Goal: Task Accomplishment & Management: Manage account settings

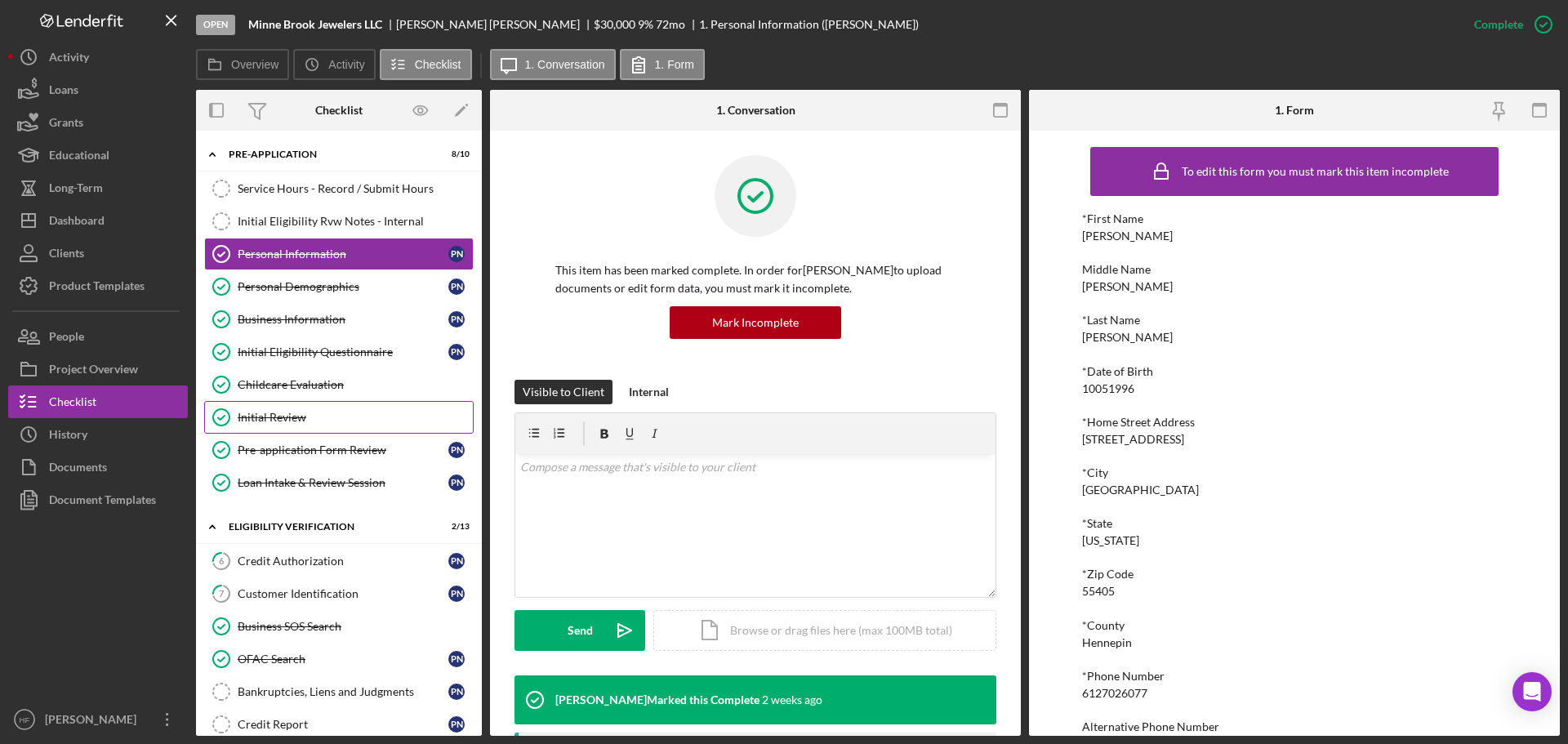
scroll to position [89, 0]
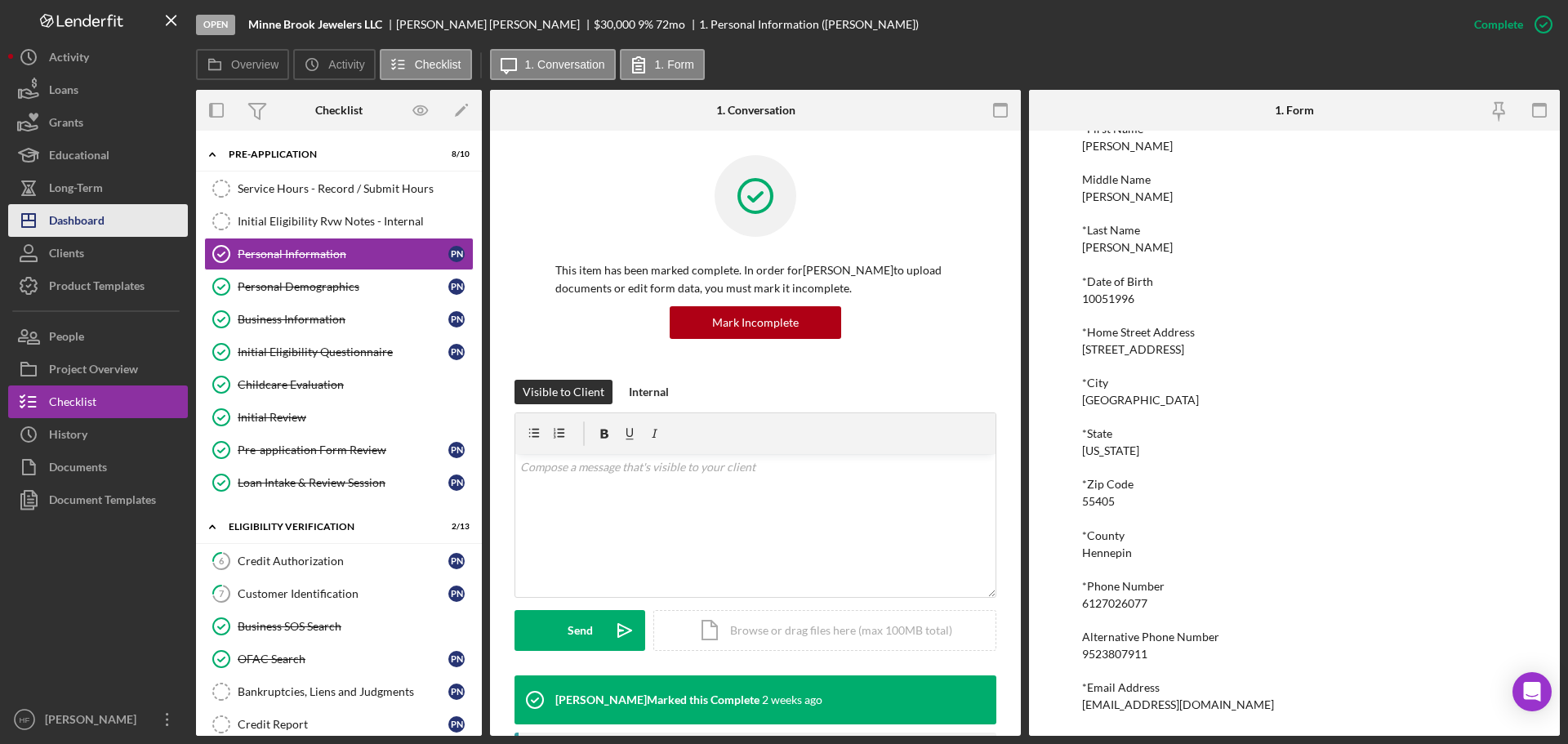
click at [142, 217] on button "Icon/Dashboard Dashboard" at bounding box center [97, 221] width 180 height 33
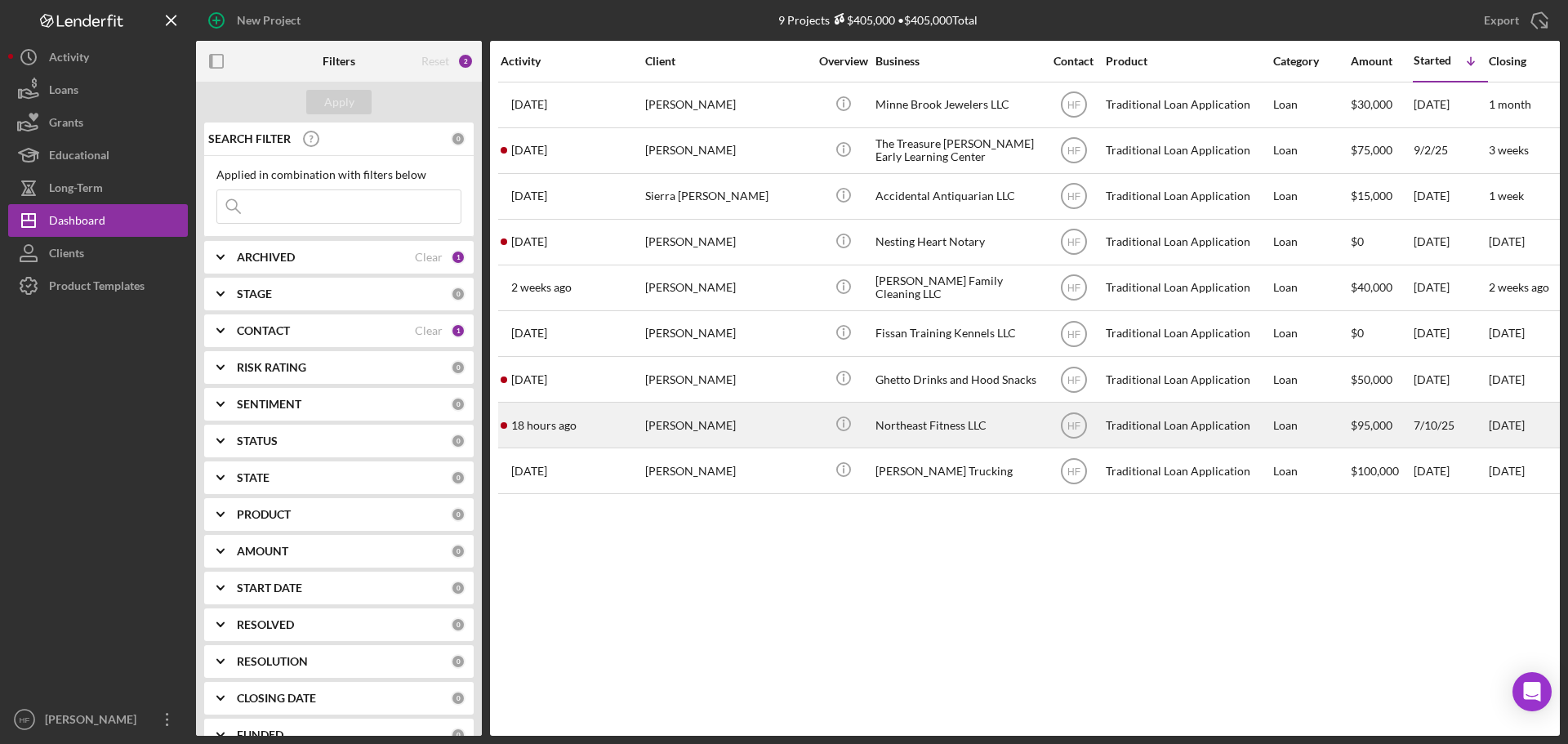
click at [696, 420] on div "Elizabeth Ziegler" at bounding box center [727, 425] width 163 height 44
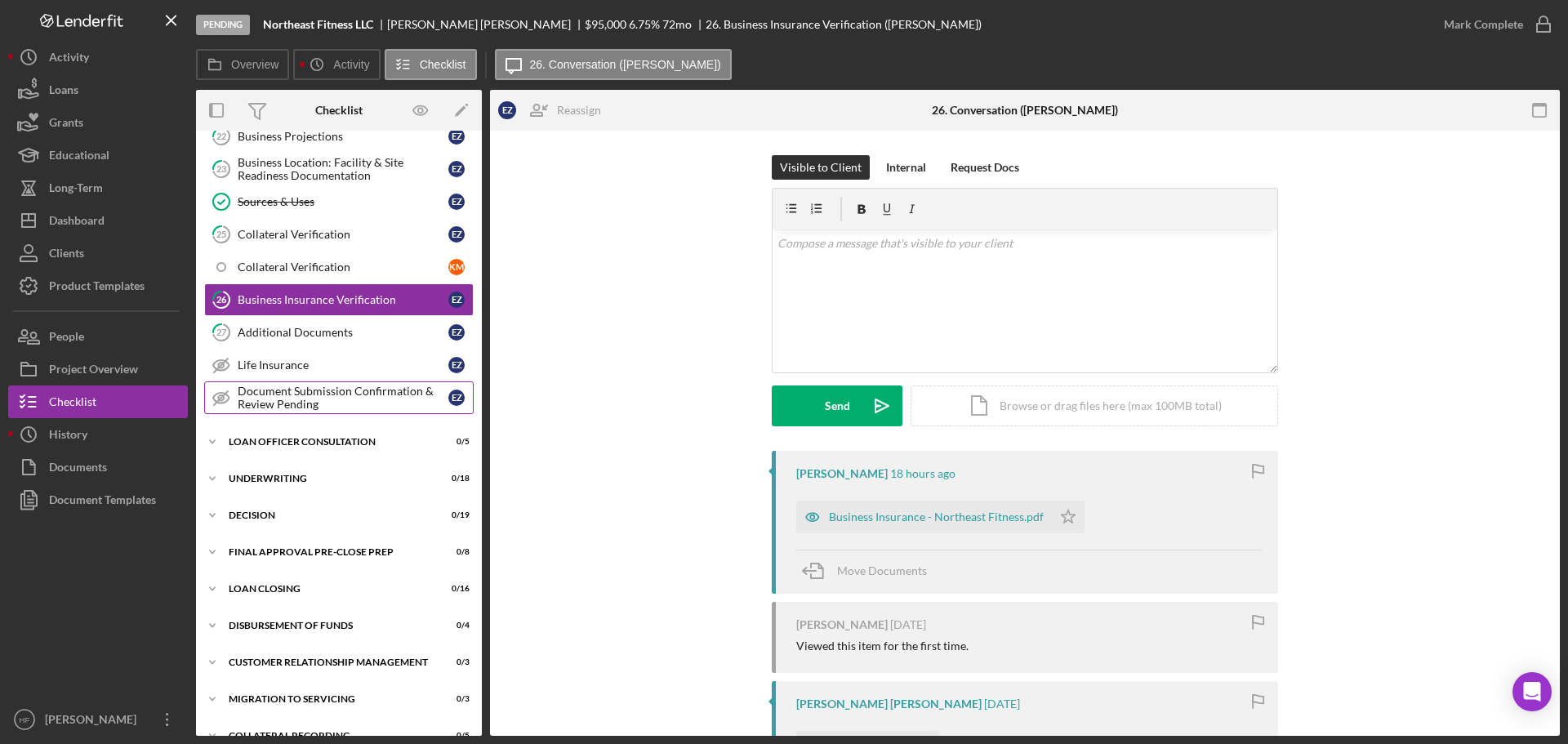
scroll to position [742, 0]
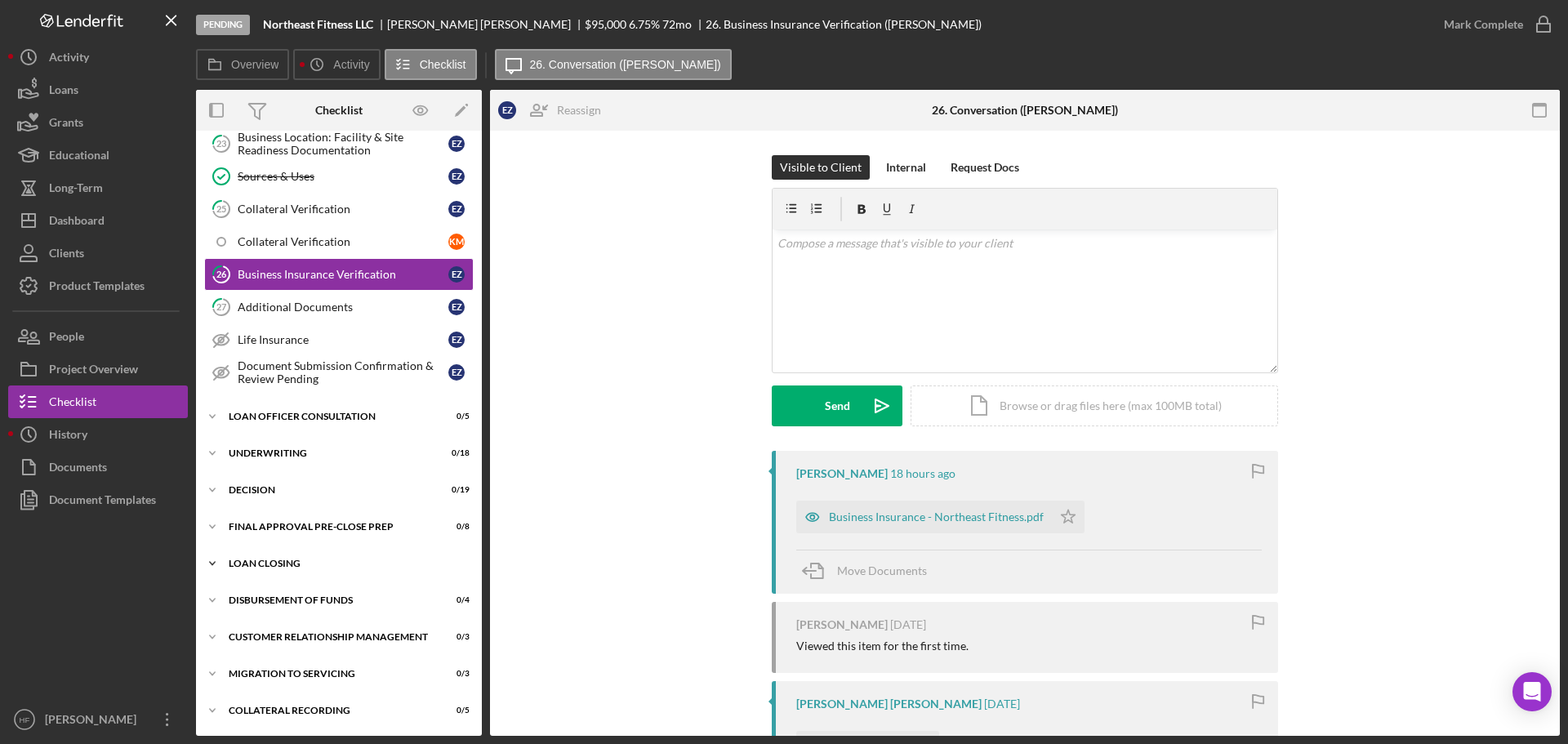
click at [215, 553] on icon "Icon/Expander" at bounding box center [213, 564] width 33 height 33
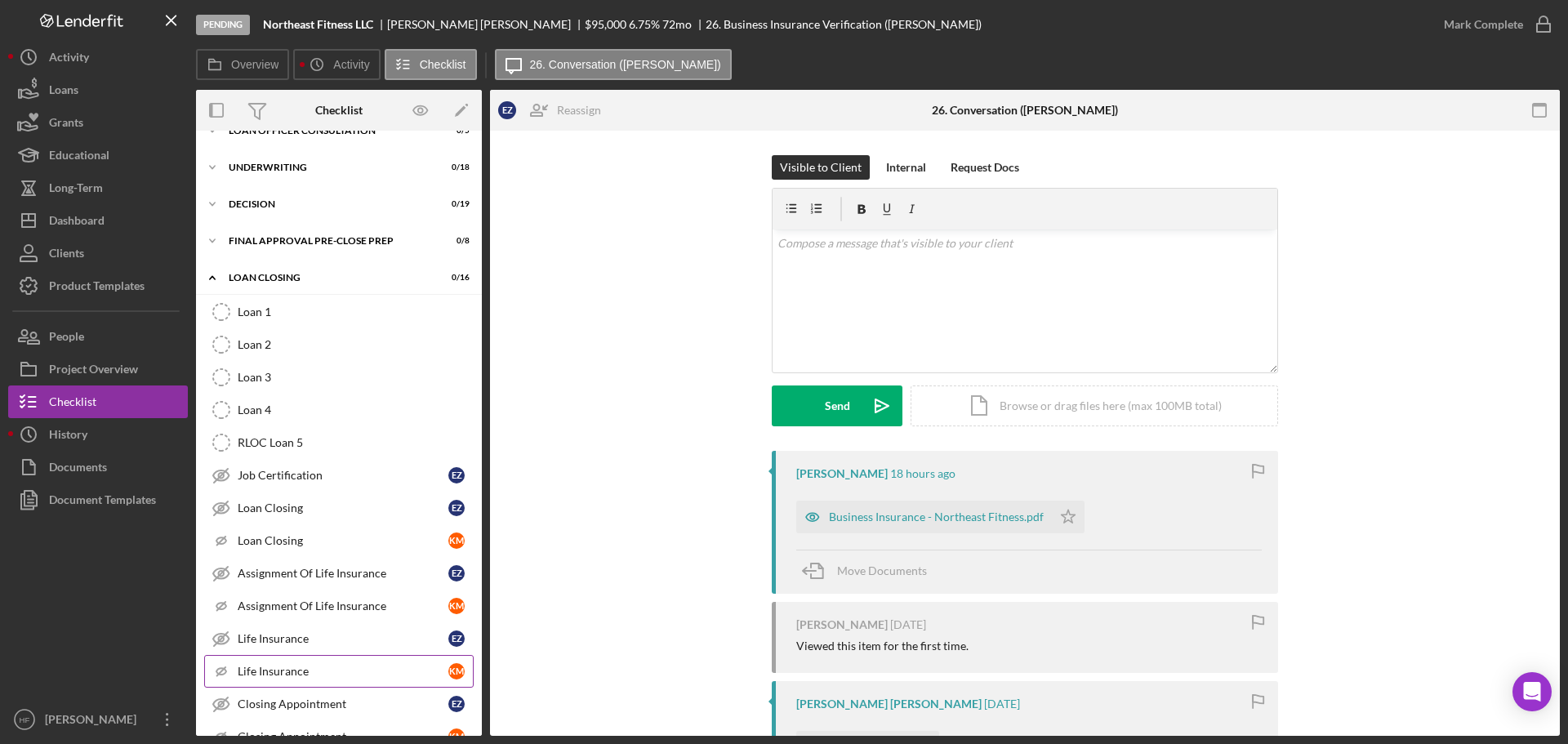
scroll to position [947, 0]
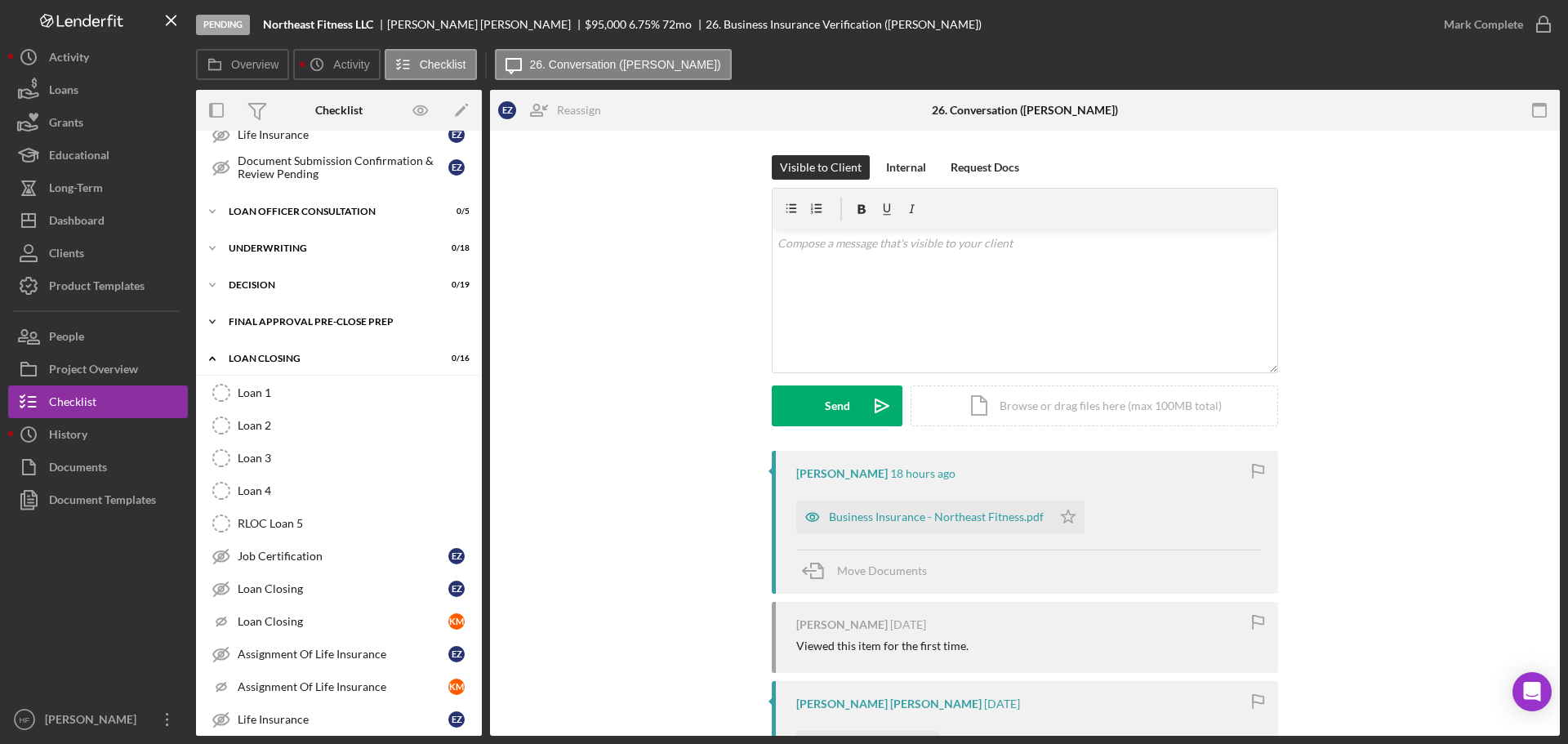
click at [232, 318] on div "Final Approval Pre-Close Prep" at bounding box center [344, 322] width 232 height 10
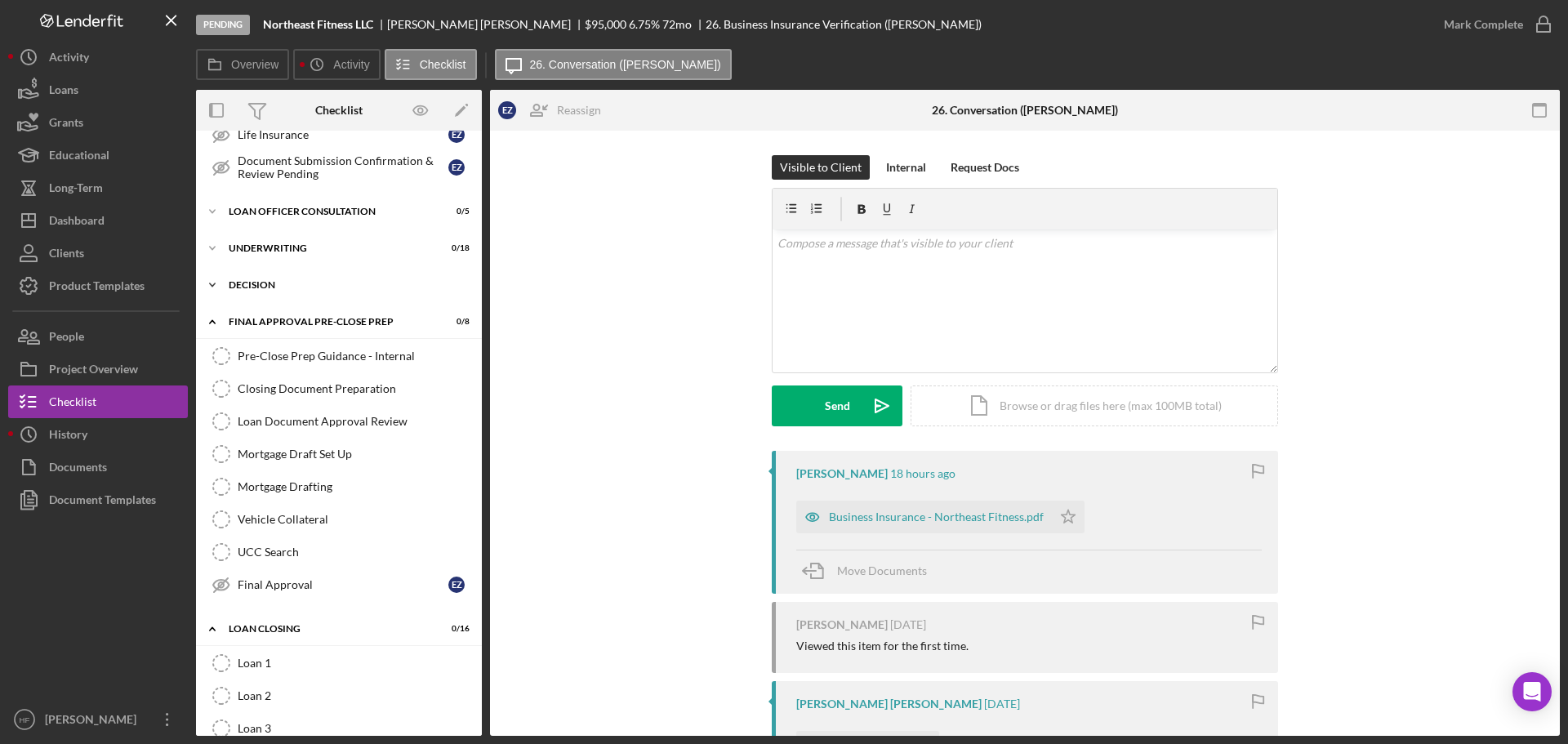
click at [271, 278] on div "Icon/Expander Decision 0 / 19" at bounding box center [339, 285] width 286 height 33
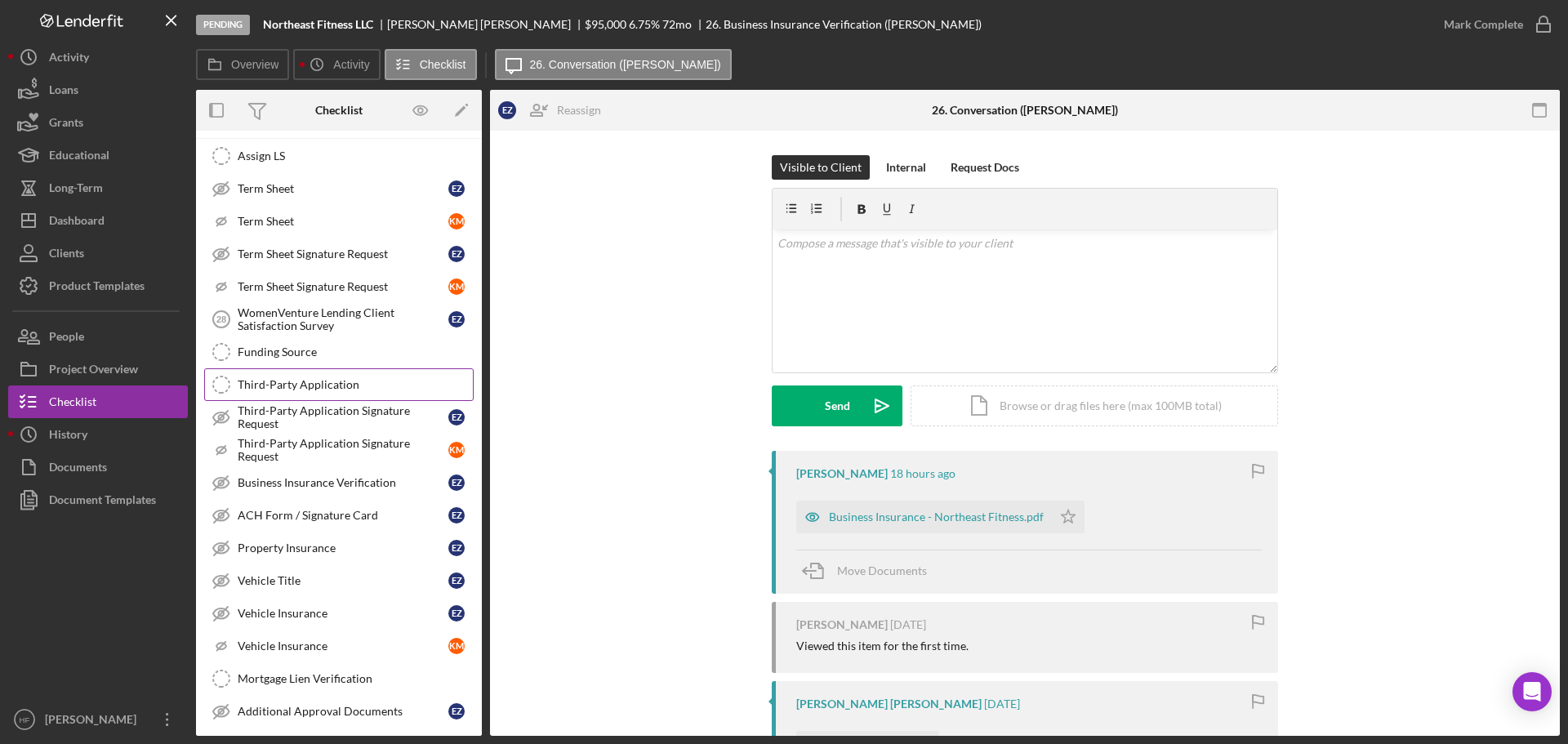
scroll to position [1192, 0]
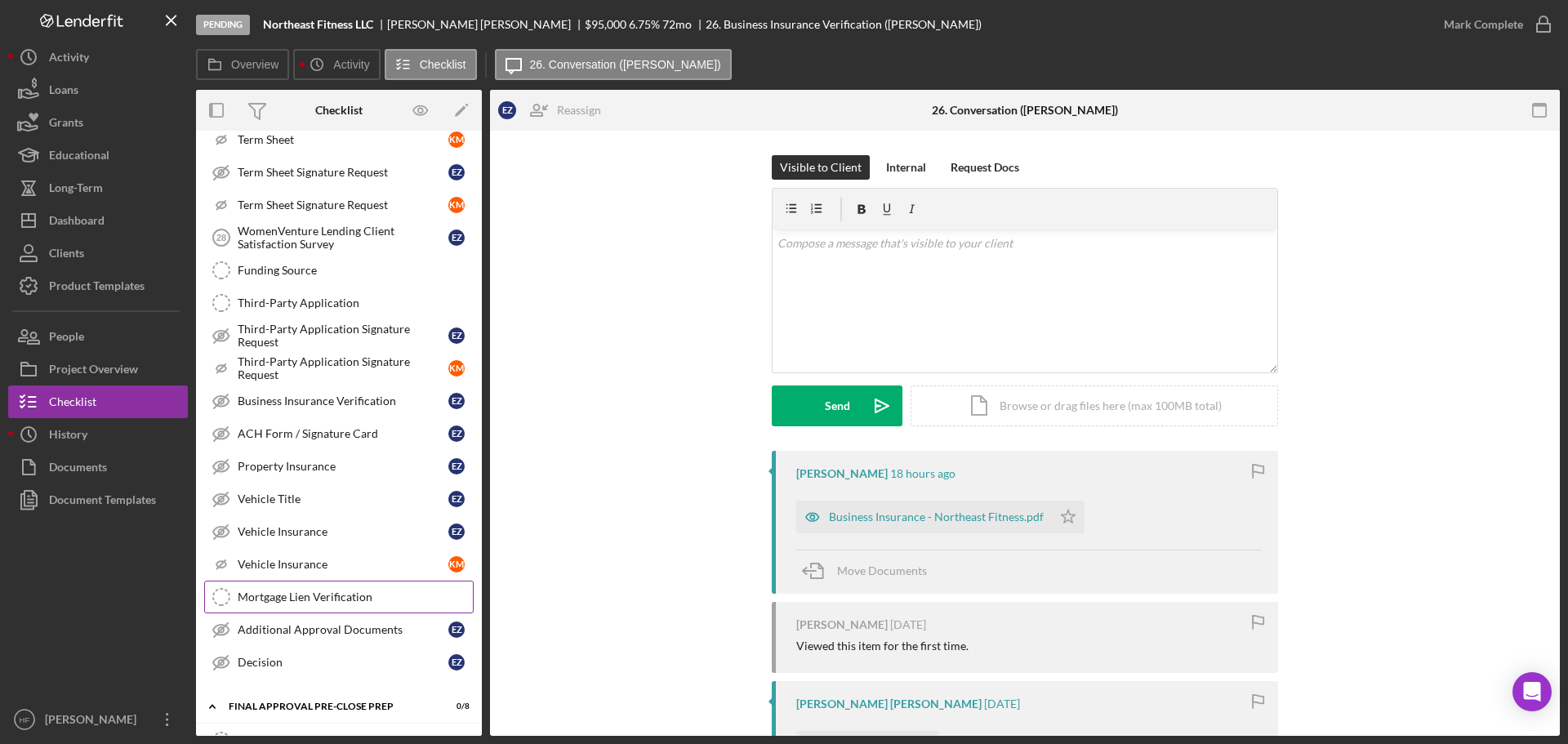
click at [366, 593] on div "Mortgage Lien Verification" at bounding box center [355, 596] width 235 height 13
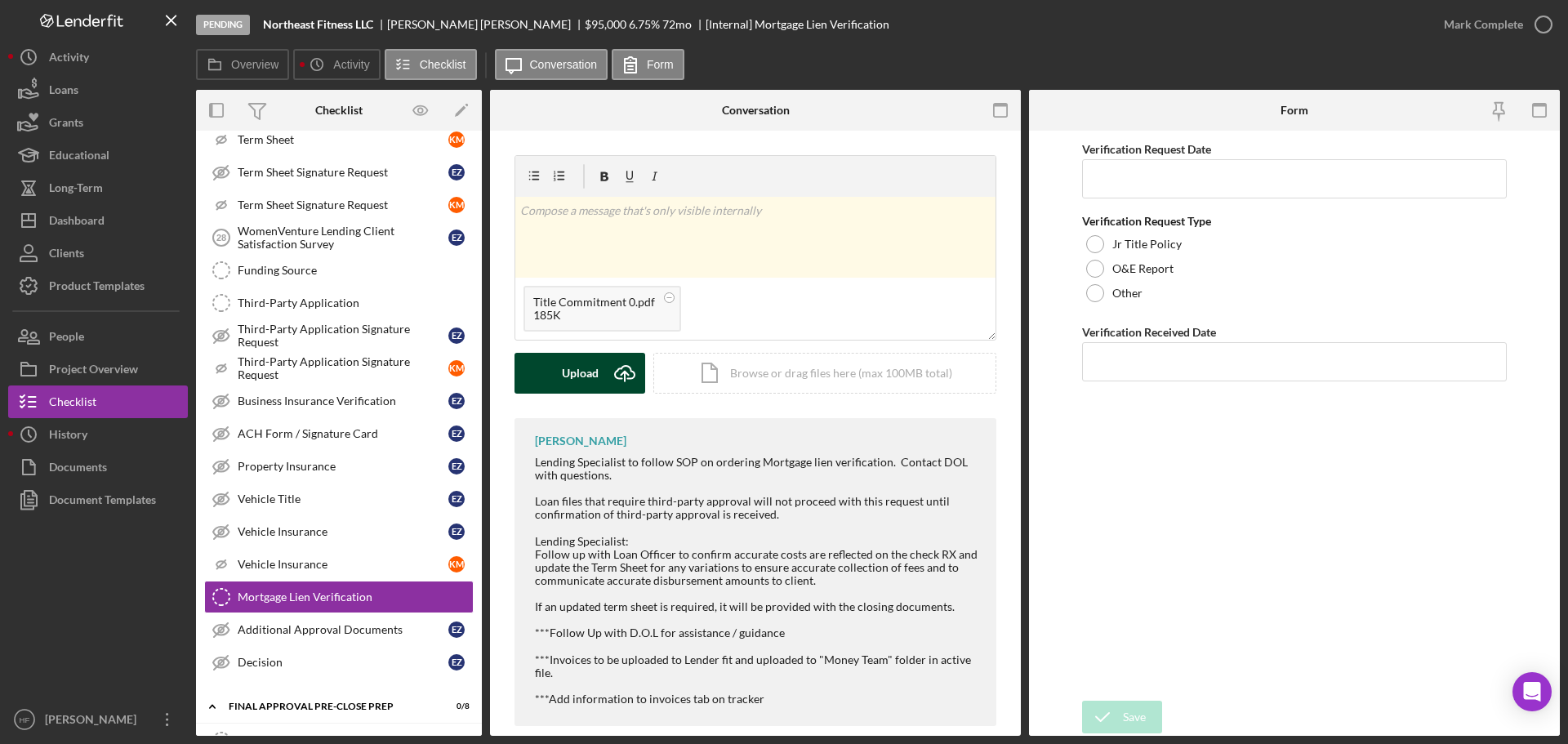
click at [582, 379] on div "Upload" at bounding box center [581, 373] width 37 height 41
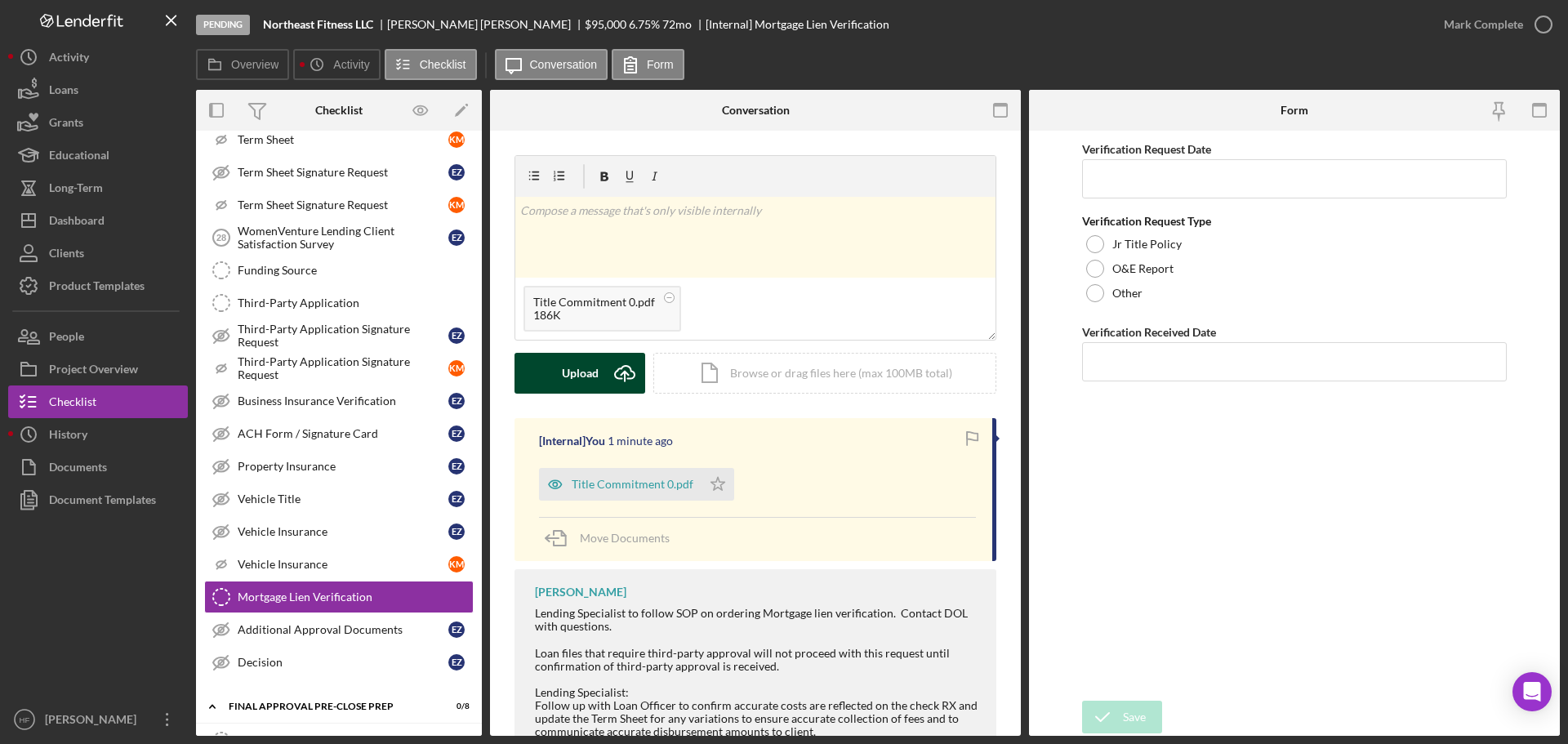
click at [596, 388] on div "Upload" at bounding box center [581, 373] width 37 height 41
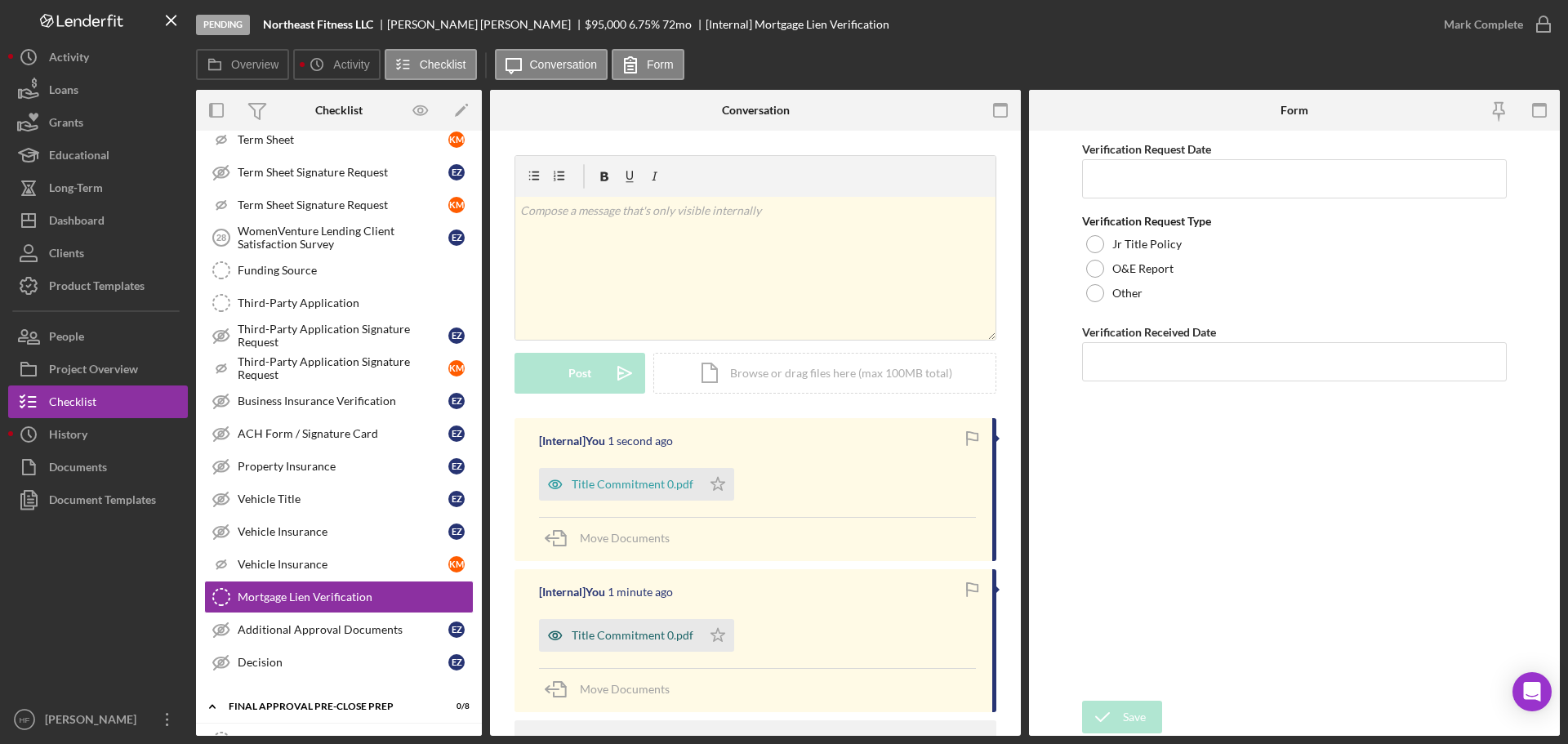
click at [656, 635] on div "Title Commitment 0.pdf" at bounding box center [632, 635] width 122 height 13
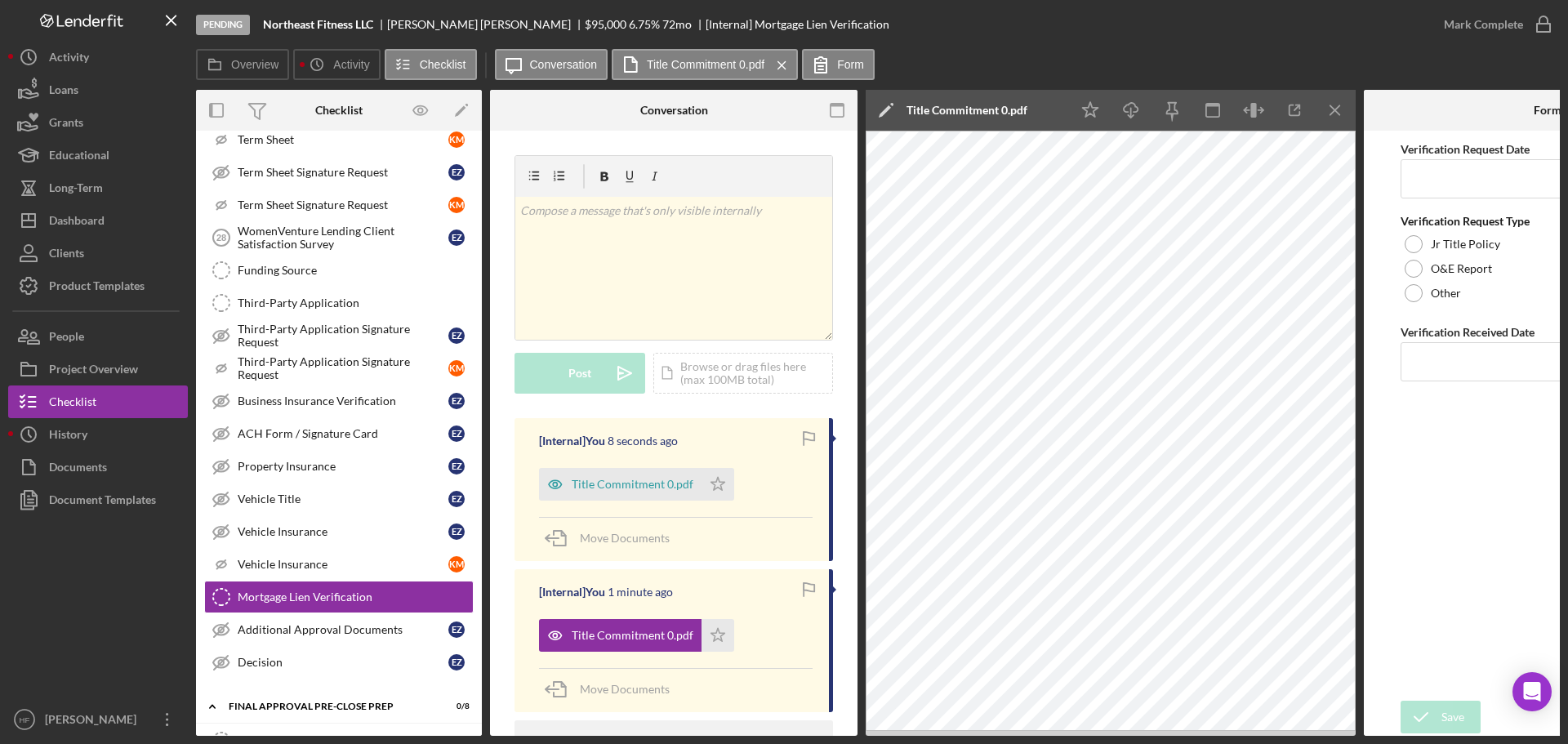
click at [889, 109] on polygon at bounding box center [885, 111] width 13 height 13
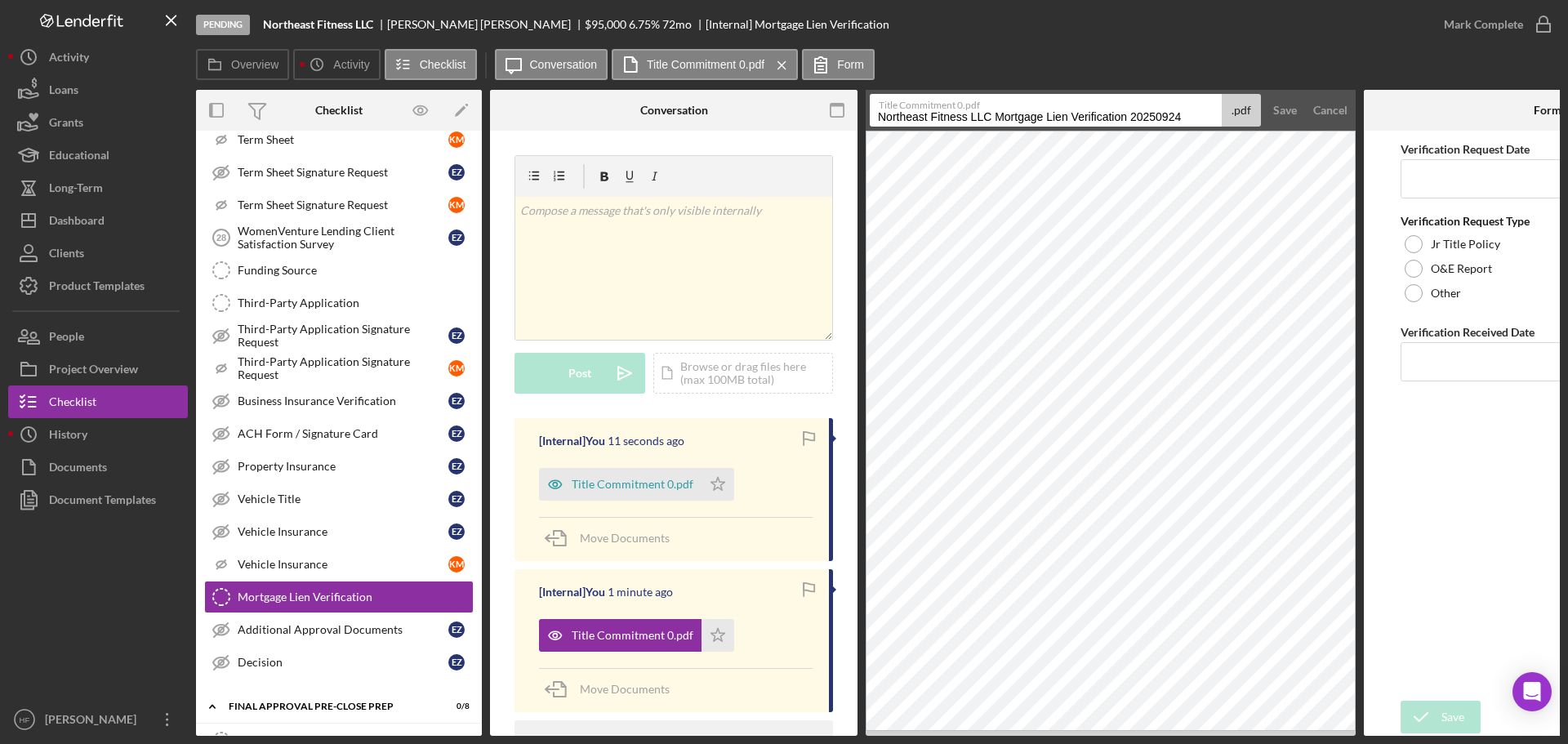
drag, startPoint x: 881, startPoint y: 119, endPoint x: 1194, endPoint y: 123, distance: 313.0
click at [1194, 123] on input "Northeast Fitness LLC Mortgage Lien Verification 20250924" at bounding box center [1046, 111] width 352 height 33
type input "Kristin Martin - Title Work"
click at [1284, 105] on div "Save" at bounding box center [1285, 111] width 23 height 33
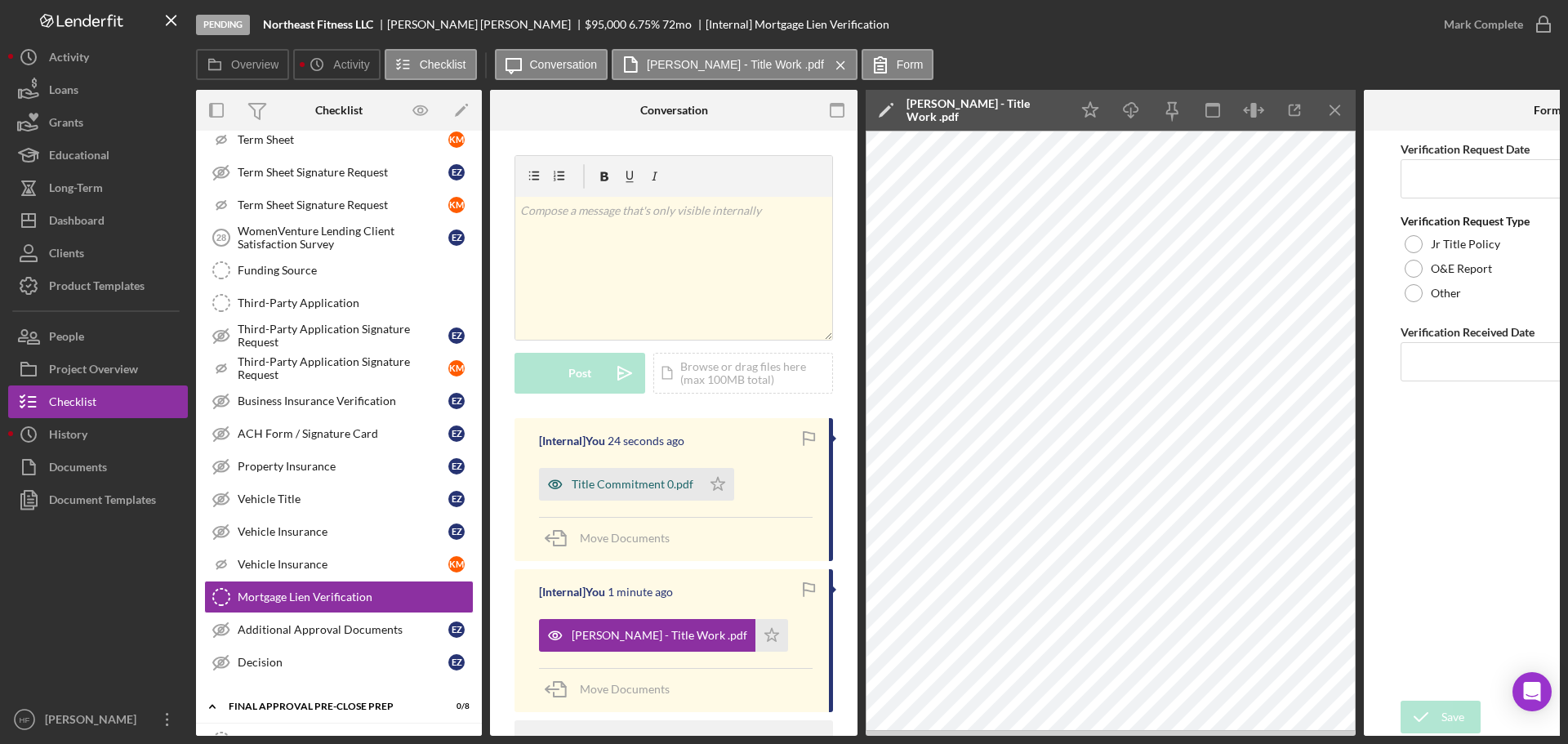
click at [650, 479] on div "Title Commitment 0.pdf" at bounding box center [632, 483] width 122 height 13
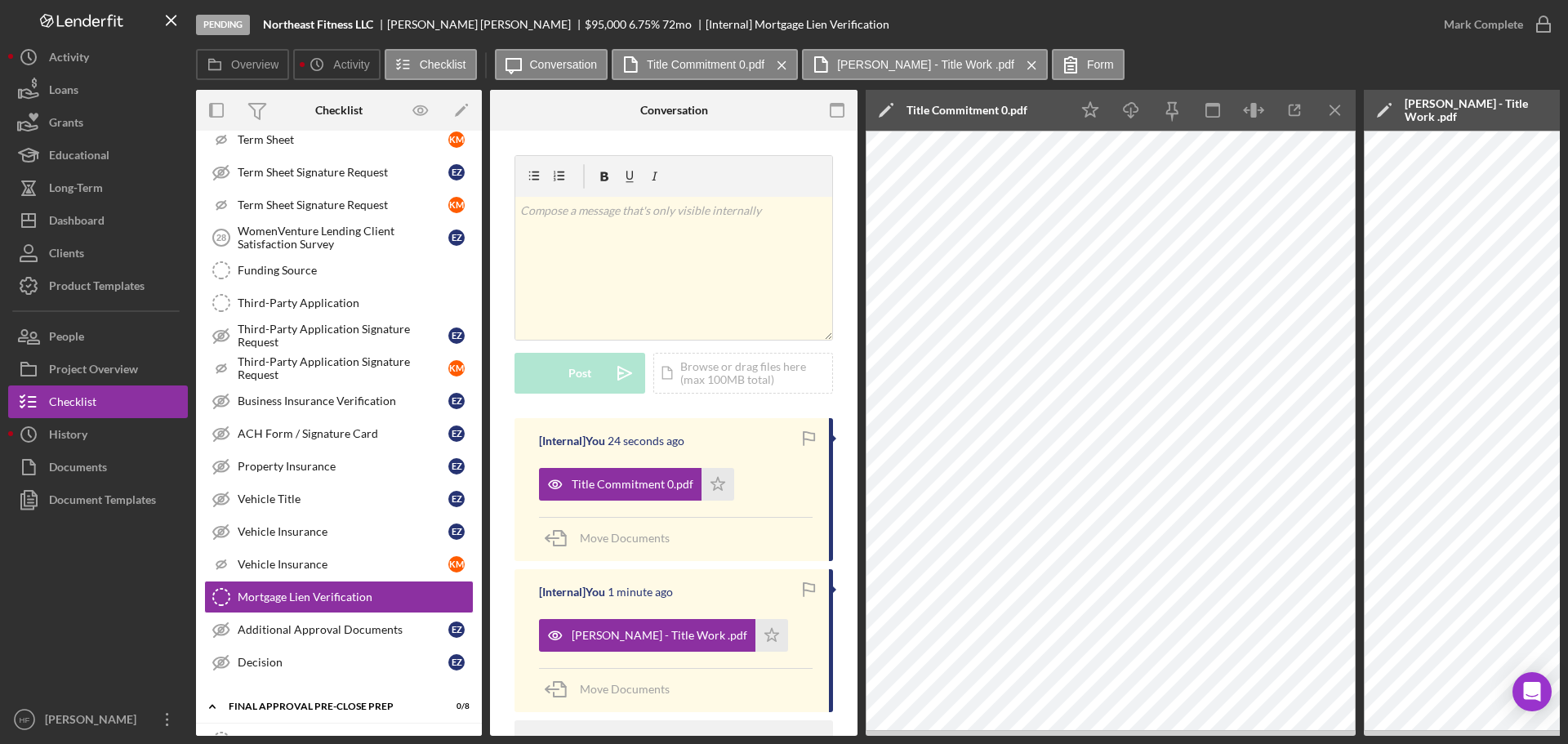
click at [880, 116] on polygon at bounding box center [885, 111] width 13 height 13
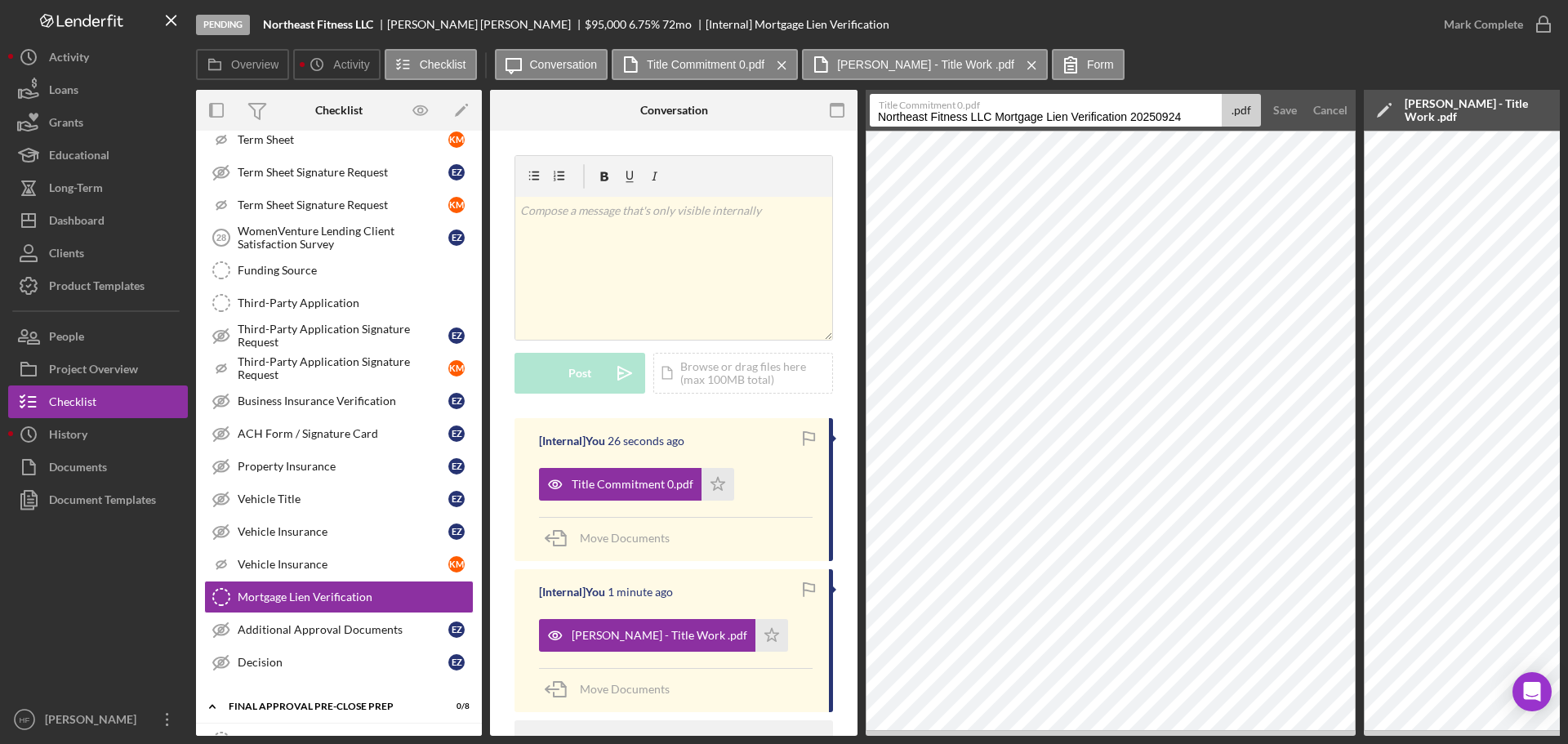
drag, startPoint x: 874, startPoint y: 119, endPoint x: 1218, endPoint y: 128, distance: 344.1
click at [1217, 127] on form "Title Commitment 0.pdf Northeast Fitness LLC Mortgage Lien Verification 2025092…" at bounding box center [1111, 110] width 490 height 41
click at [1191, 115] on input "Northeast Fitness LLC Mortgage Lien Verification 20250924" at bounding box center [1046, 111] width 352 height 33
drag, startPoint x: 1191, startPoint y: 115, endPoint x: 864, endPoint y: 124, distance: 327.1
click at [864, 124] on div "Overview Internal Workflow Stage Pending Icon/Dropdown Arrow Archive (can unarc…" at bounding box center [878, 412] width 1364 height 646
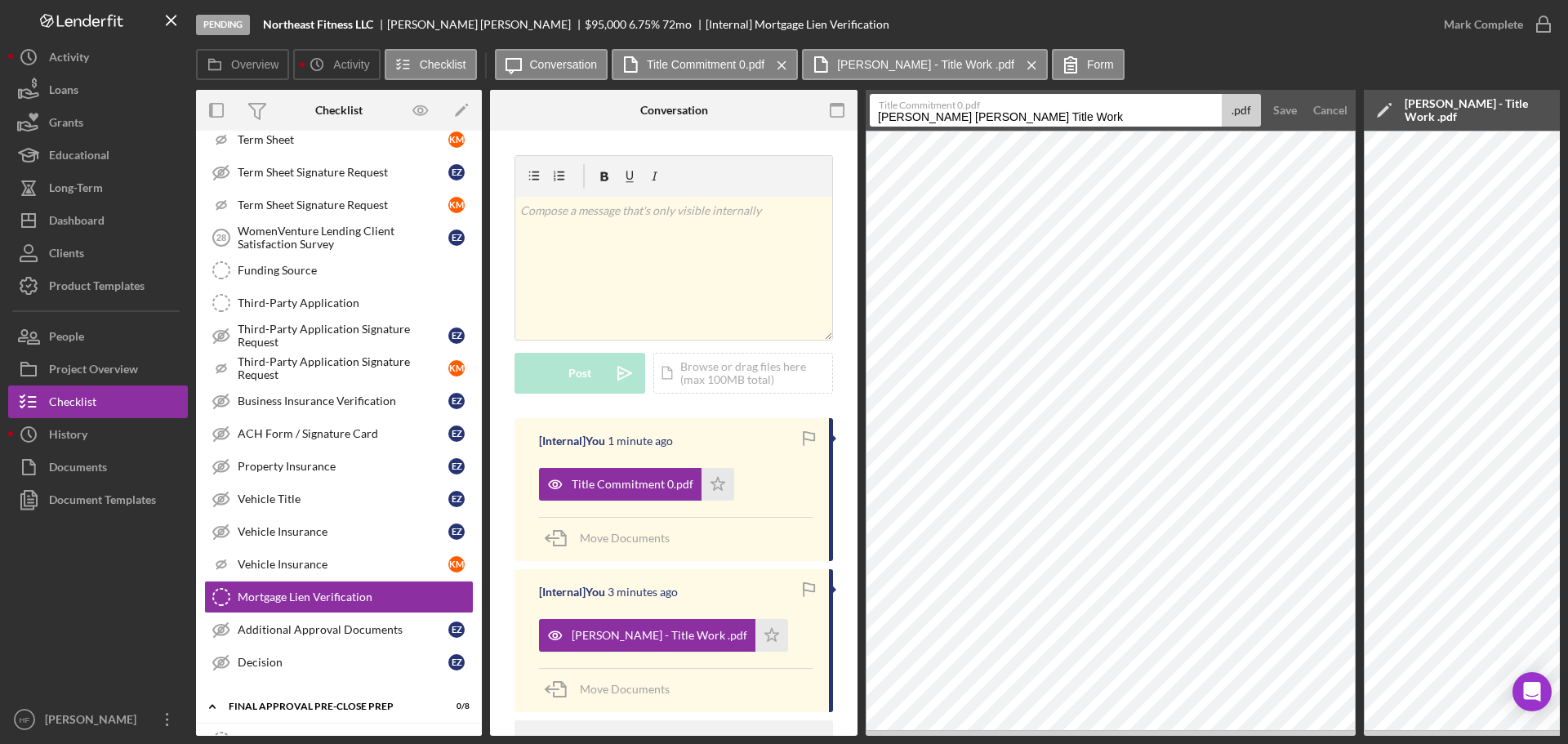
type input "Elizabeth Ziegler& Michael Fisketti Title Work"
click at [1265, 94] on button "Save" at bounding box center [1285, 111] width 40 height 33
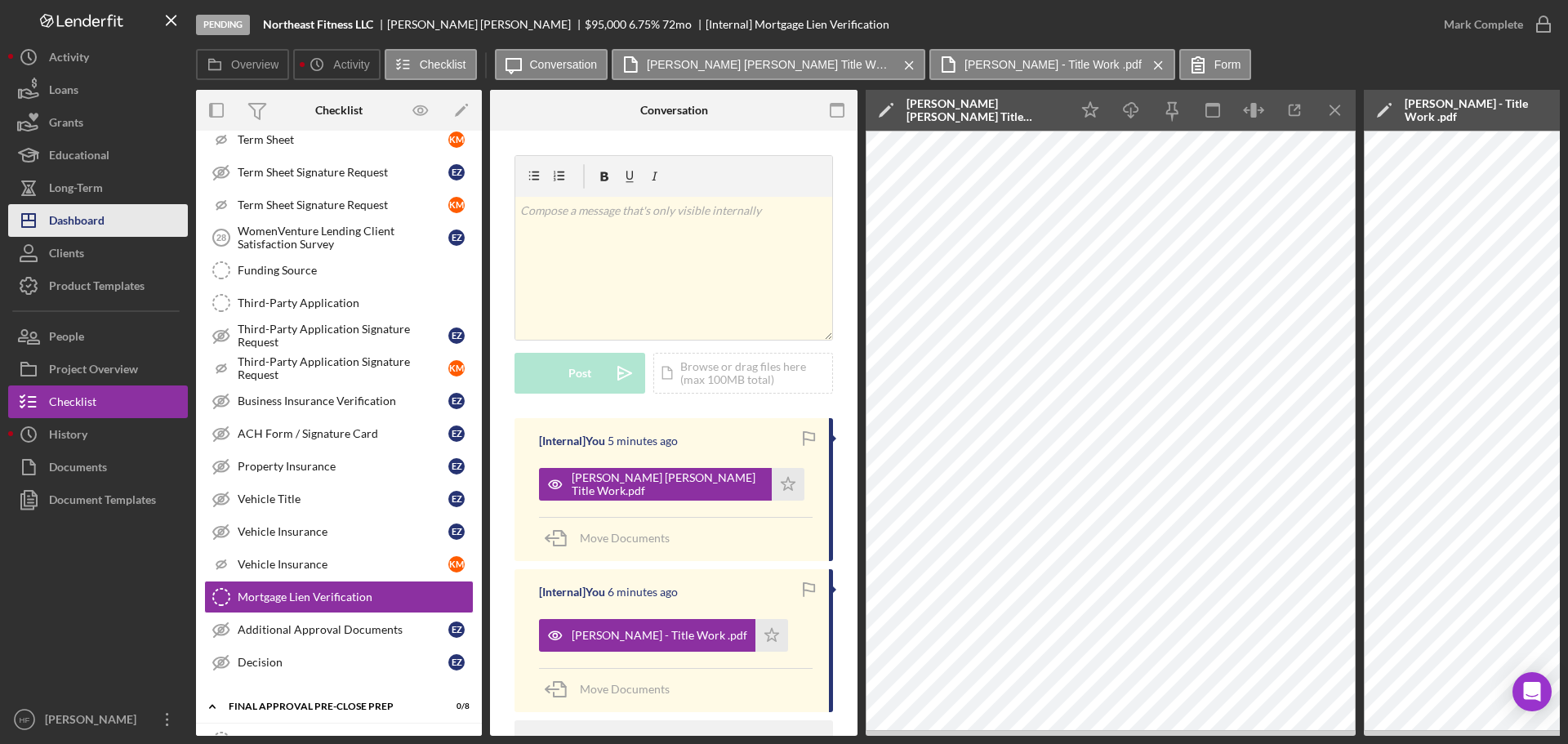
click at [112, 231] on button "Icon/Dashboard Dashboard" at bounding box center [97, 221] width 180 height 33
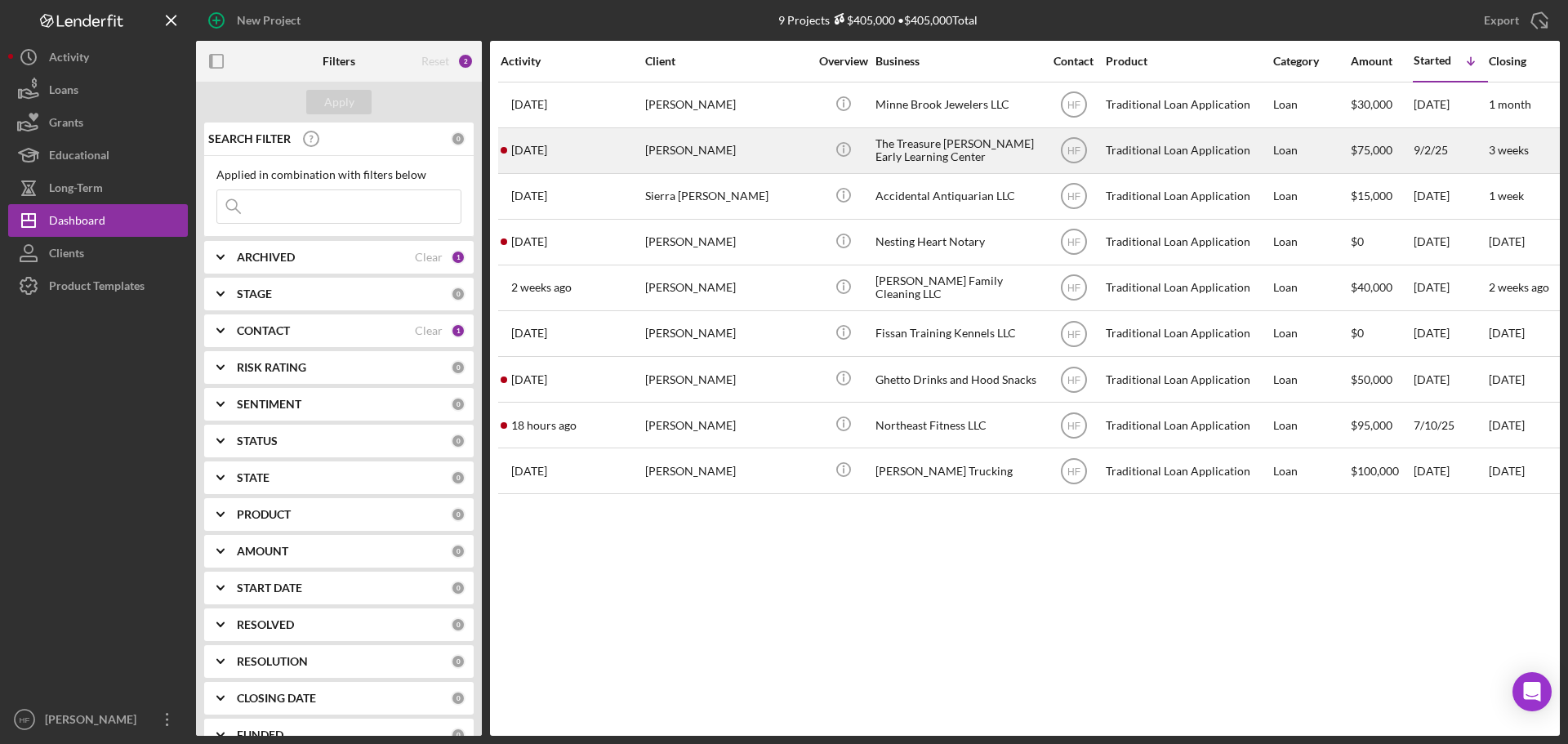
click at [683, 147] on div "Keshia Deon" at bounding box center [727, 151] width 163 height 44
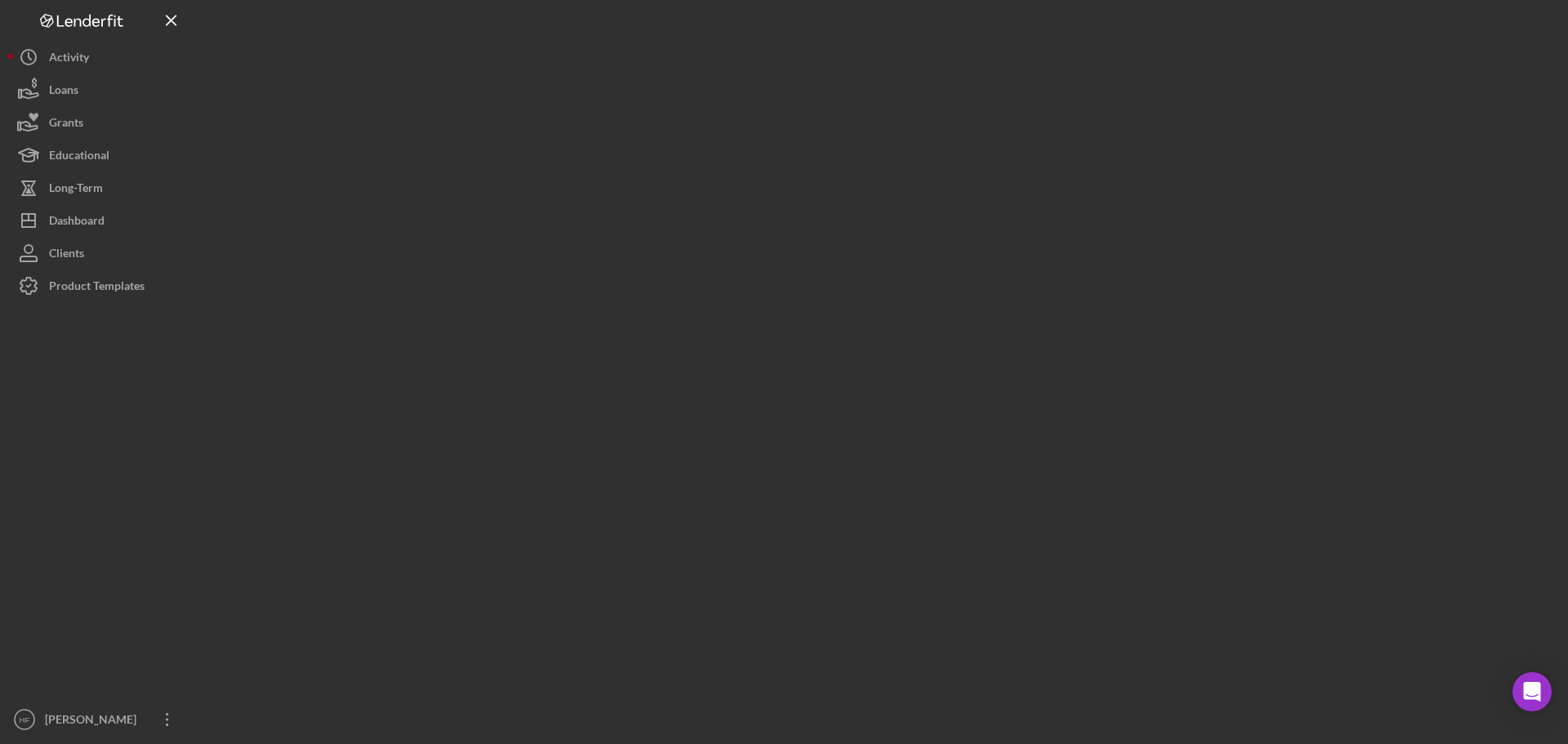
click at [683, 147] on div at bounding box center [878, 368] width 1364 height 736
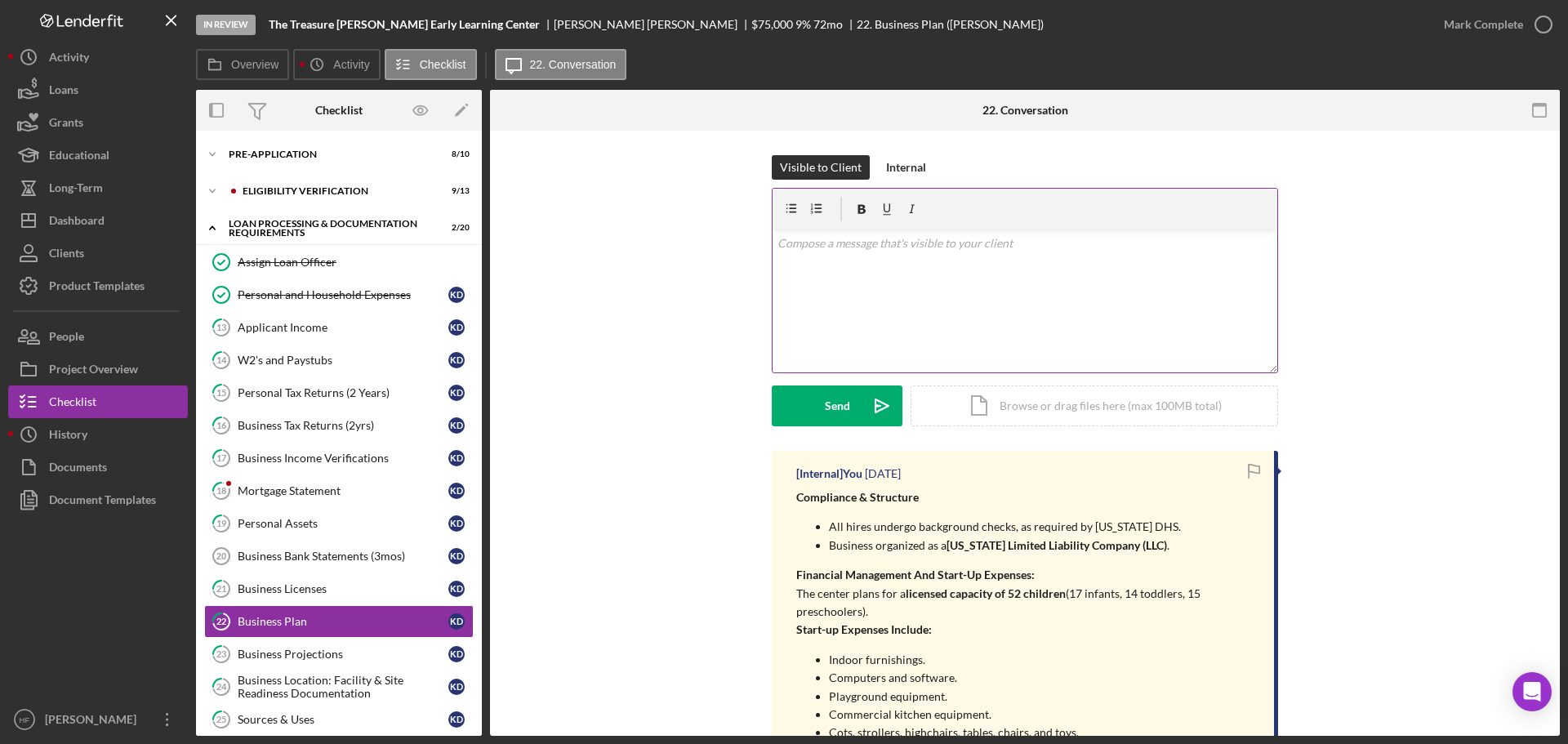
click at [932, 352] on div "v Color teal Color pink Remove color Add row above Add row below Add column bef…" at bounding box center [1024, 301] width 505 height 143
click at [215, 153] on polyline at bounding box center [212, 154] width 5 height 3
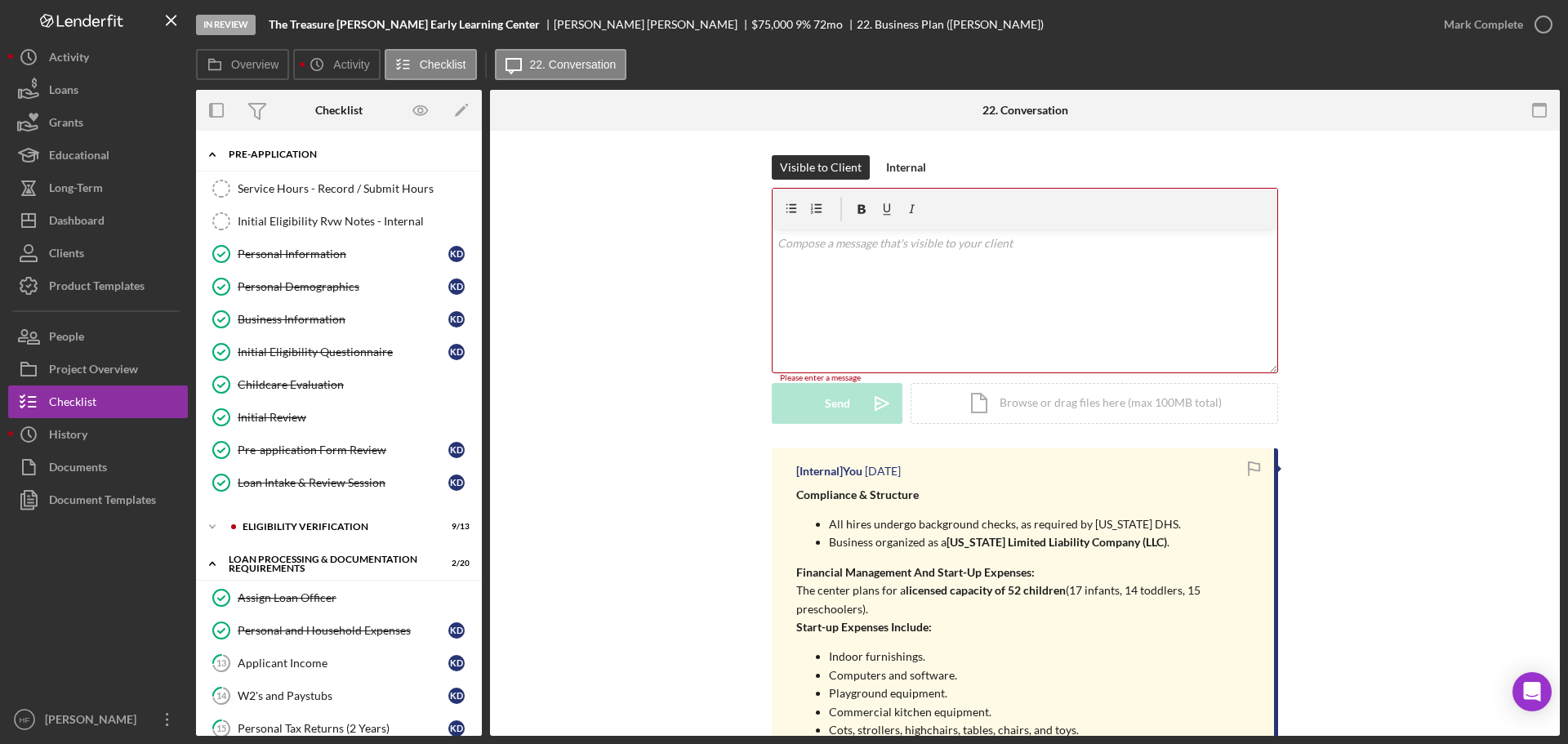
click at [214, 153] on icon "Icon/Expander" at bounding box center [213, 155] width 33 height 33
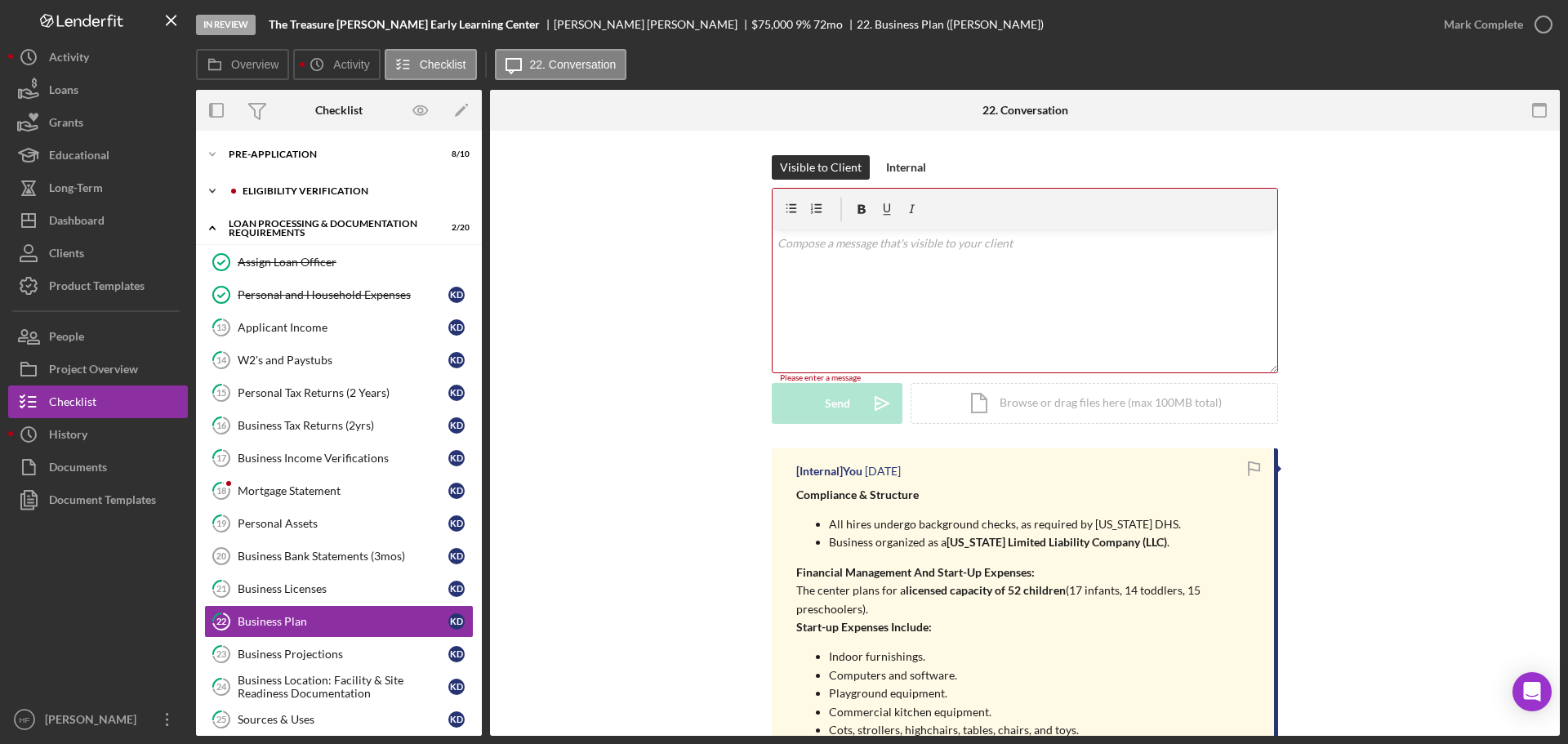
click at [222, 193] on icon "Icon/Expander" at bounding box center [213, 192] width 33 height 33
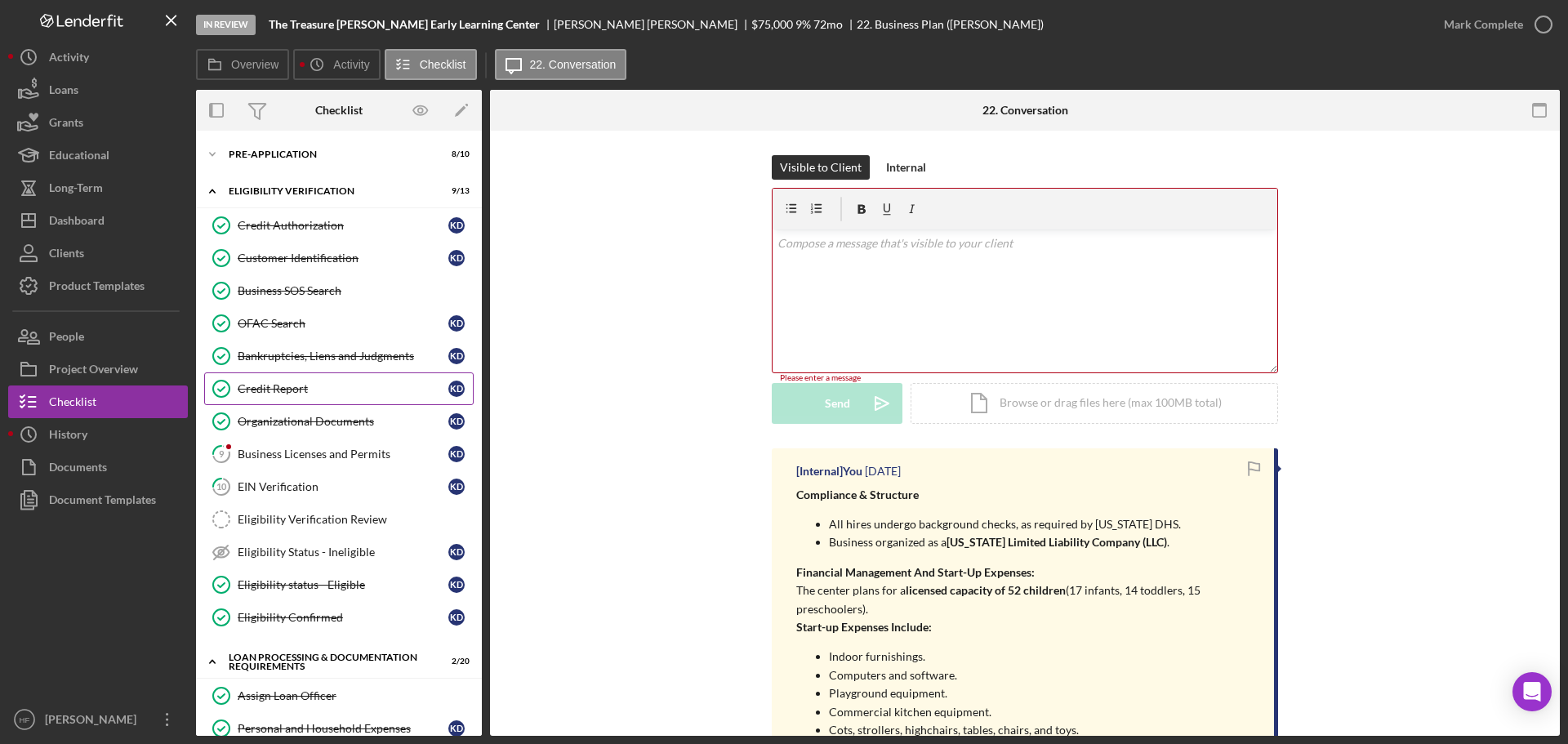
click at [305, 405] on link "Credit Report Credit Report K D" at bounding box center [339, 389] width 269 height 33
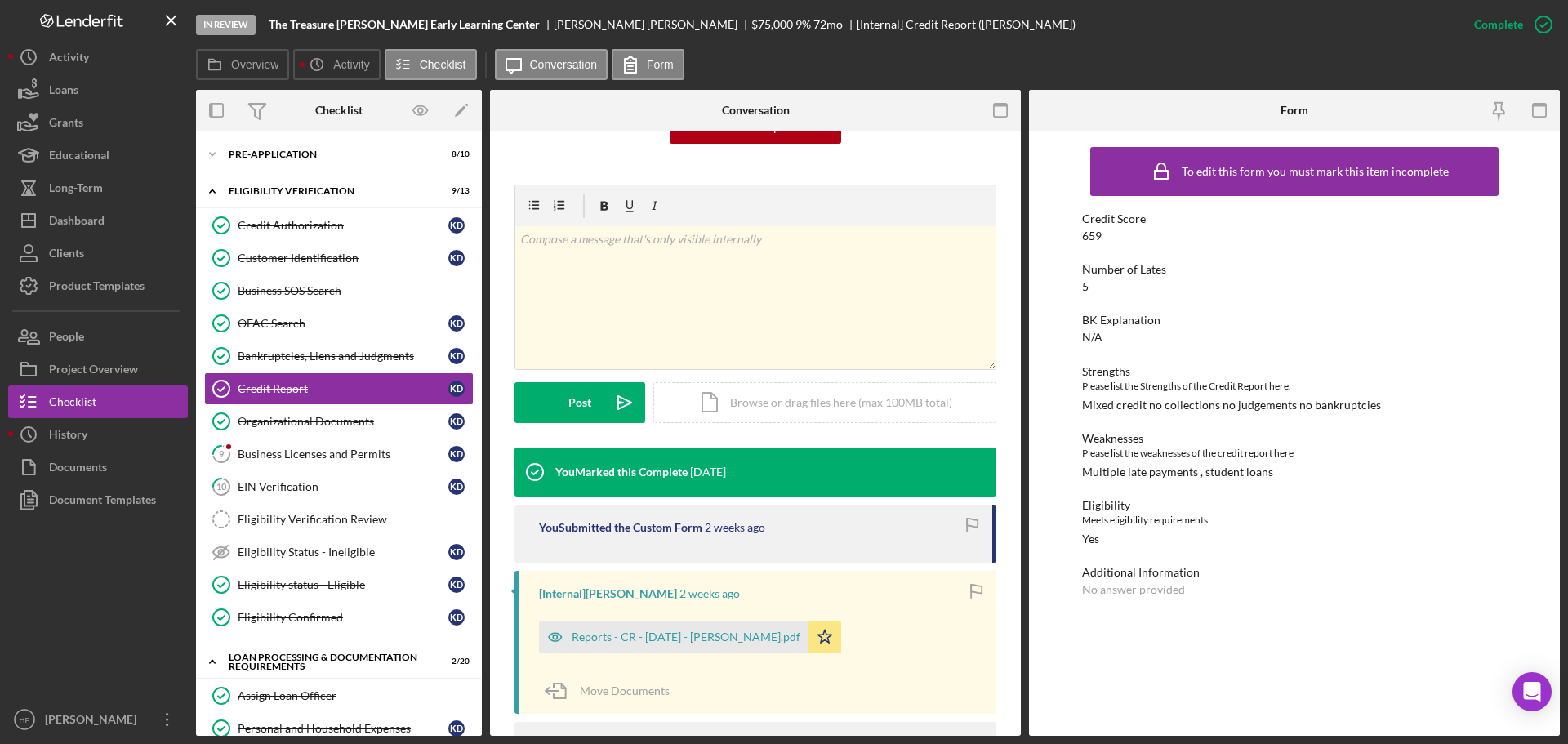
scroll to position [366, 0]
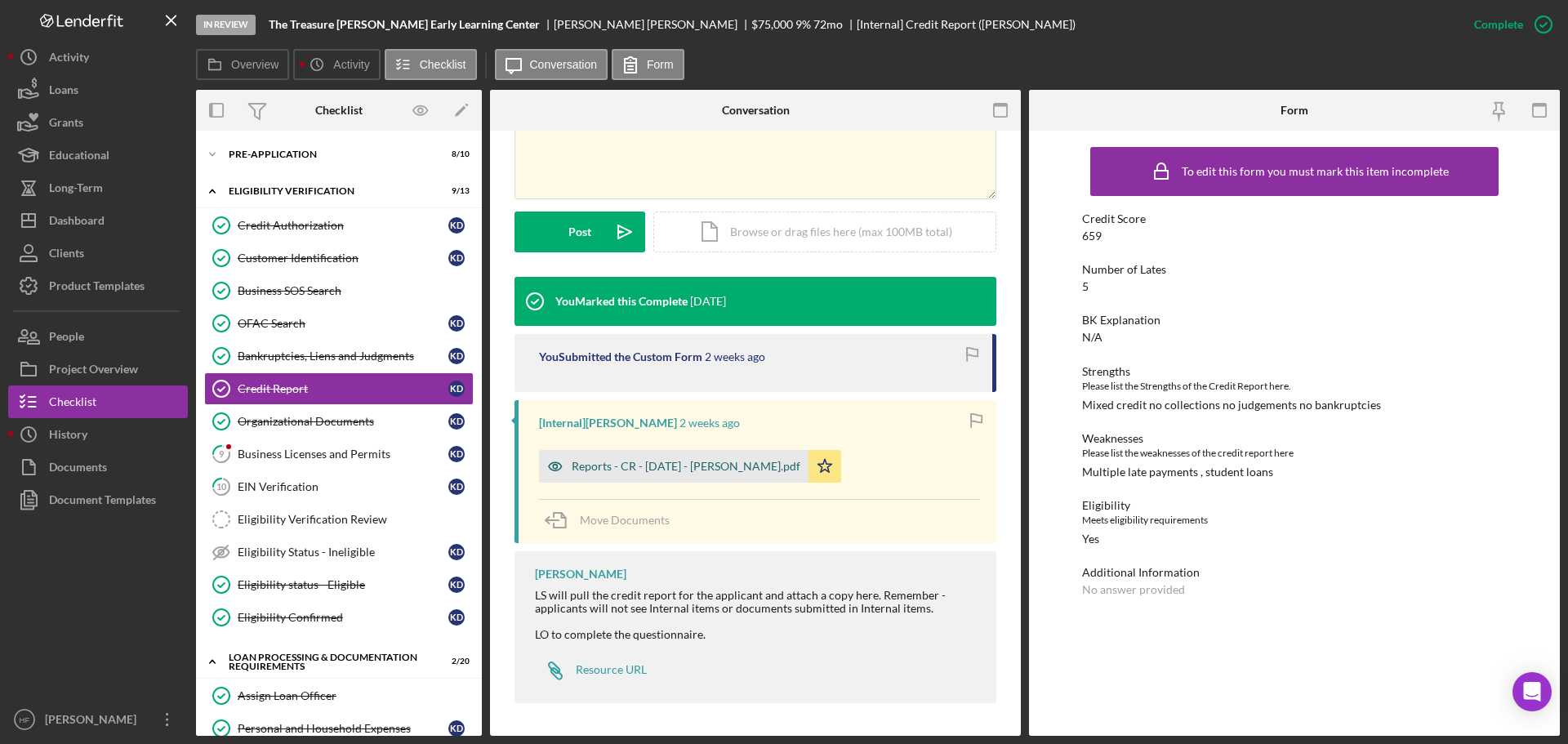
click at [695, 478] on div "Reports - CR - 9.11.25 - K. Deon.pdf" at bounding box center [673, 467] width 269 height 33
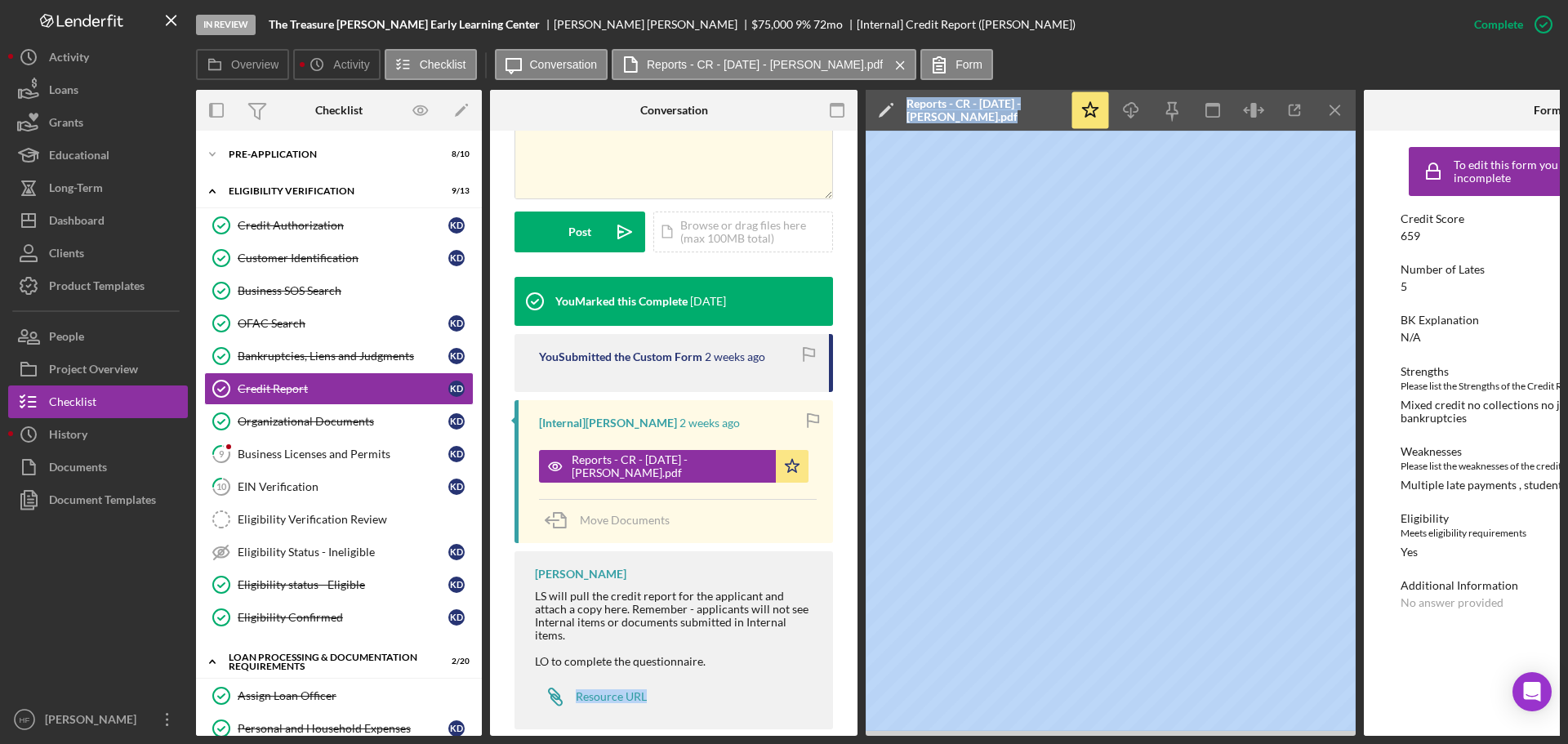
drag, startPoint x: 834, startPoint y: 736, endPoint x: 1036, endPoint y: 747, distance: 202.3
click at [1036, 743] on html "In Review The Treasure Hunt Early Learning Center Keshia Deon $75,000 $75,000 9…" at bounding box center [784, 372] width 1568 height 744
click at [1299, 114] on icon "button" at bounding box center [1296, 111] width 37 height 37
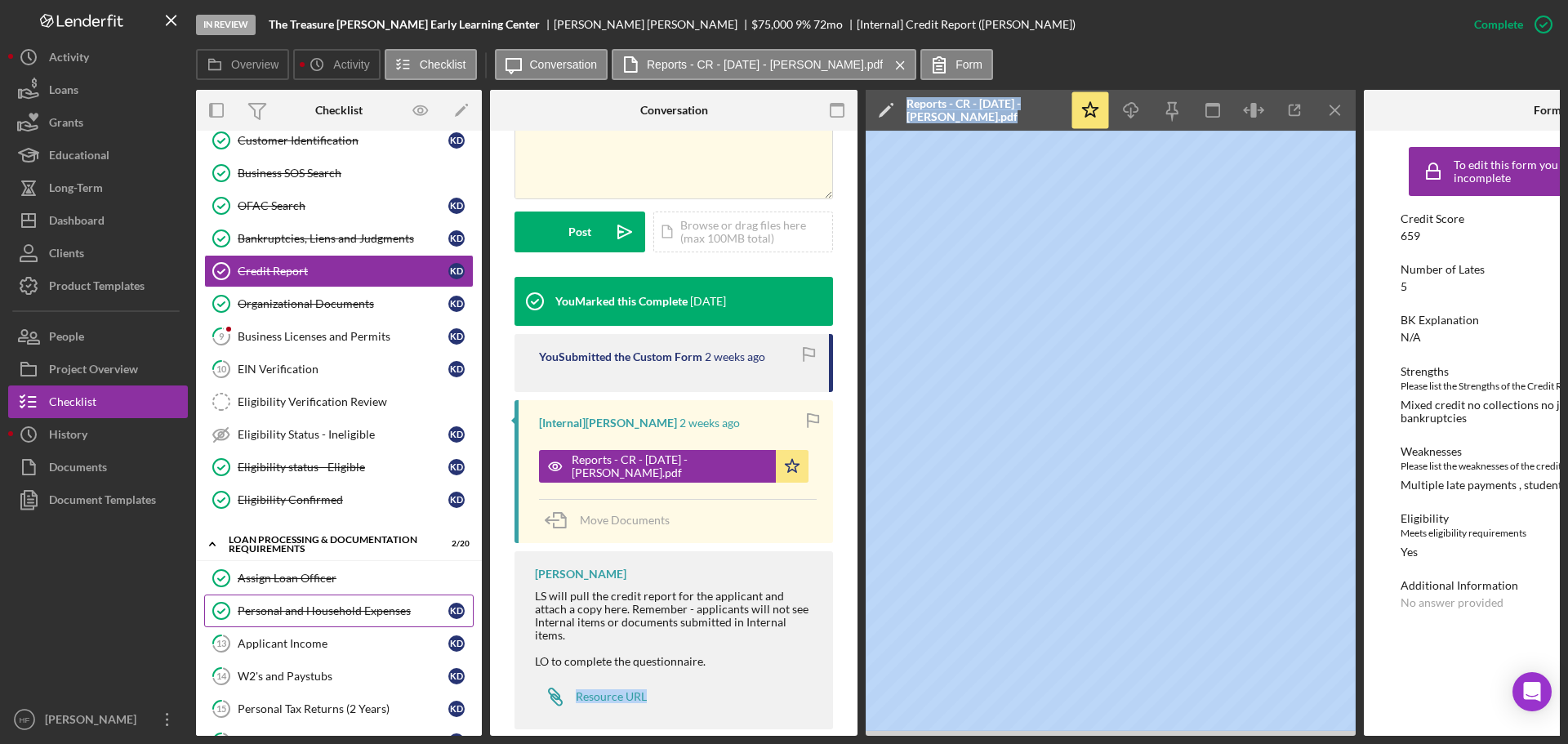
scroll to position [327, 0]
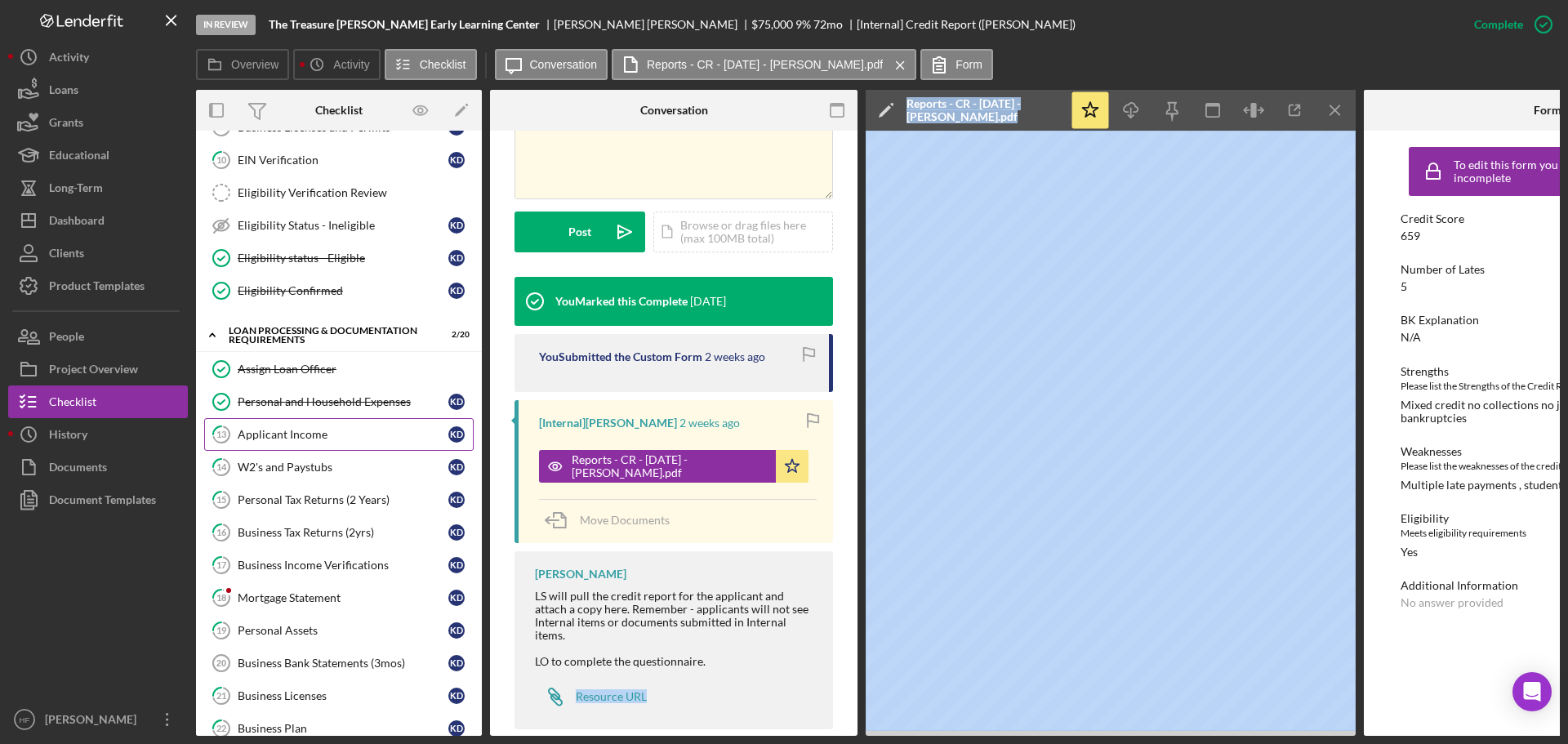
click at [336, 420] on link "13 Applicant Income K D" at bounding box center [339, 435] width 269 height 33
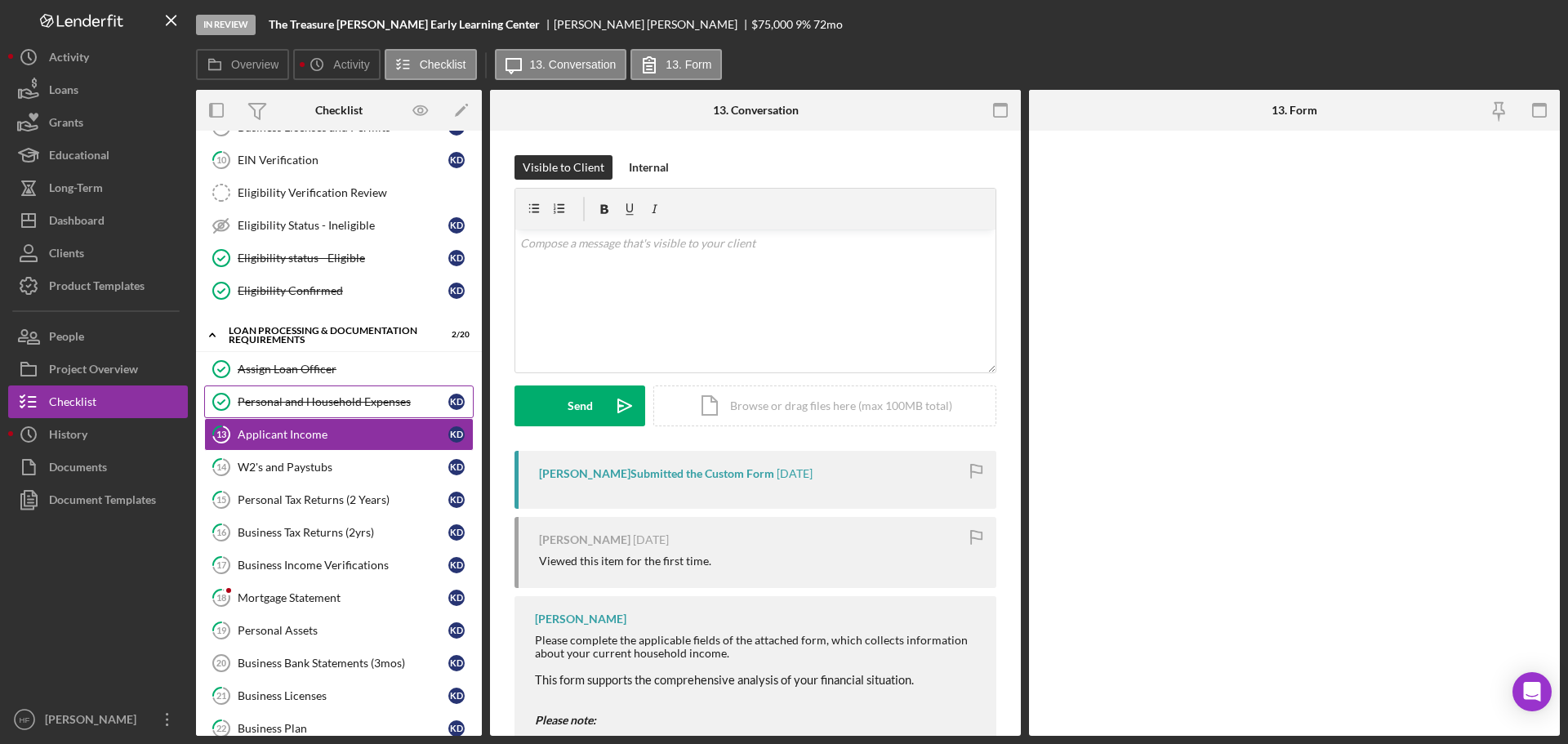
click at [339, 407] on link "Personal and Household Expenses Personal and Household Expenses K D" at bounding box center [339, 402] width 269 height 33
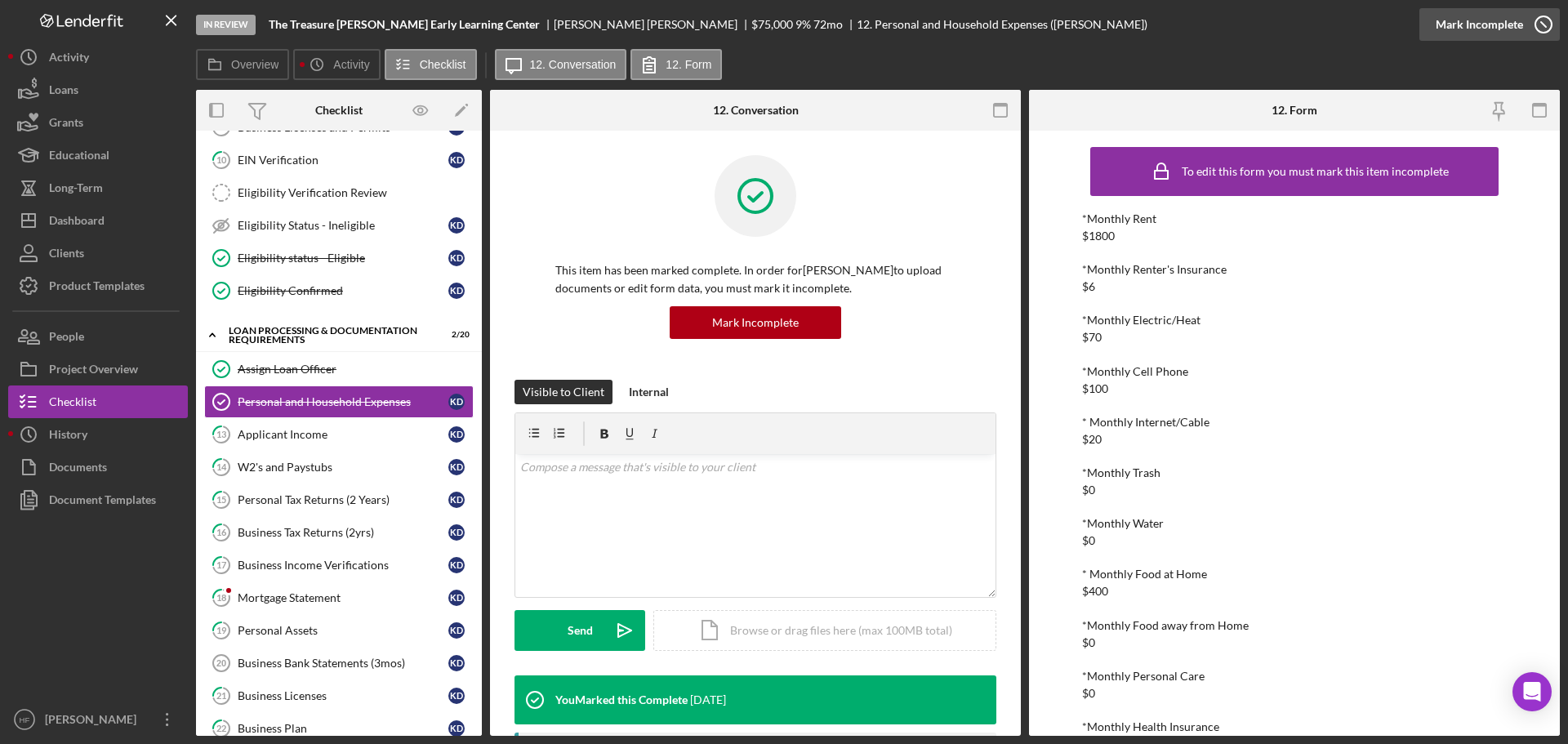
click at [1492, 26] on div "Mark Incomplete" at bounding box center [1479, 24] width 88 height 33
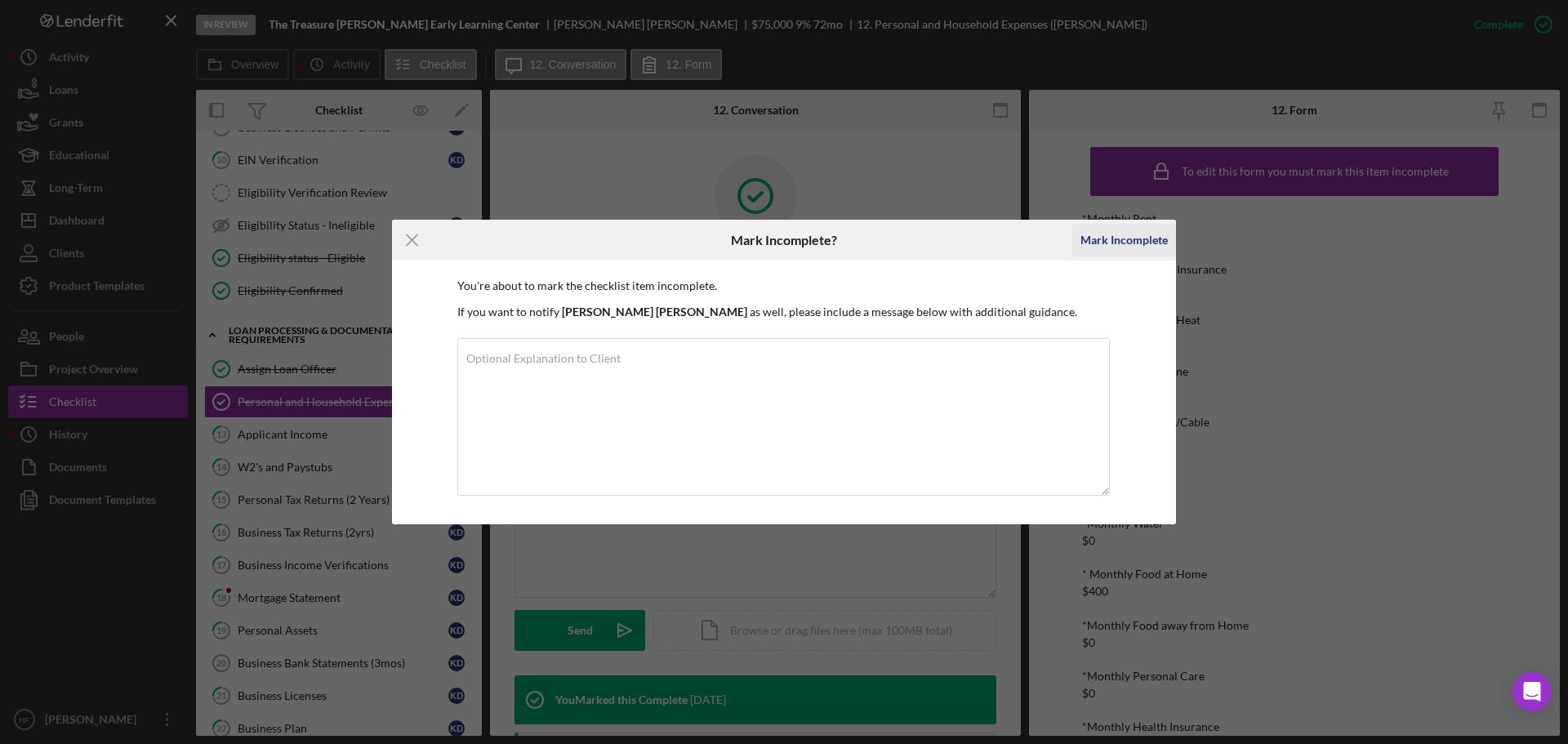
click at [1129, 237] on div "Mark Incomplete" at bounding box center [1124, 240] width 88 height 33
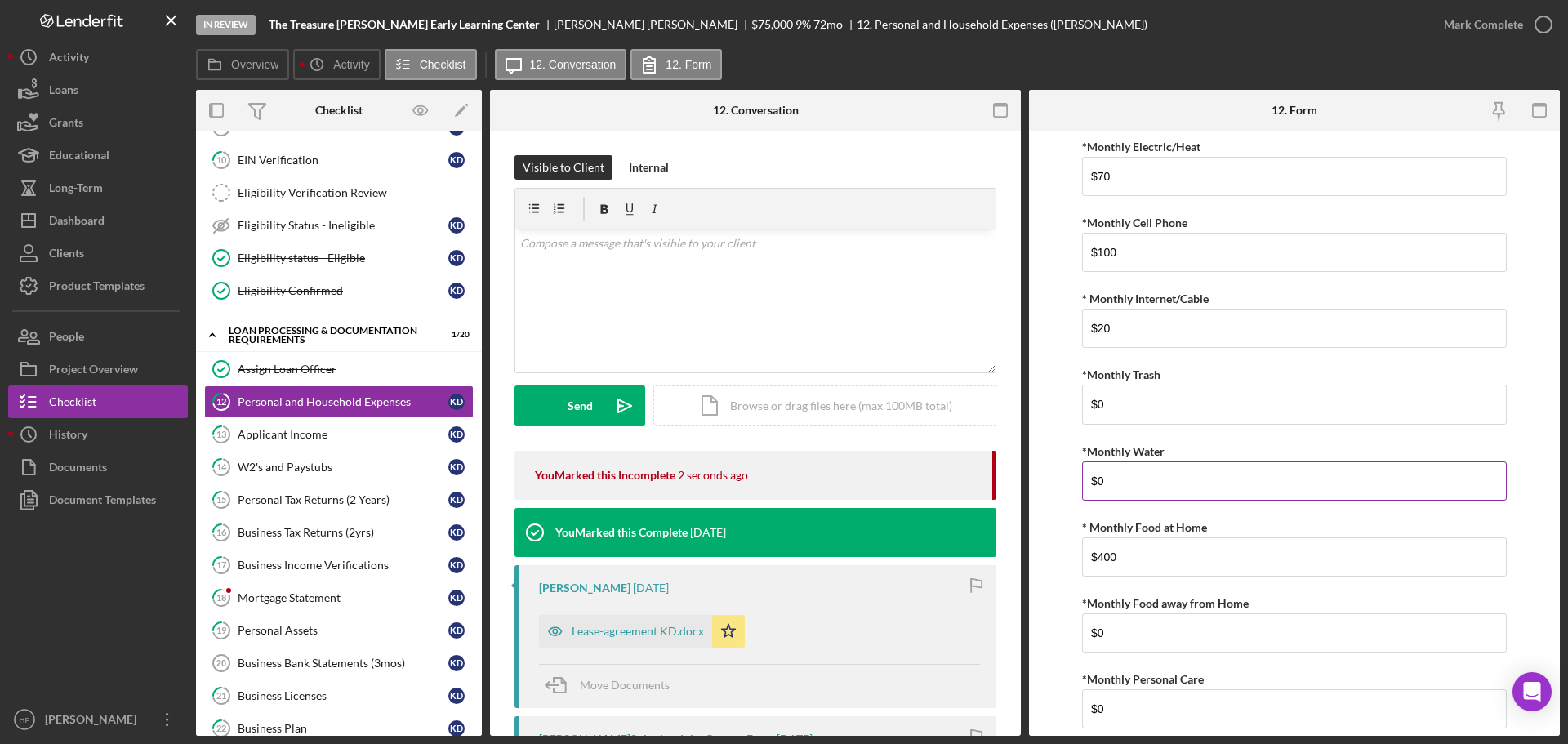
scroll to position [245, 0]
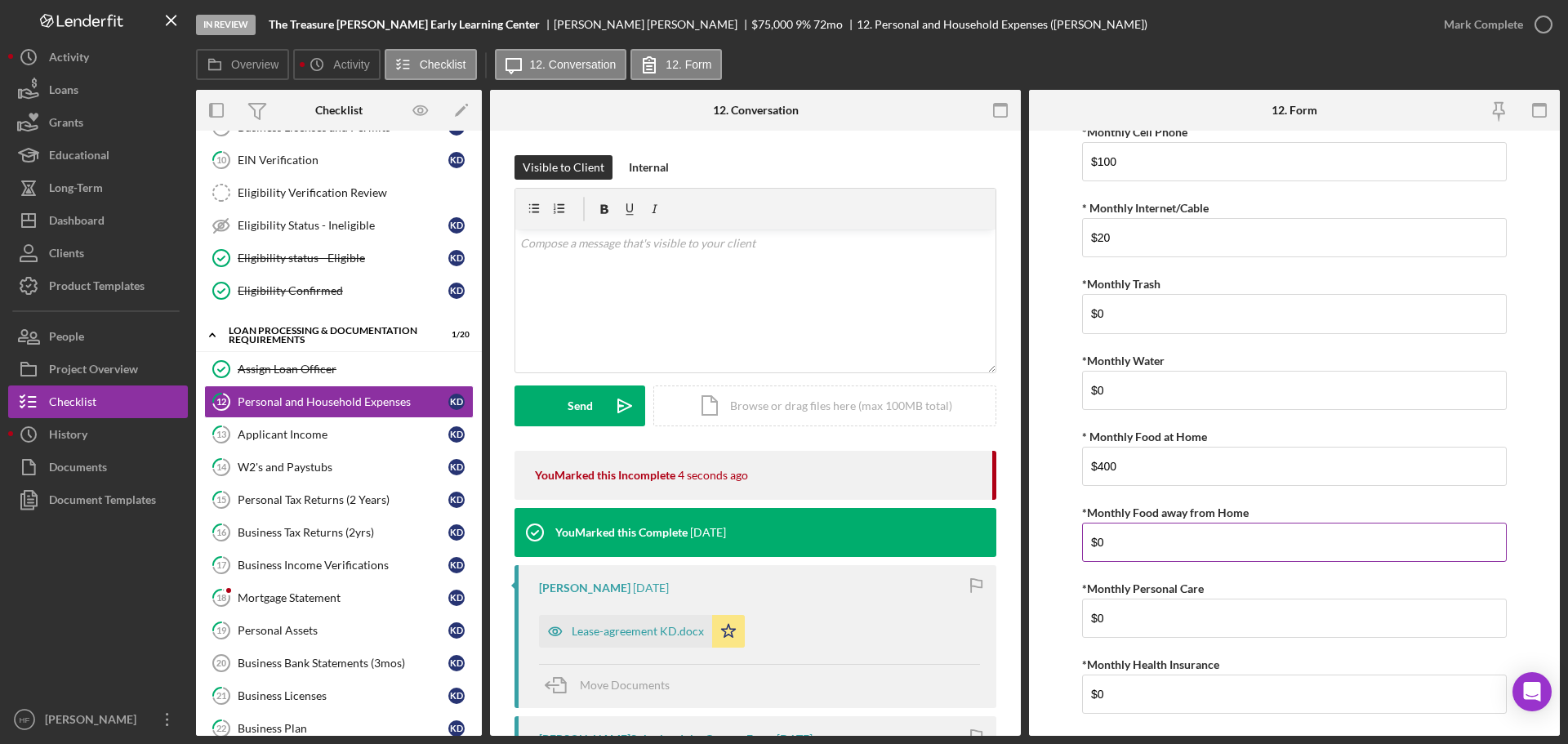
click at [1128, 553] on input "$0" at bounding box center [1295, 542] width 425 height 39
type input "$0"
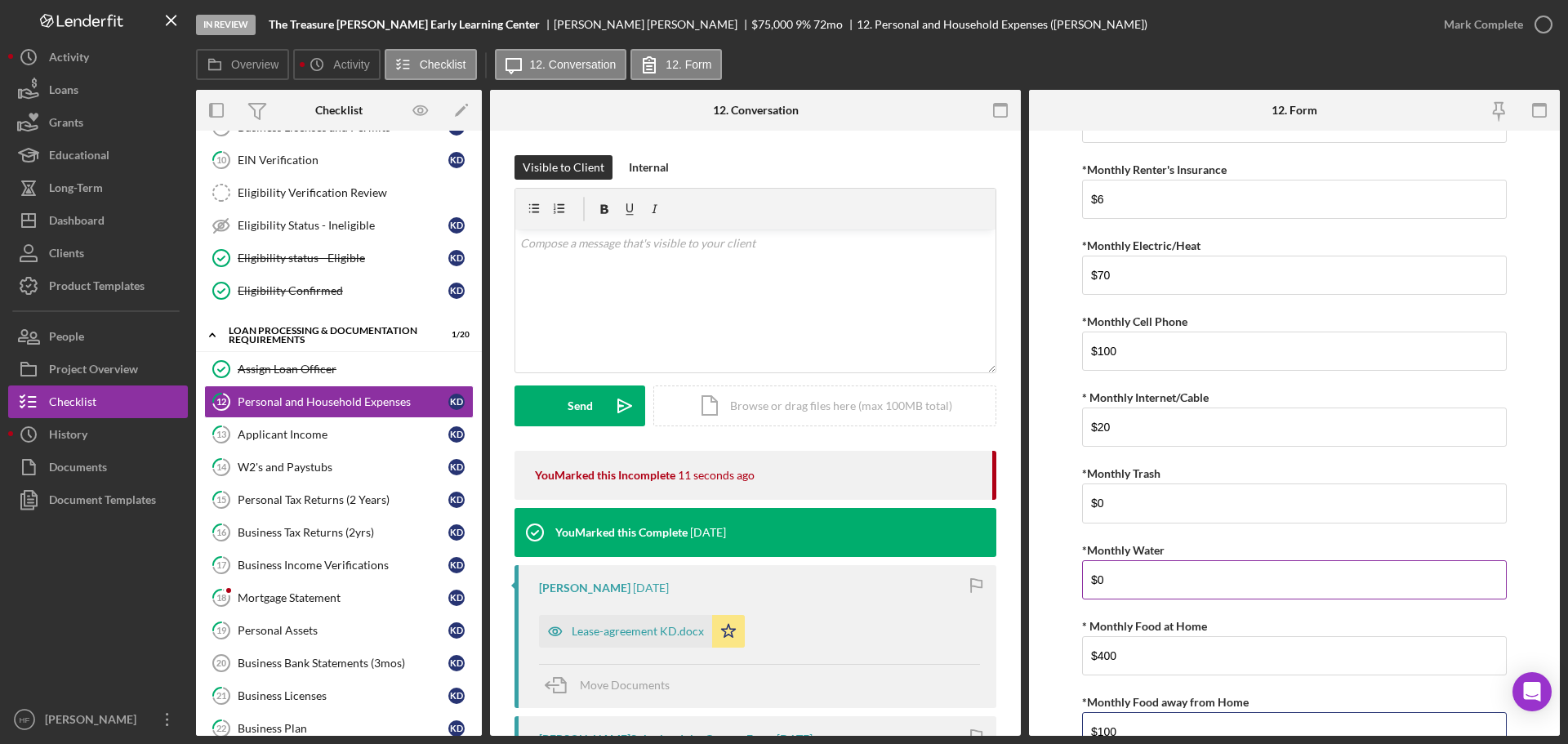
scroll to position [0, 0]
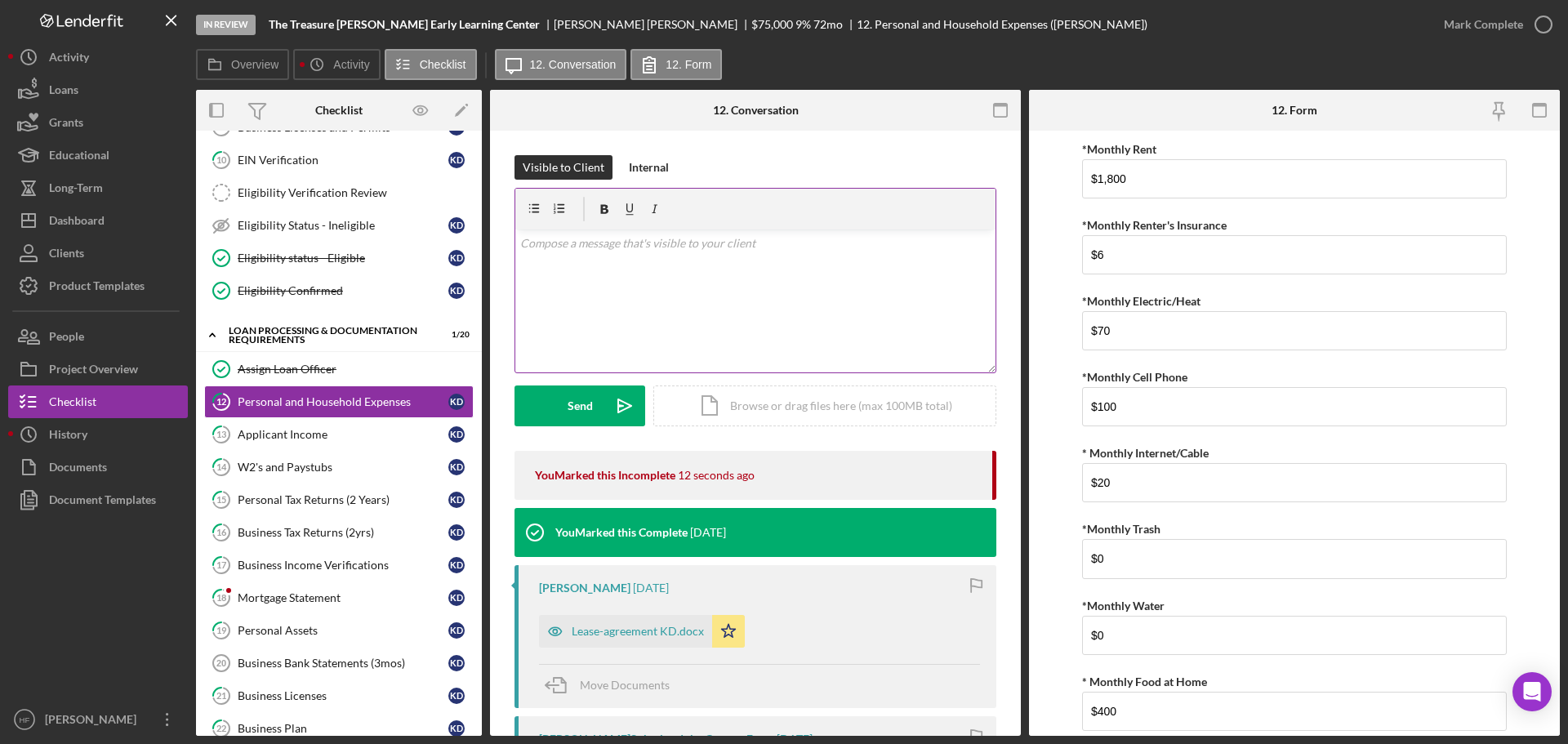
type input "$100"
click at [879, 247] on p at bounding box center [756, 243] width 472 height 18
click at [1511, 33] on div "Mark Complete" at bounding box center [1483, 24] width 79 height 33
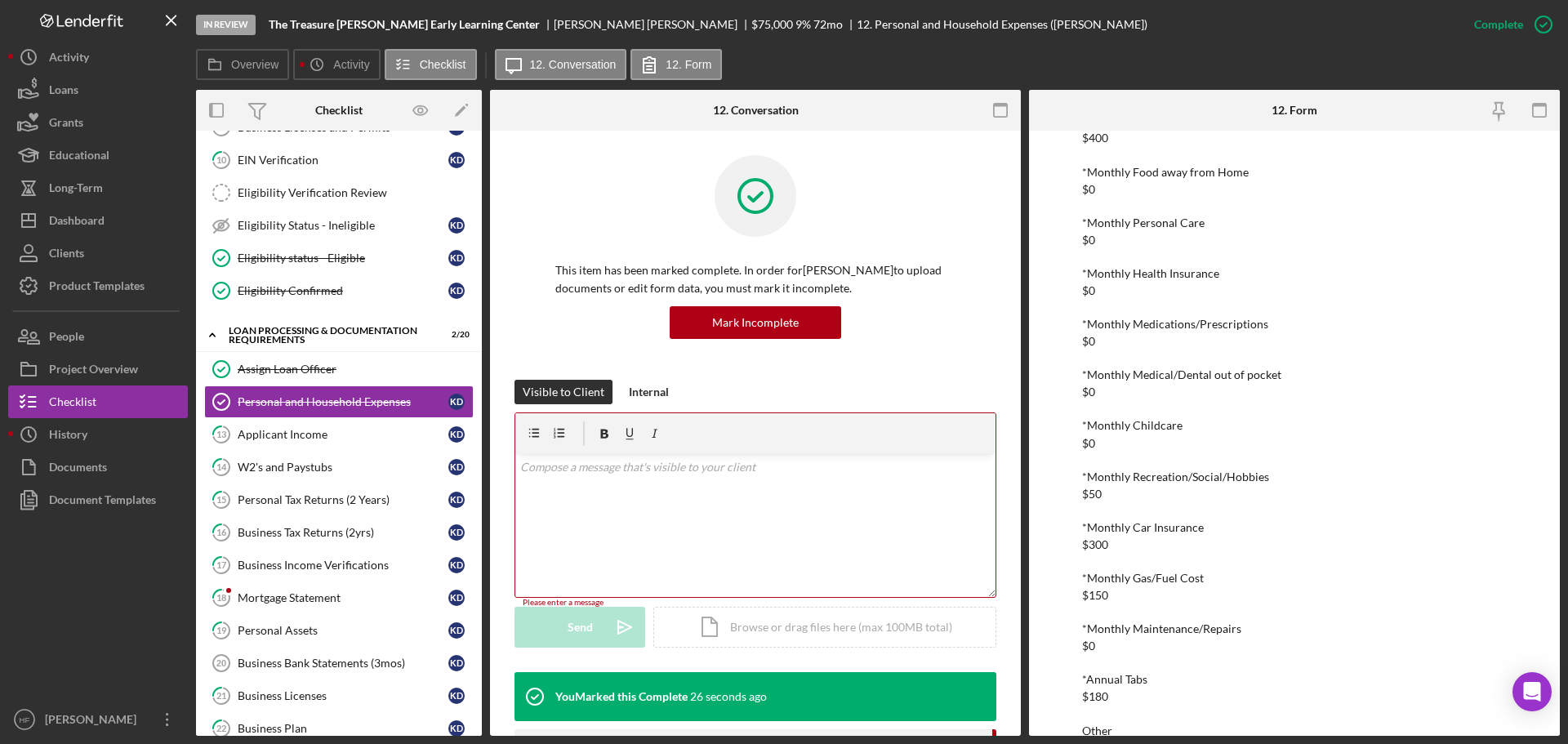
scroll to position [497, 0]
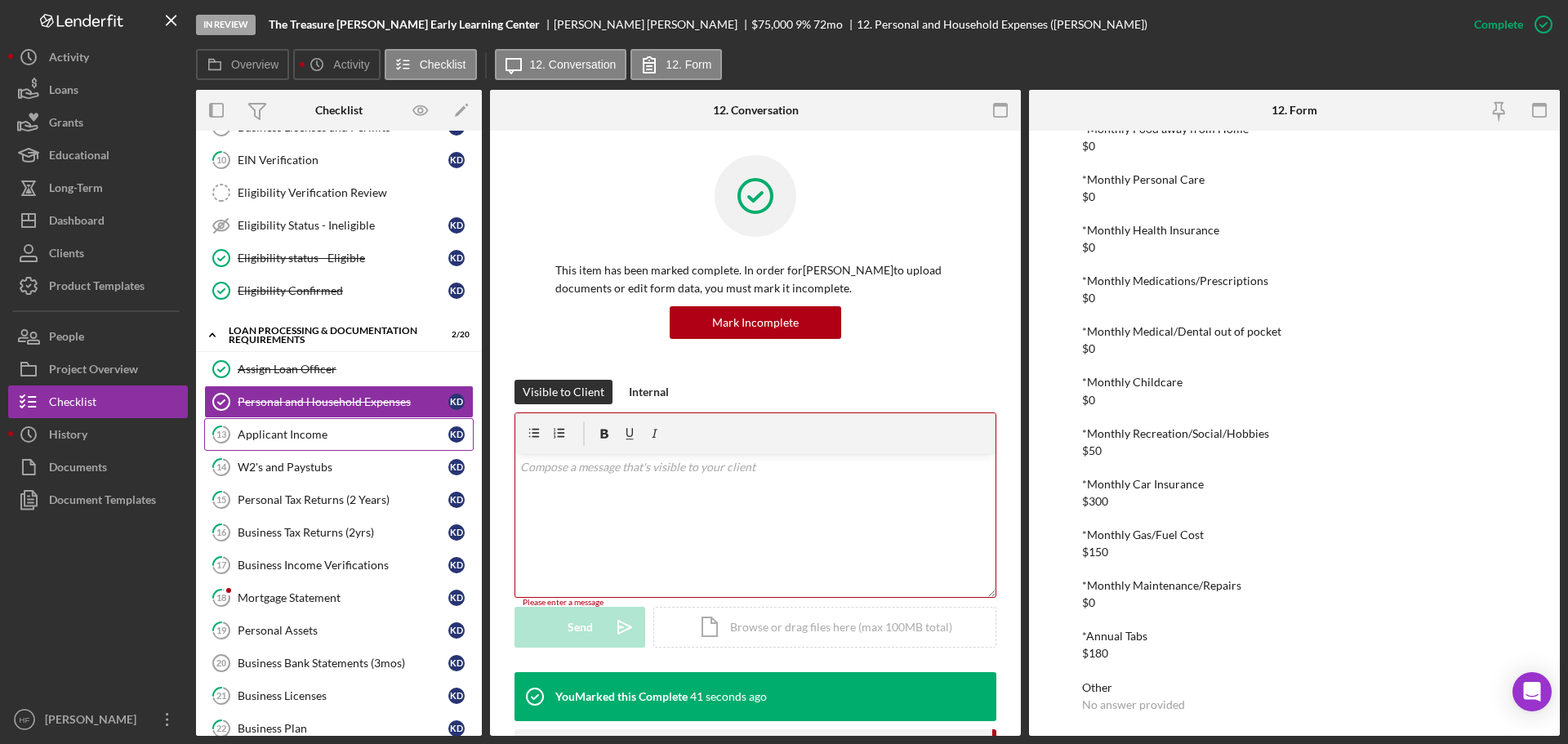
click at [344, 431] on div "Applicant Income" at bounding box center [342, 434] width 211 height 13
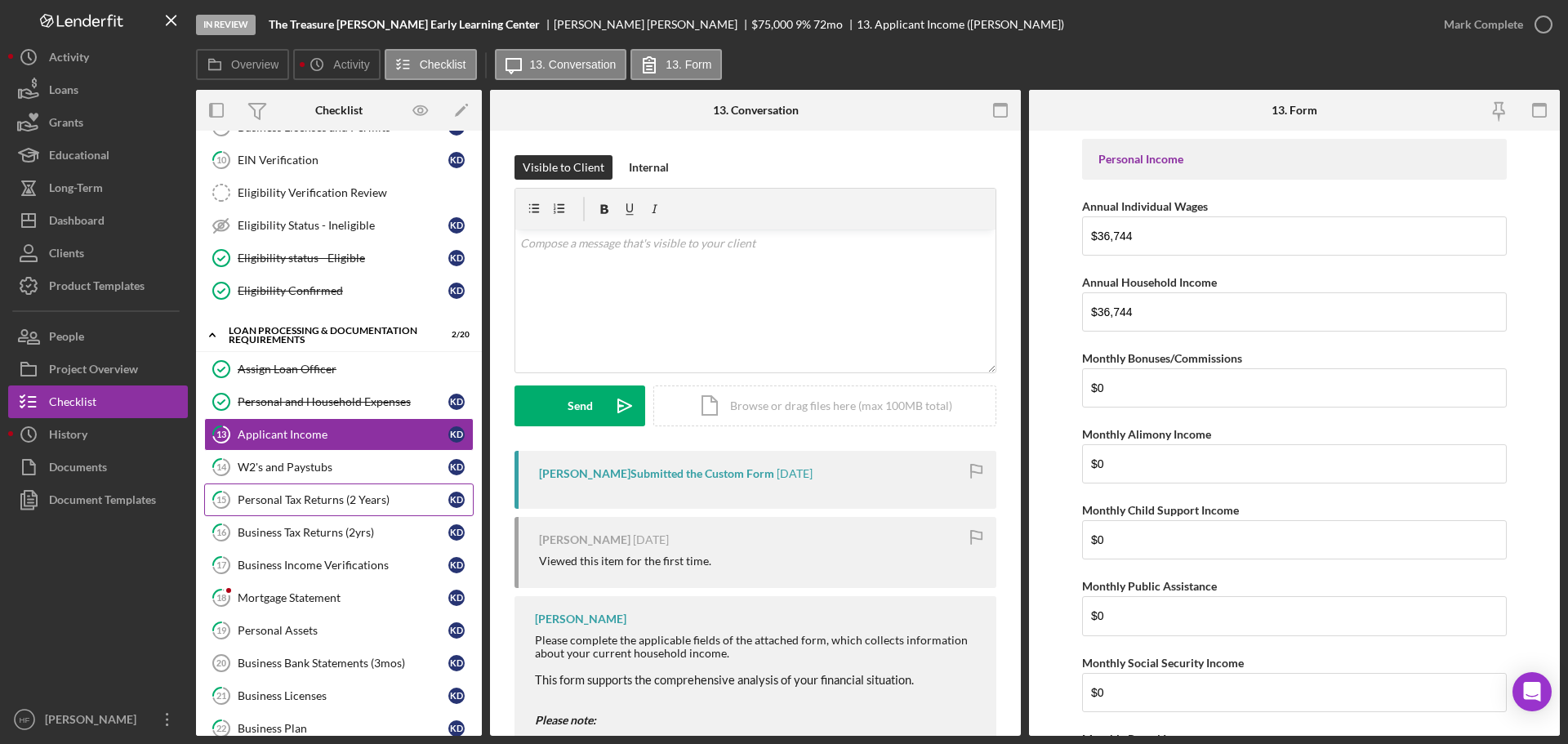
click at [362, 490] on link "15 Personal Tax Returns (2 Years) K D" at bounding box center [339, 500] width 269 height 33
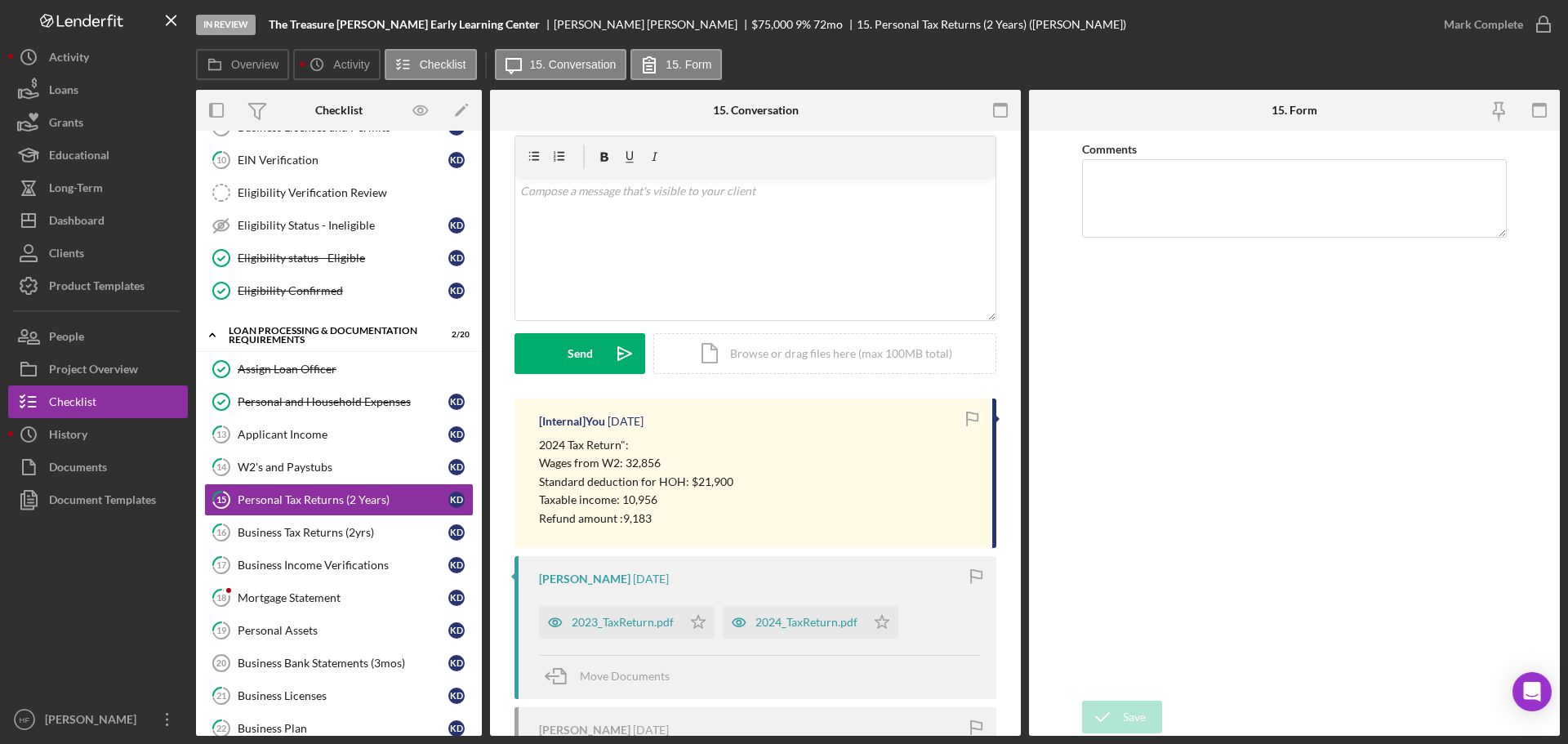
scroll to position [82, 0]
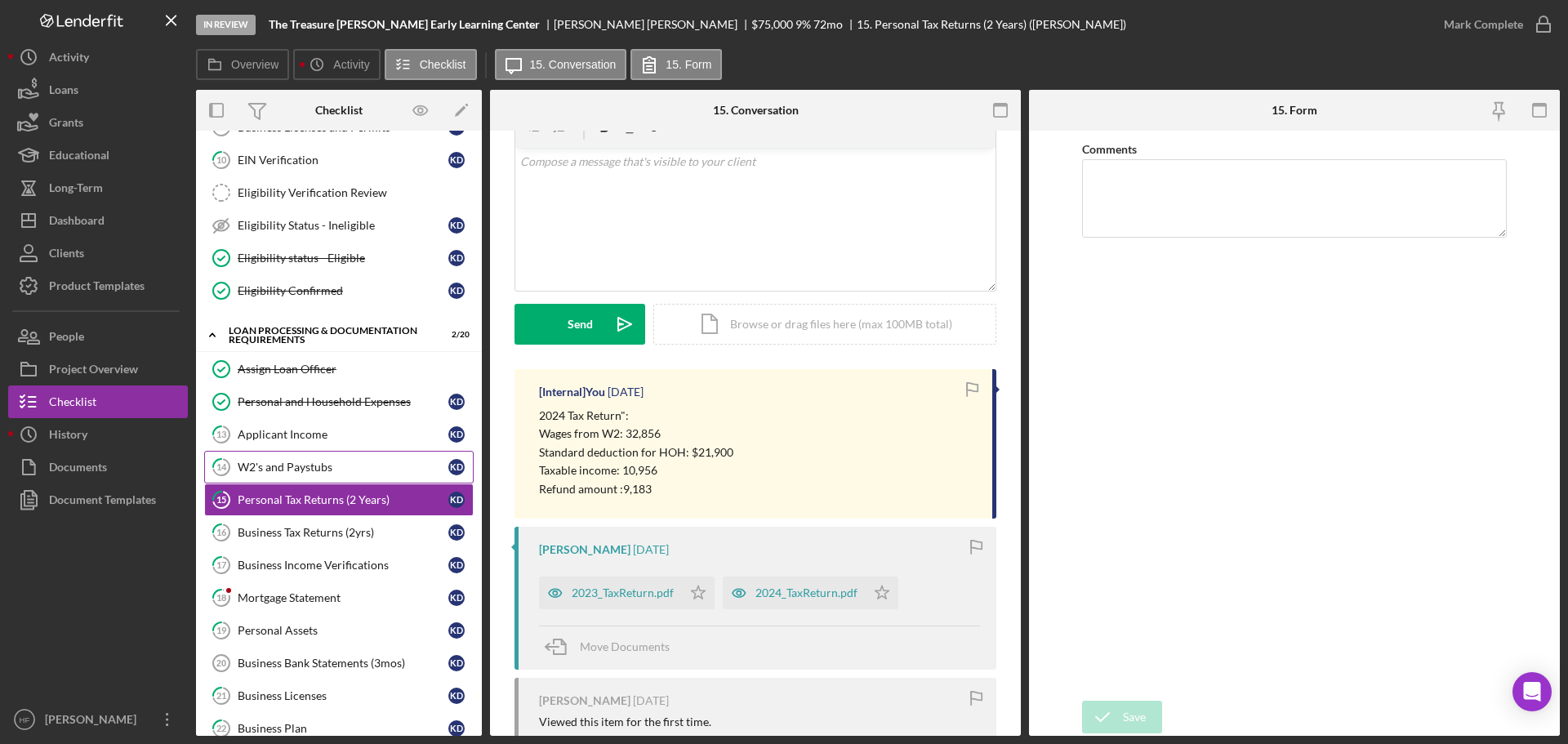
click at [393, 475] on link "14 W2's and Paystubs K D" at bounding box center [339, 468] width 269 height 33
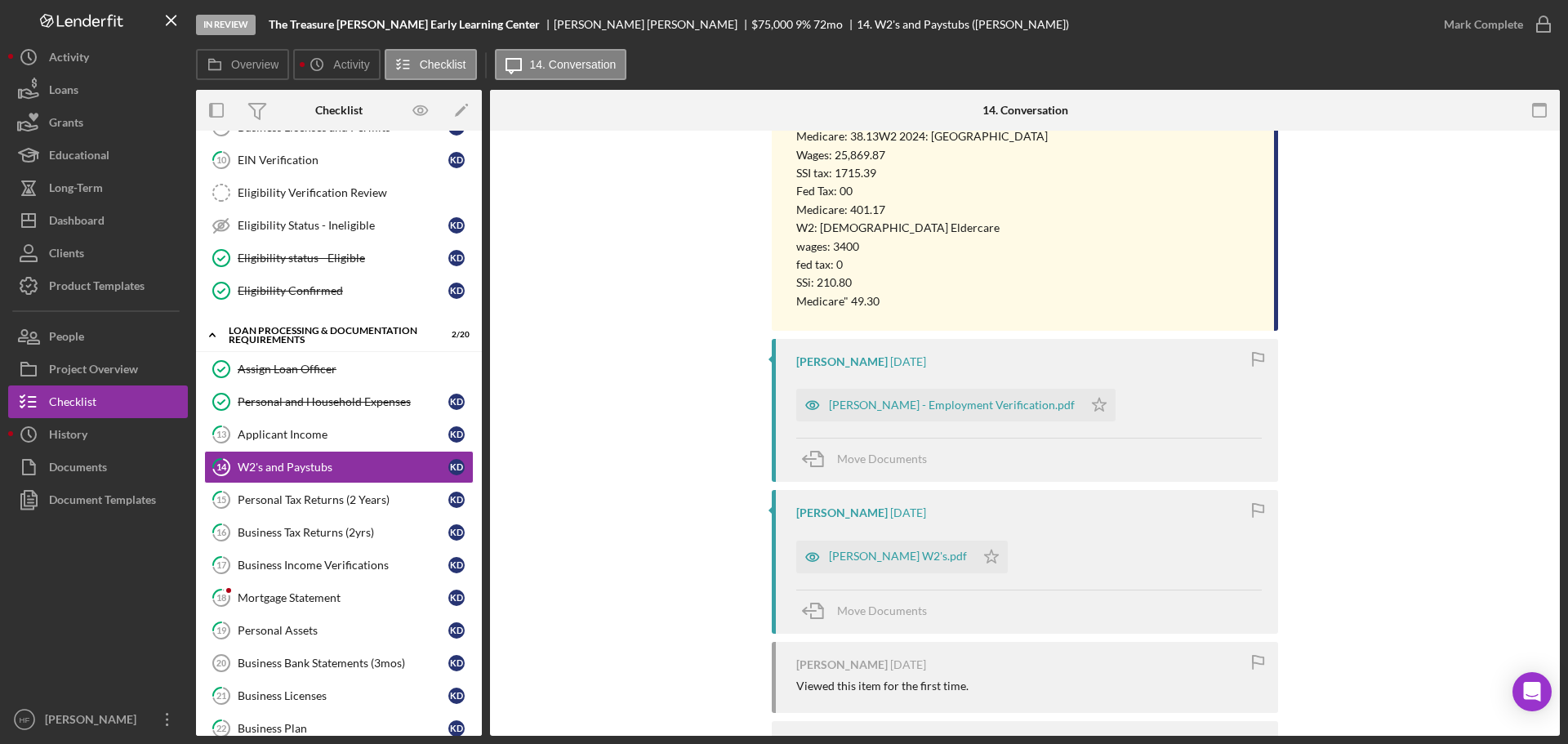
scroll to position [572, 0]
click at [980, 413] on div "Keshia Deon - Employment Verification.pdf" at bounding box center [951, 406] width 246 height 13
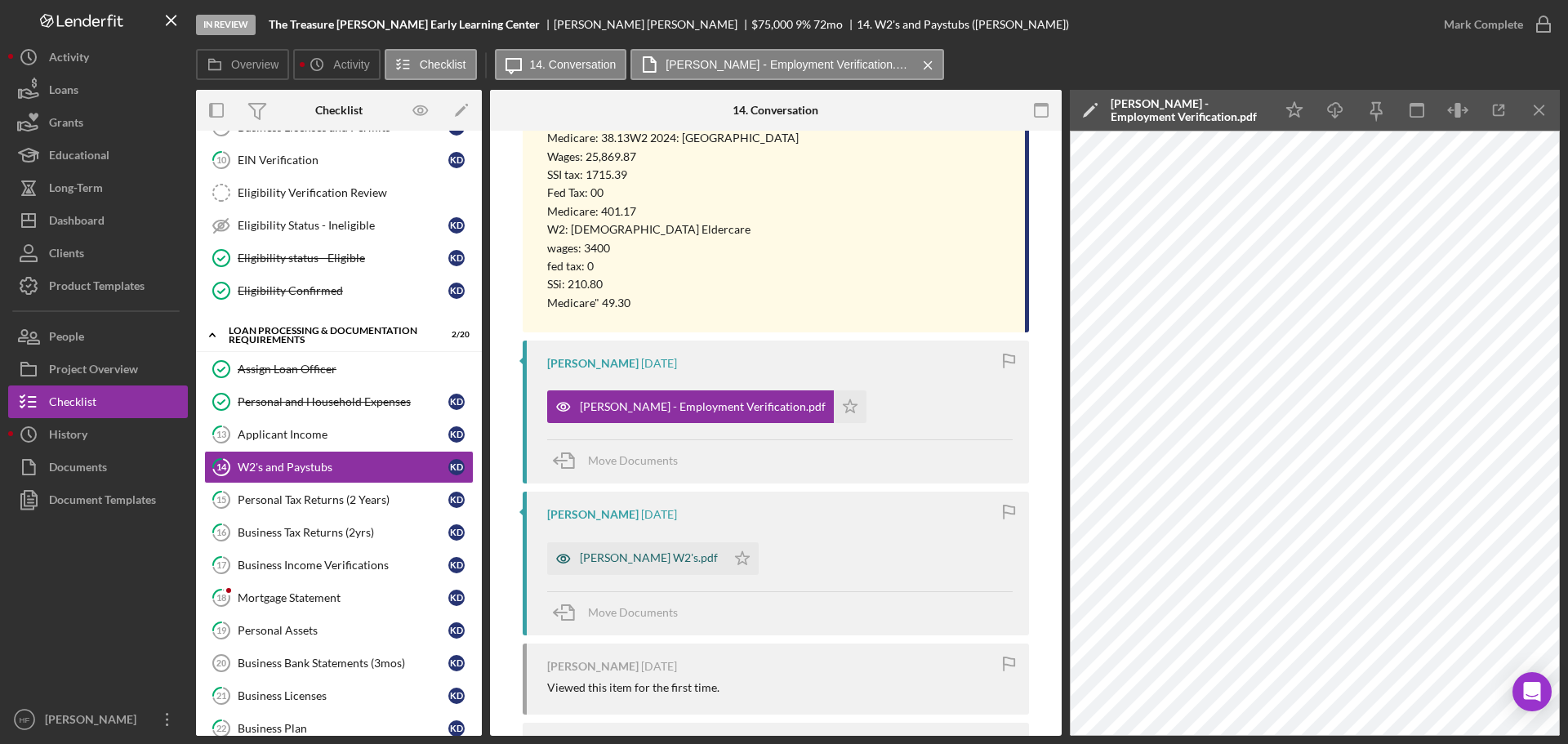
click at [618, 550] on div "Keshia Deon W2's.pdf" at bounding box center [637, 559] width 179 height 33
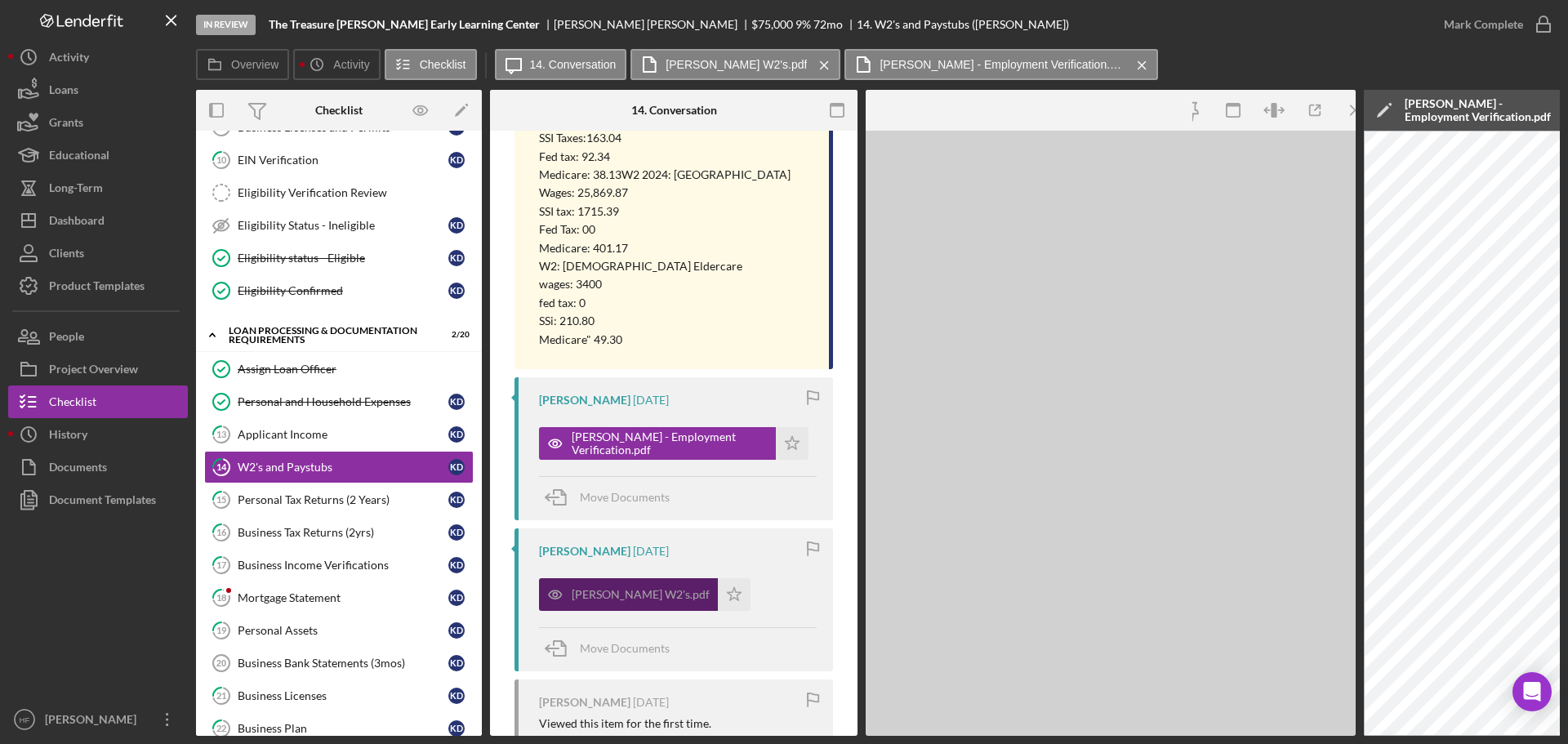
scroll to position [590, 0]
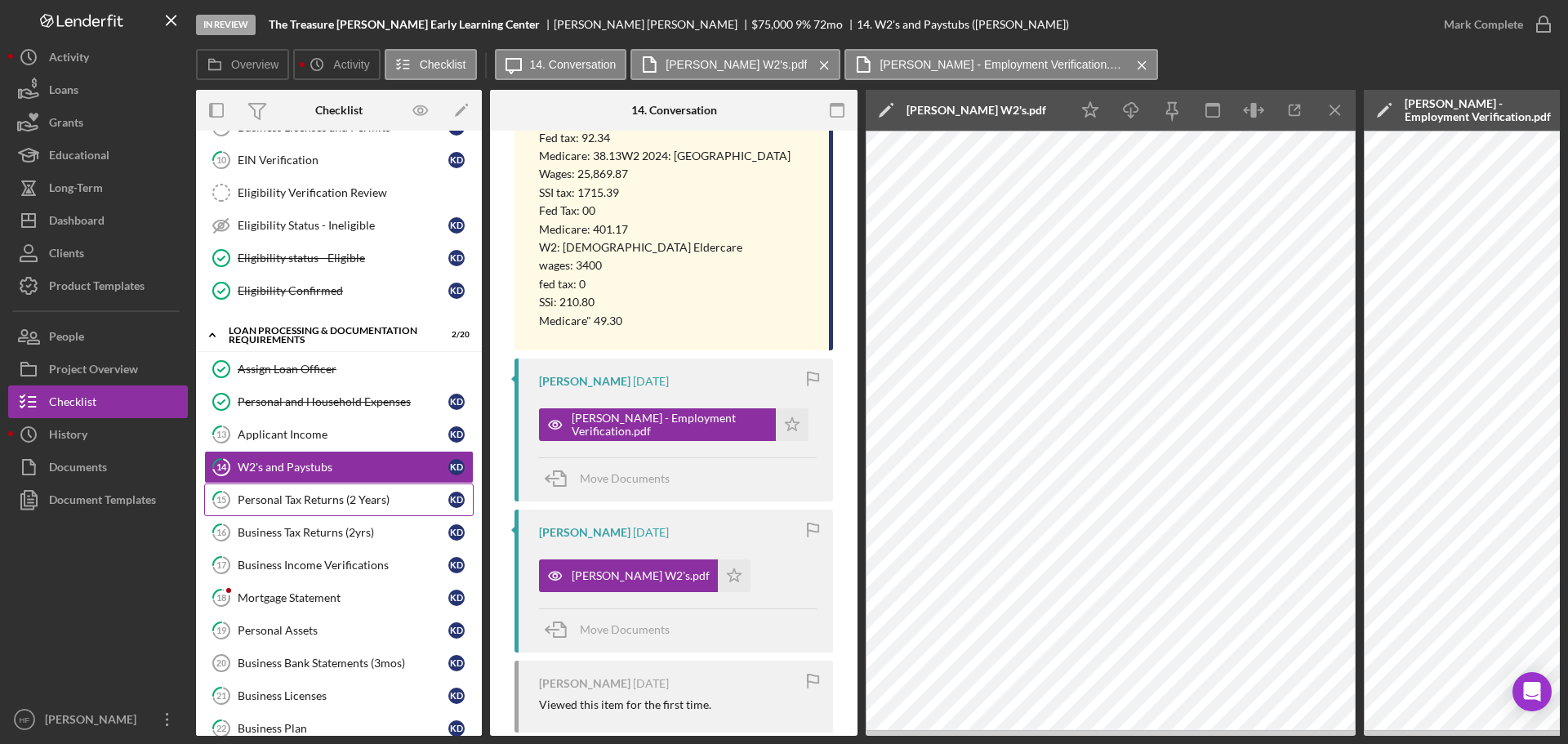
click at [374, 483] on link "15 Personal Tax Returns (2 Years) K D" at bounding box center [339, 500] width 269 height 33
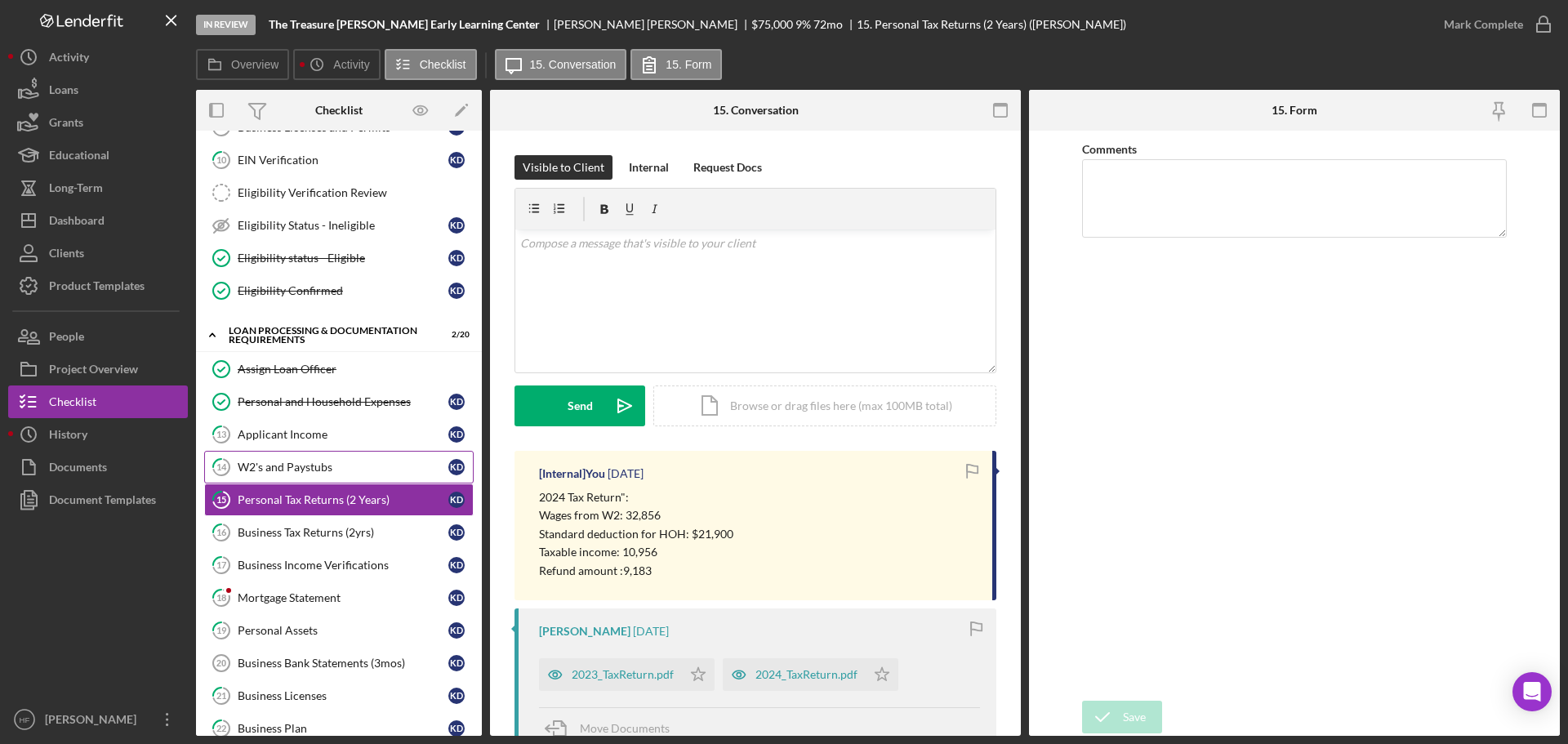
click at [375, 466] on div "W2's and Paystubs" at bounding box center [342, 467] width 211 height 13
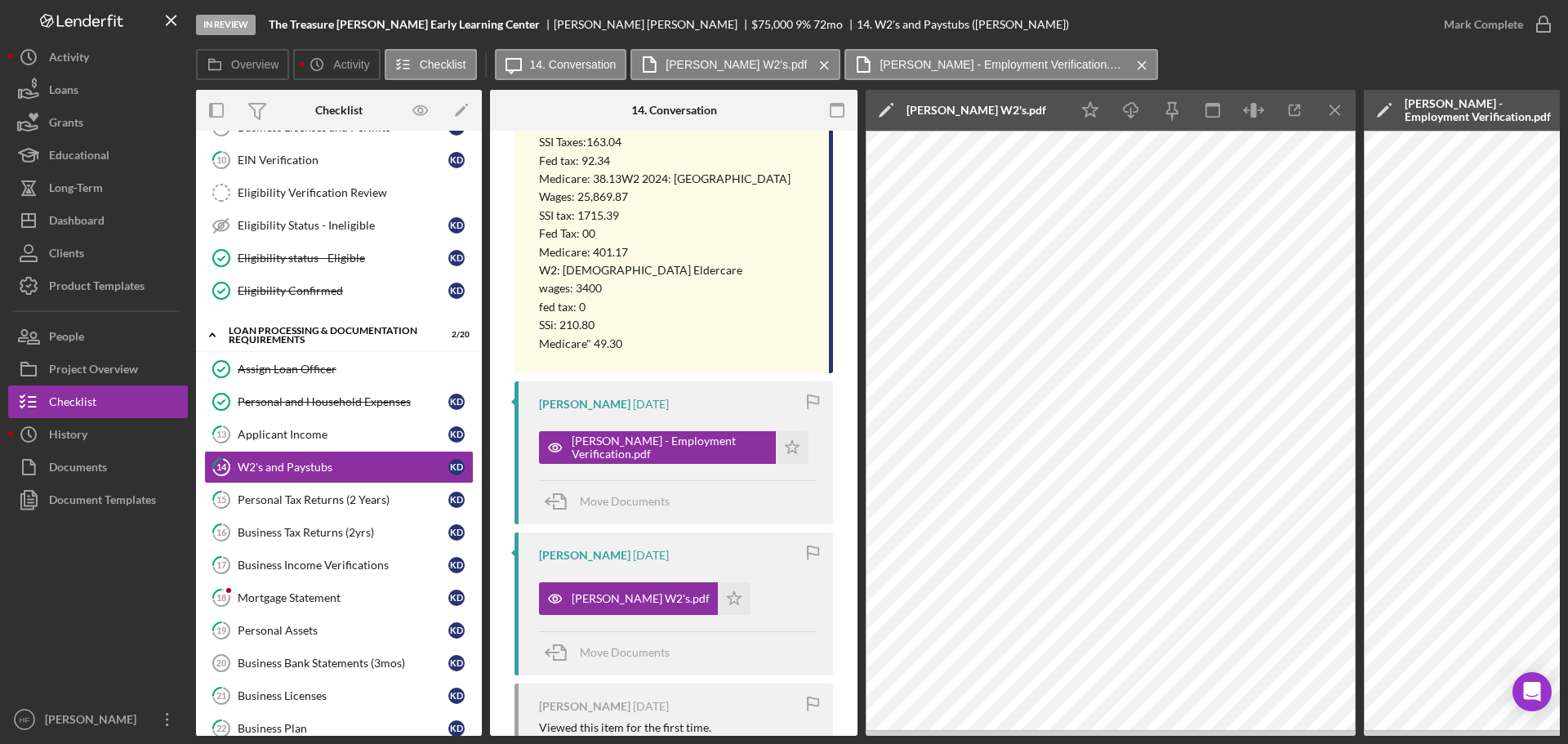
scroll to position [572, 0]
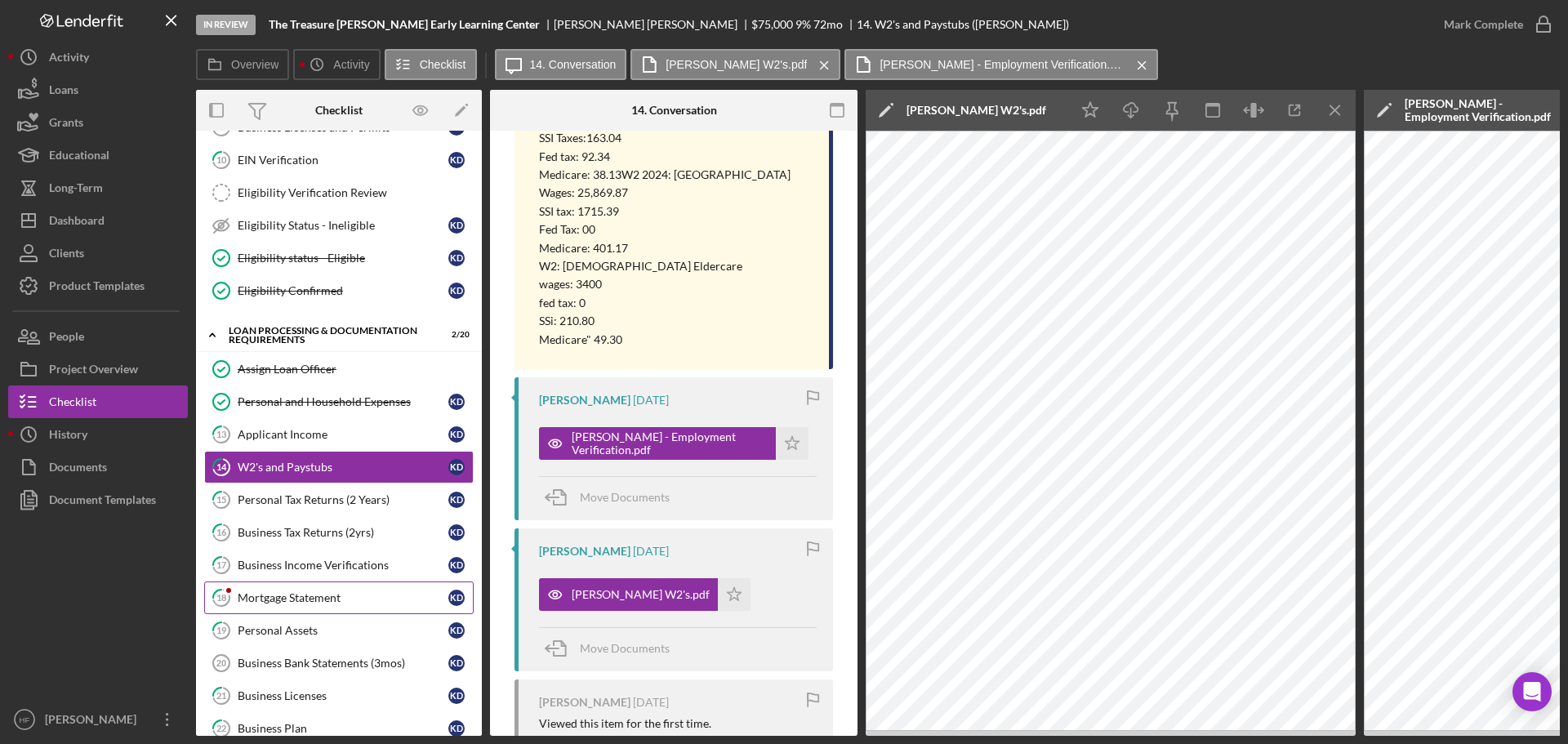
click at [322, 593] on div "Mortgage Statement" at bounding box center [342, 597] width 211 height 13
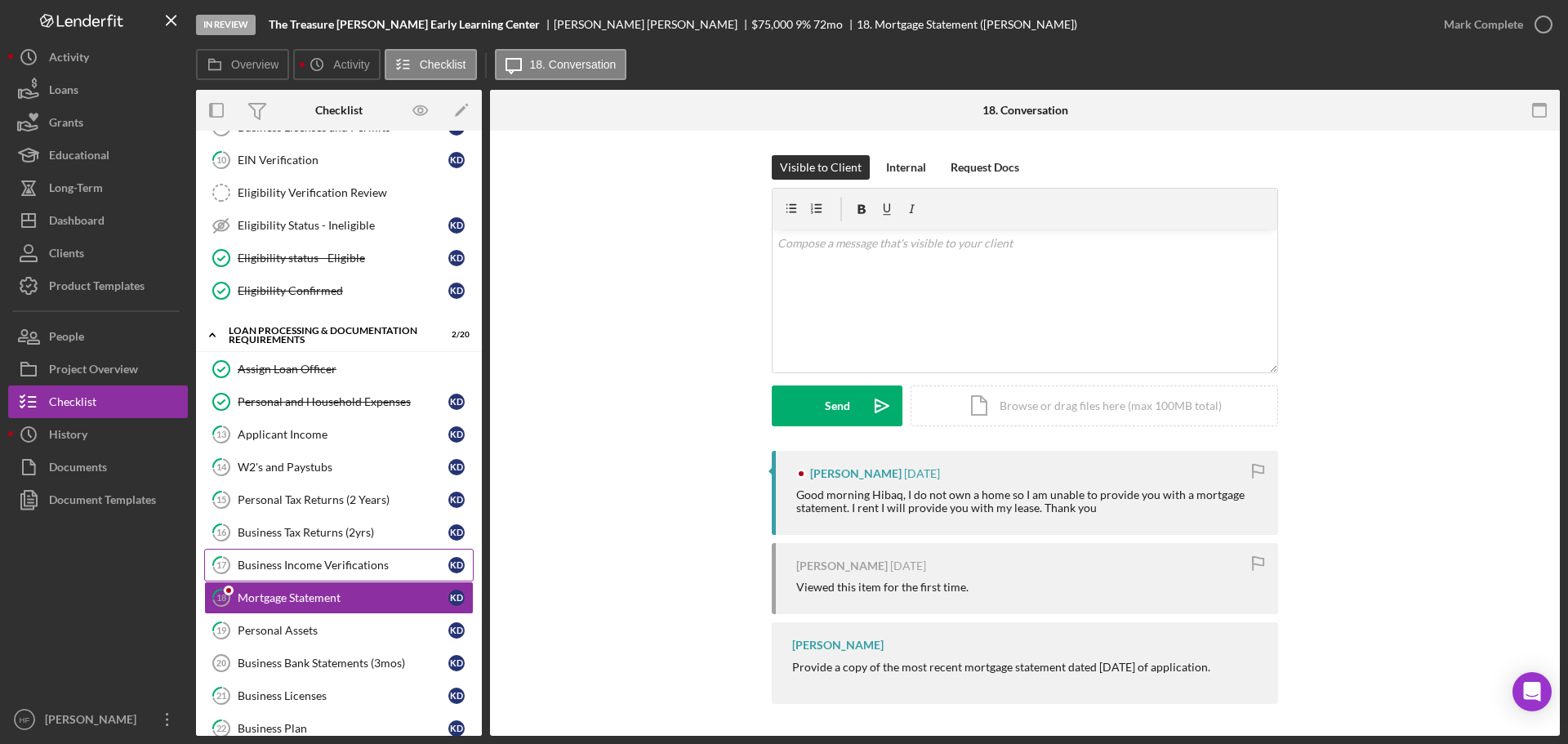
click at [335, 568] on div "Business Income Verifications" at bounding box center [342, 564] width 211 height 13
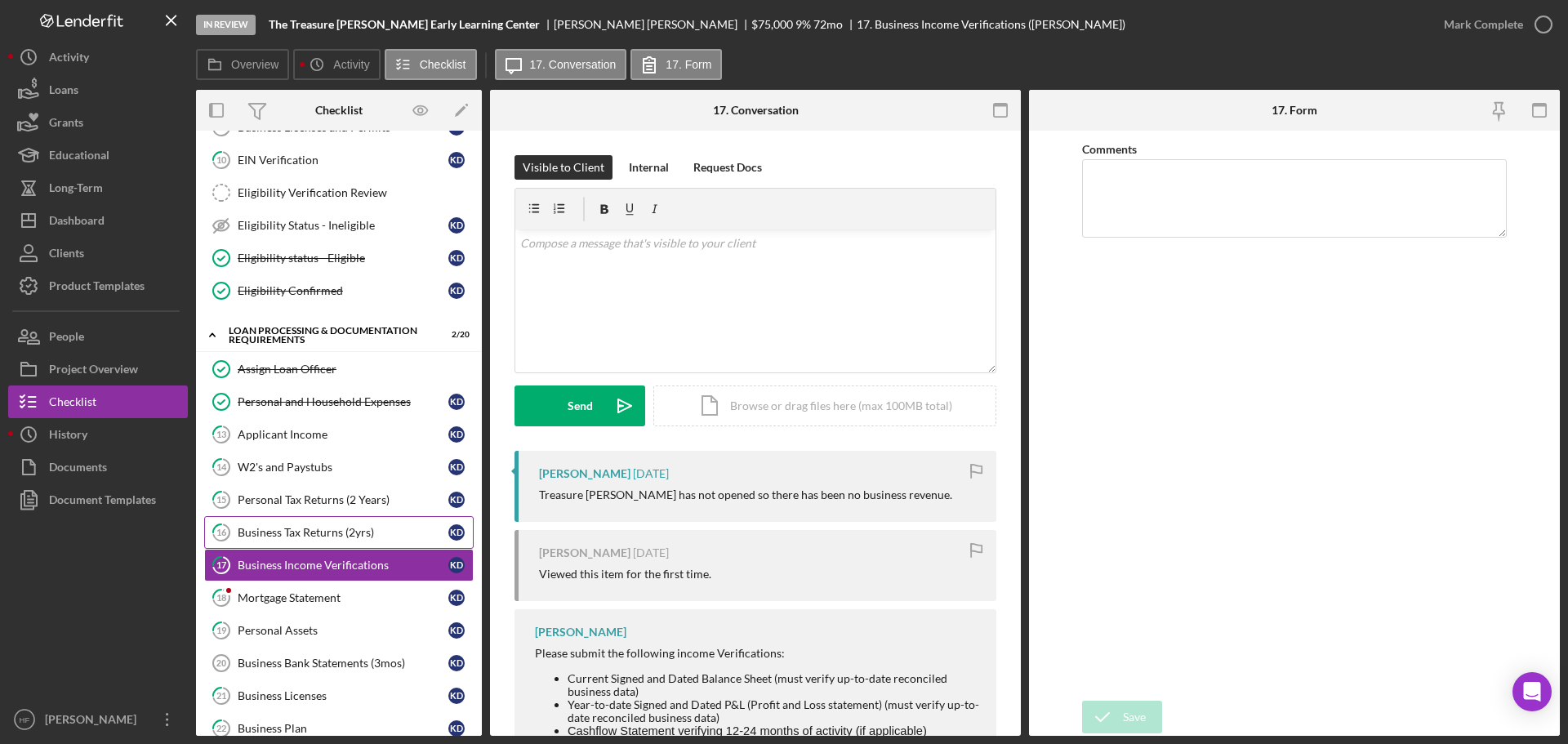
click at [339, 548] on link "16 Business Tax Returns (2yrs) K D" at bounding box center [339, 533] width 269 height 33
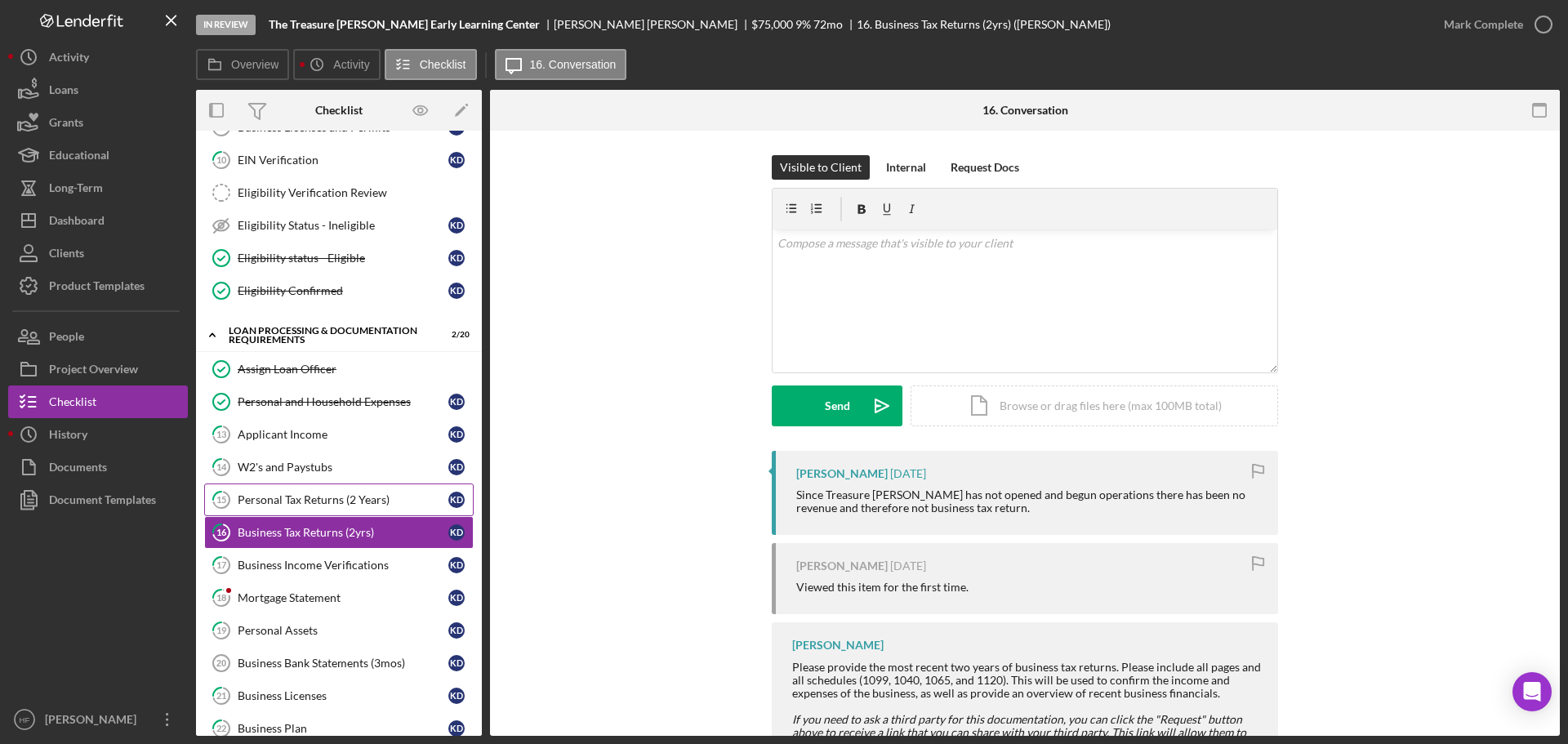
click at [344, 507] on link "15 Personal Tax Returns (2 Years) K D" at bounding box center [339, 500] width 269 height 33
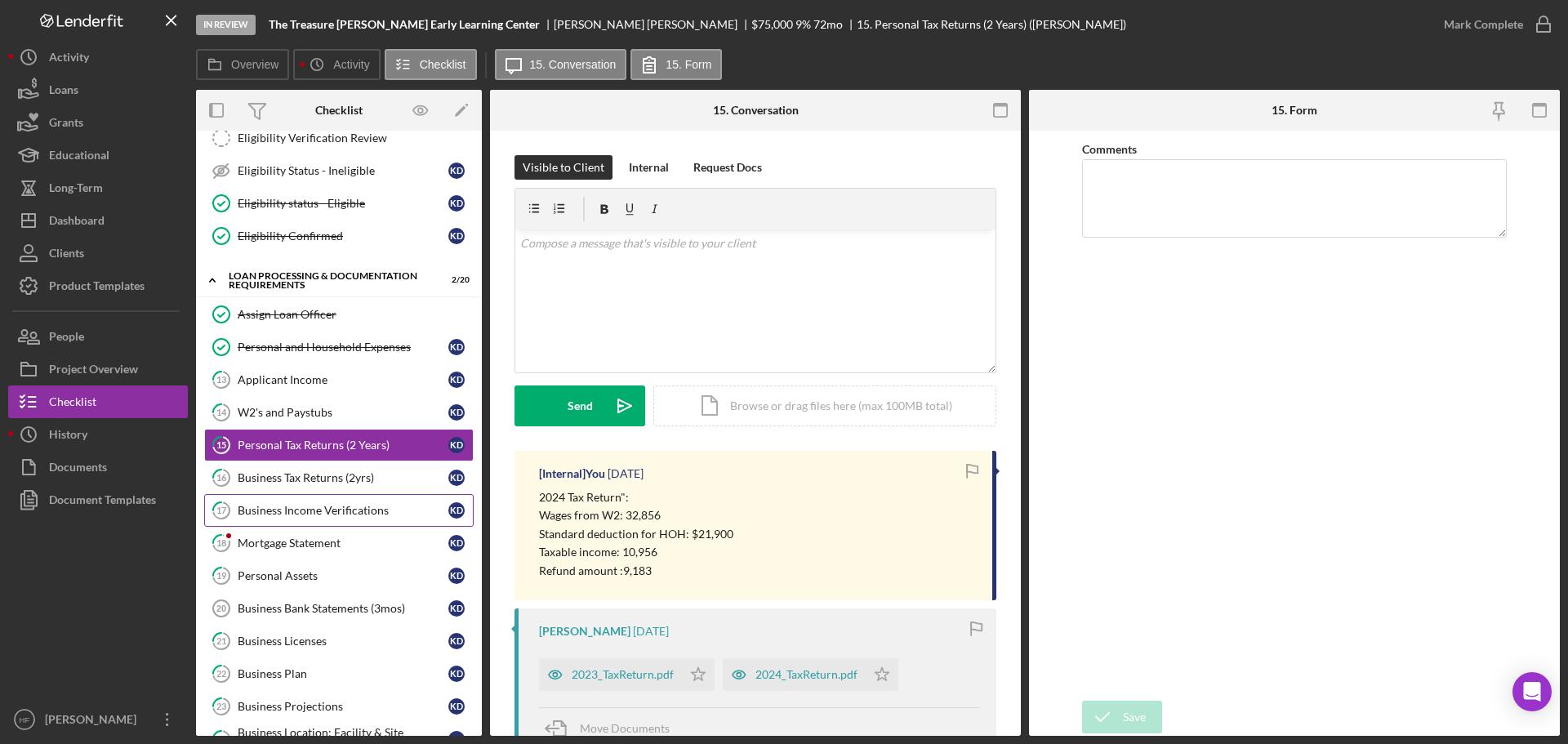
scroll to position [408, 0]
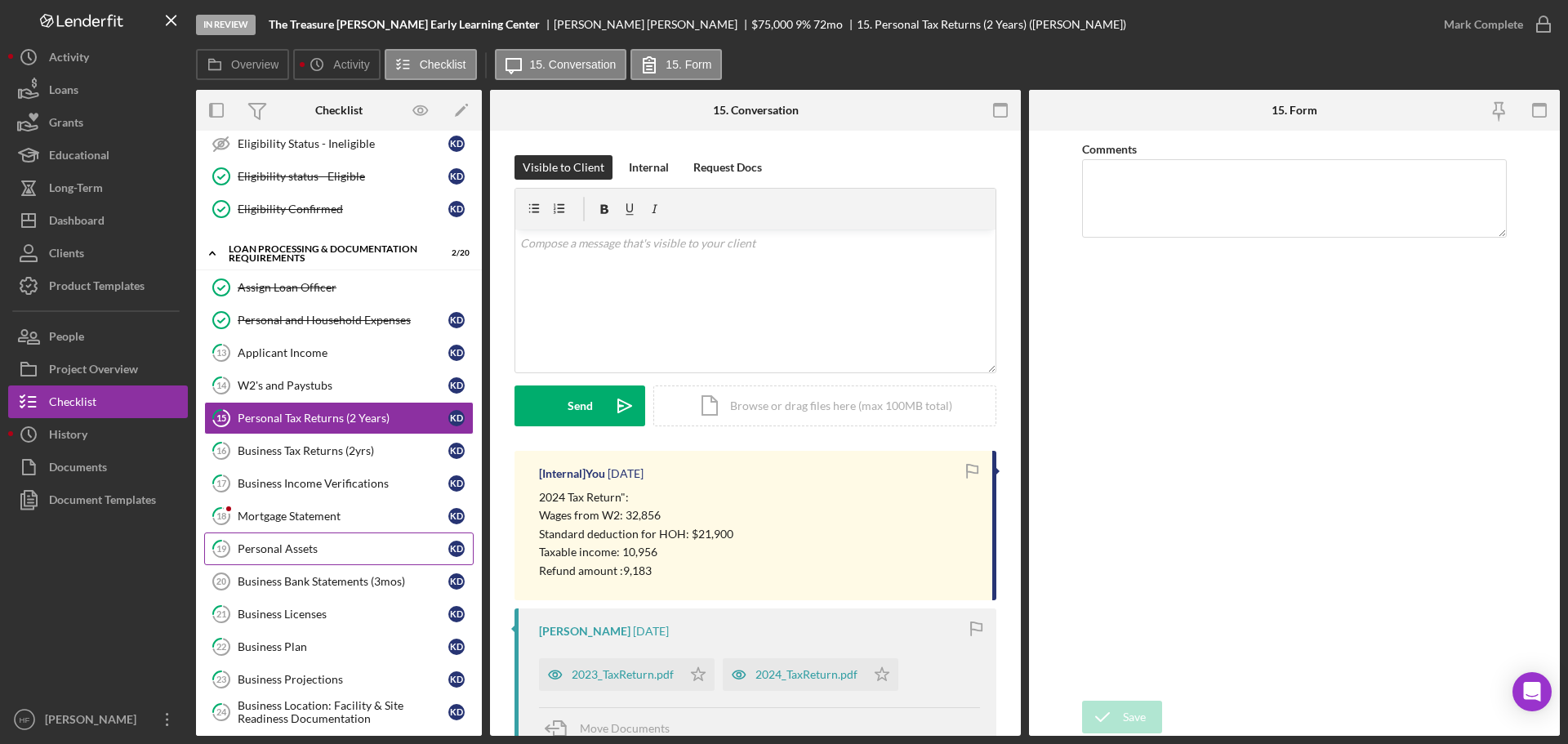
click at [345, 543] on div "Personal Assets" at bounding box center [342, 549] width 211 height 13
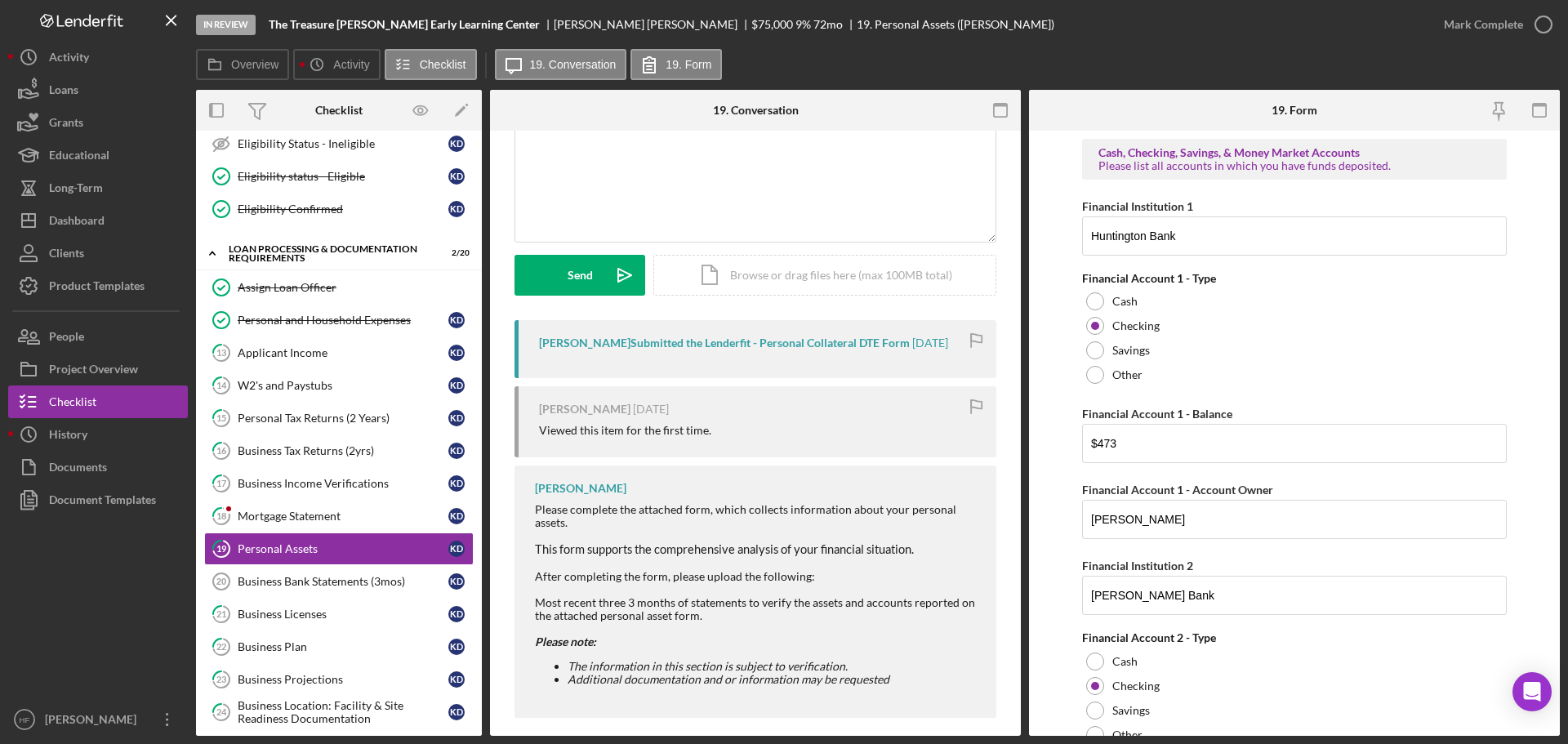
scroll to position [145, 0]
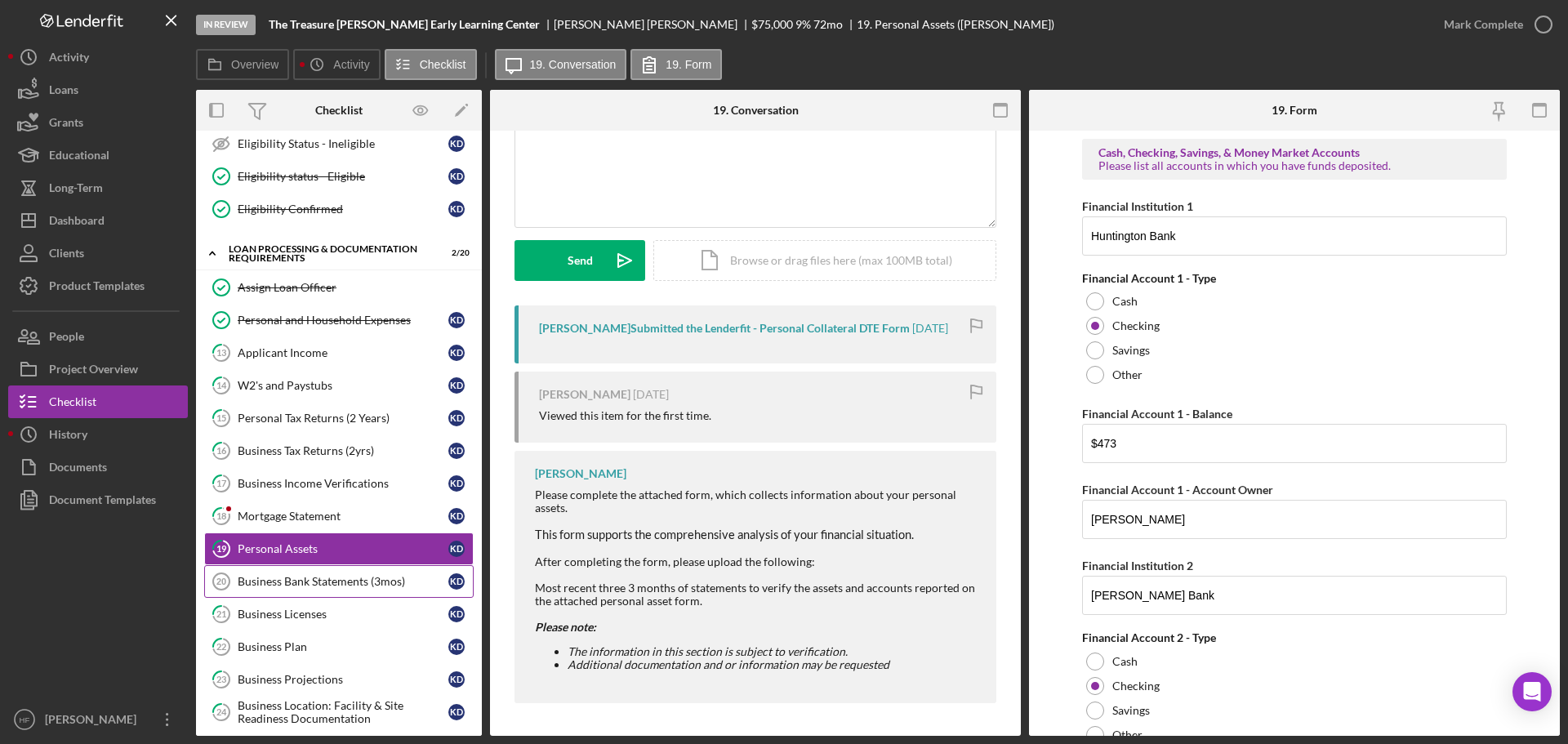
click at [365, 569] on link "Business Bank Statements (3mos) 20 Business Bank Statements (3mos) K D" at bounding box center [339, 582] width 269 height 33
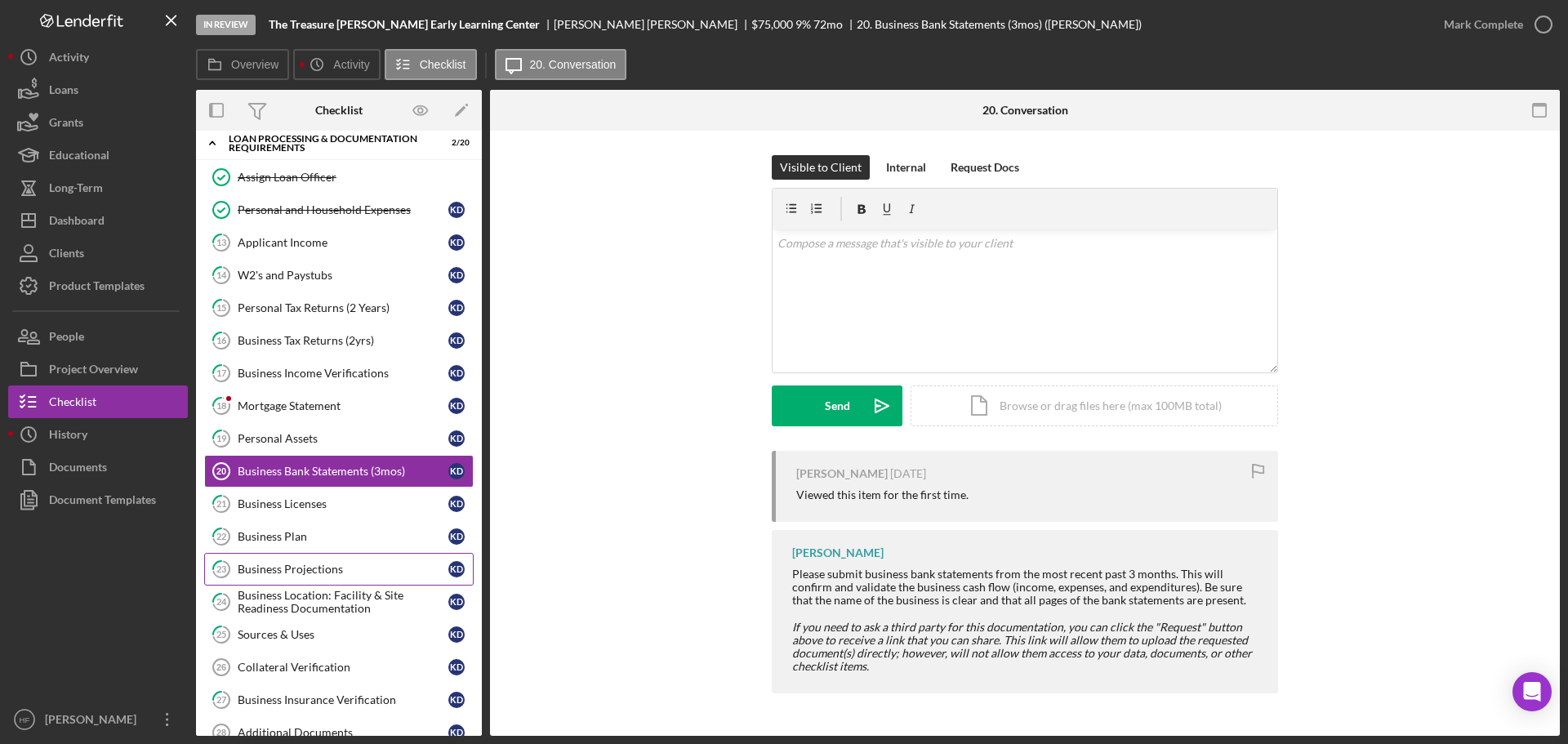
scroll to position [490, 0]
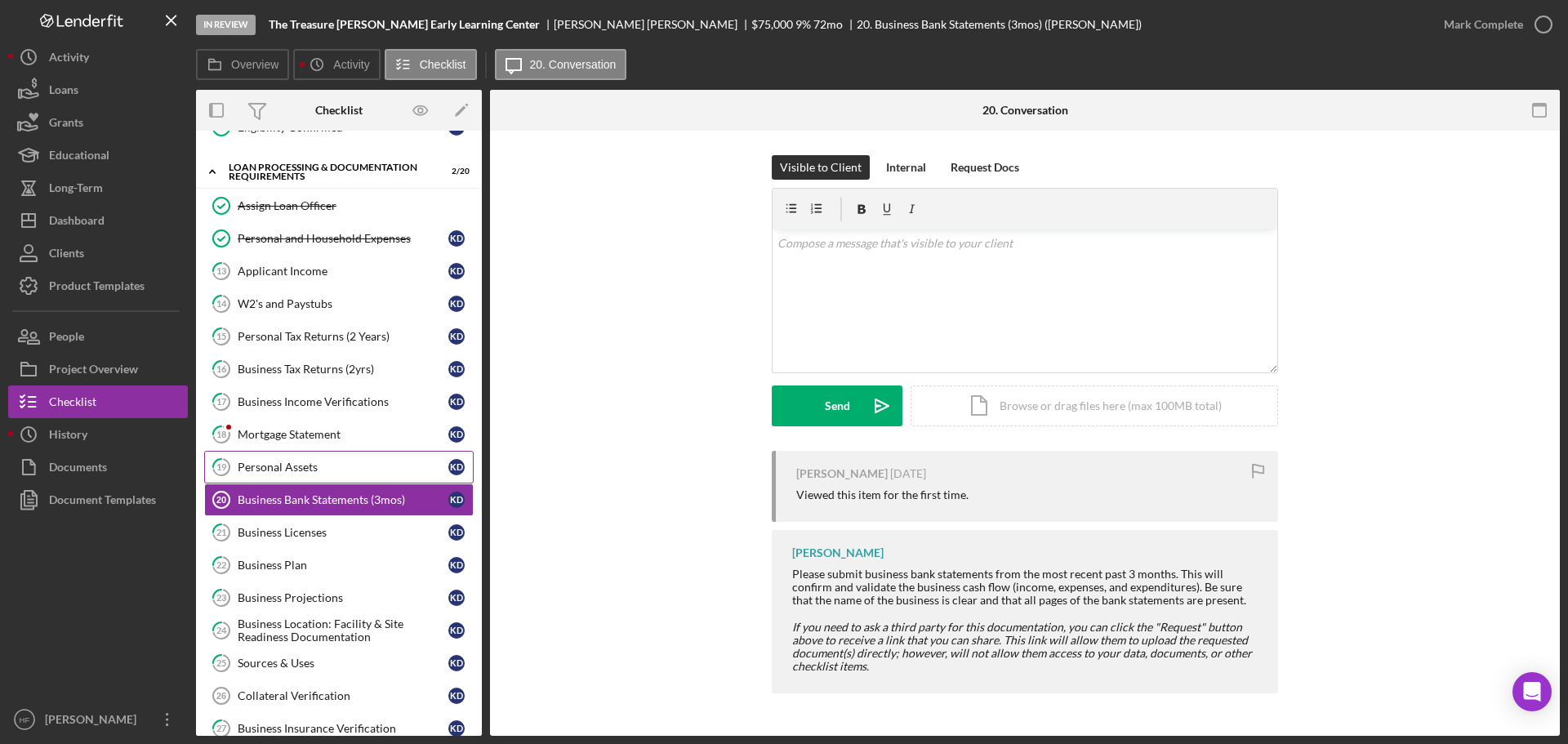
click at [350, 461] on div "Personal Assets" at bounding box center [342, 467] width 211 height 13
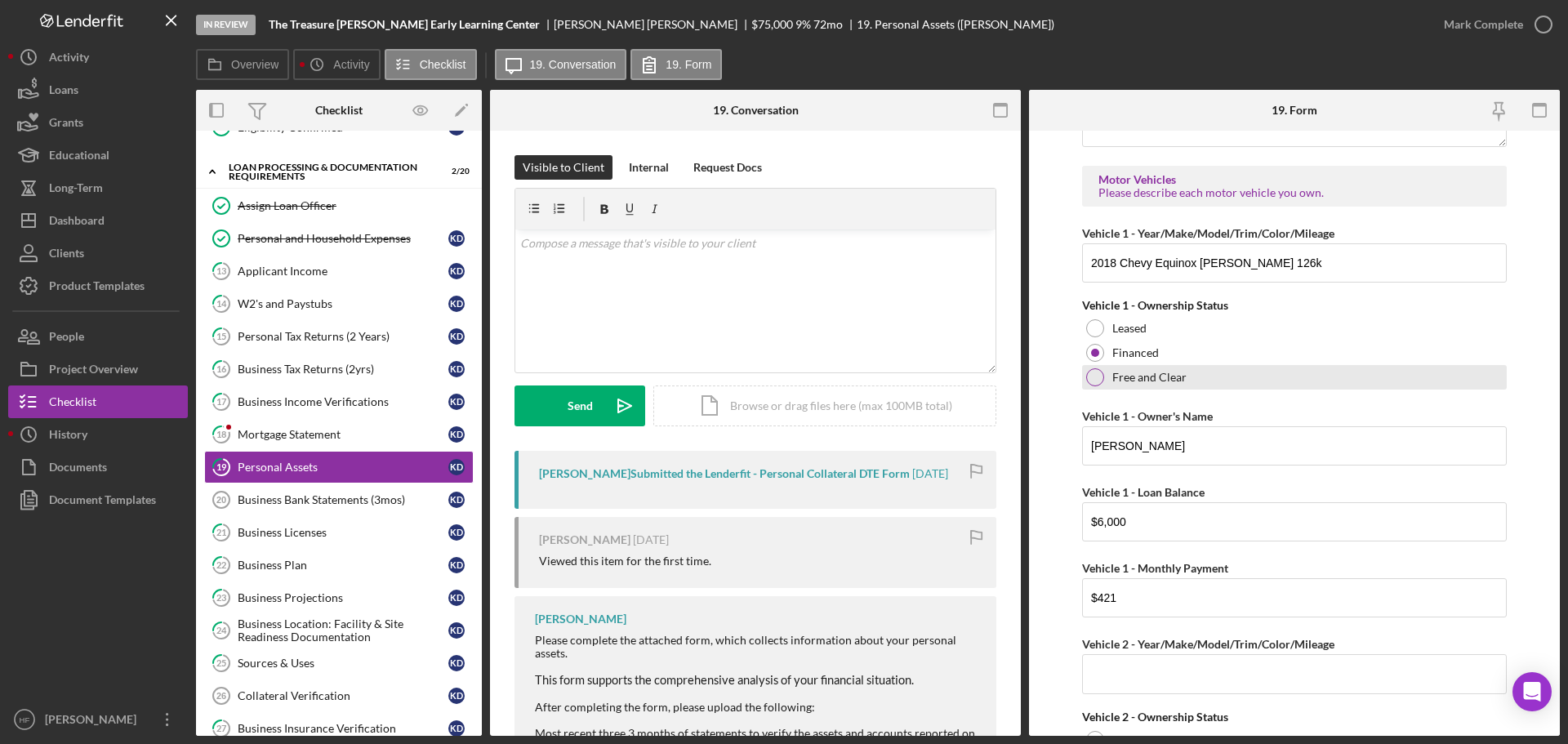
scroll to position [4322, 0]
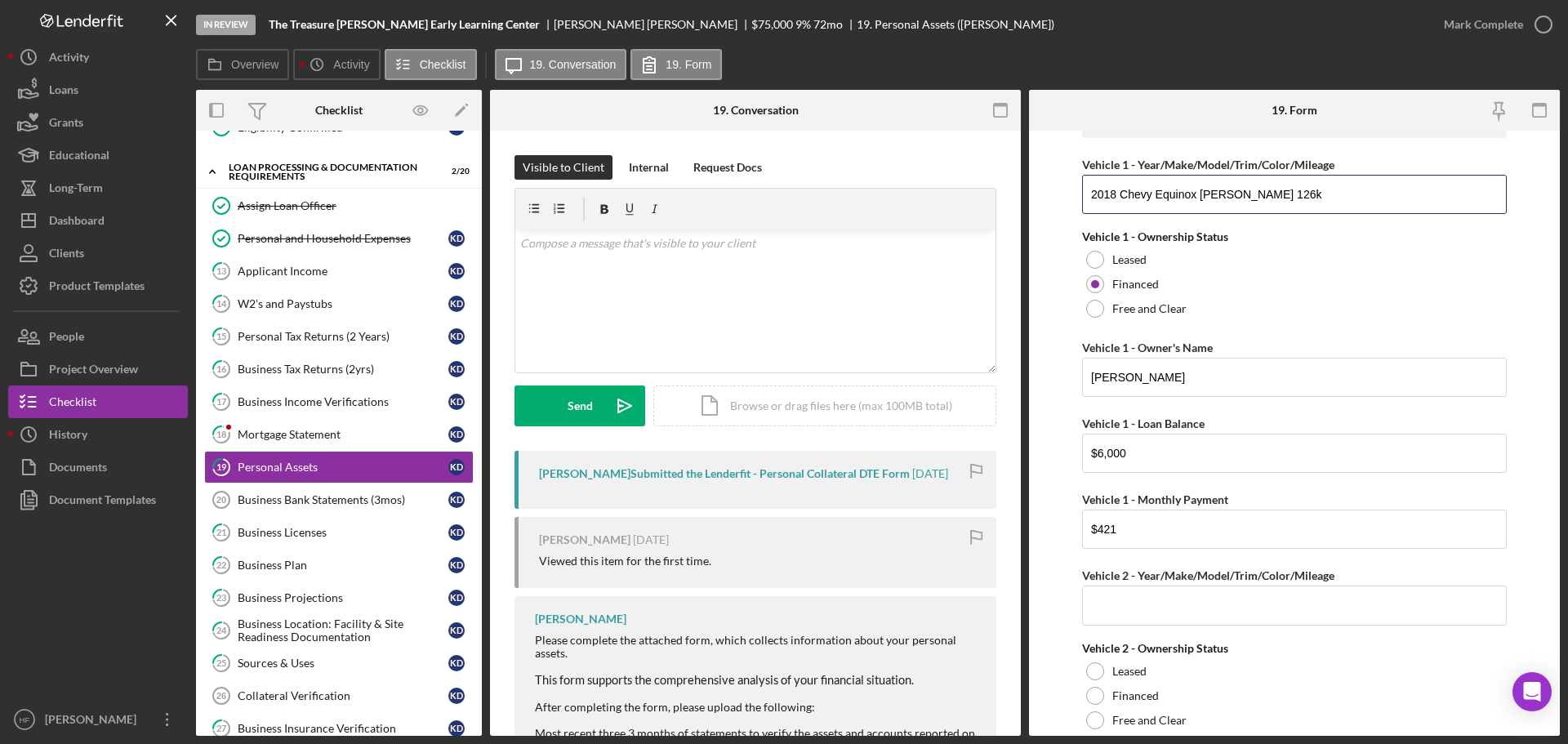
drag, startPoint x: 1312, startPoint y: 192, endPoint x: 1075, endPoint y: 199, distance: 237.1
click at [1075, 199] on form "Cash, Checking, Savings, & Money Market Accounts Please list all accounts in wh…" at bounding box center [1295, 433] width 531 height 605
click at [355, 499] on div "Business Bank Statements (3mos)" at bounding box center [342, 499] width 211 height 13
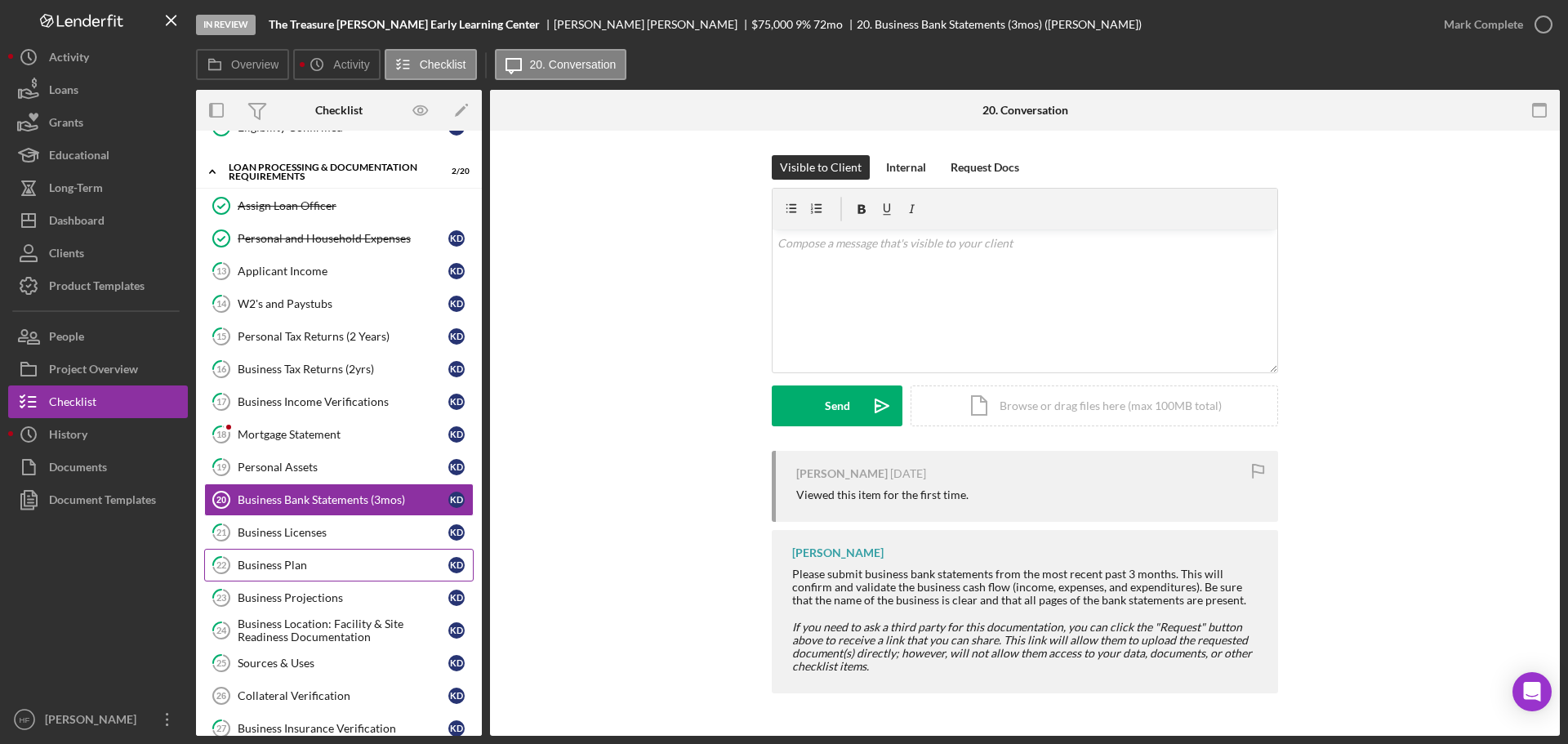
click at [366, 564] on div "Business Plan" at bounding box center [342, 564] width 211 height 13
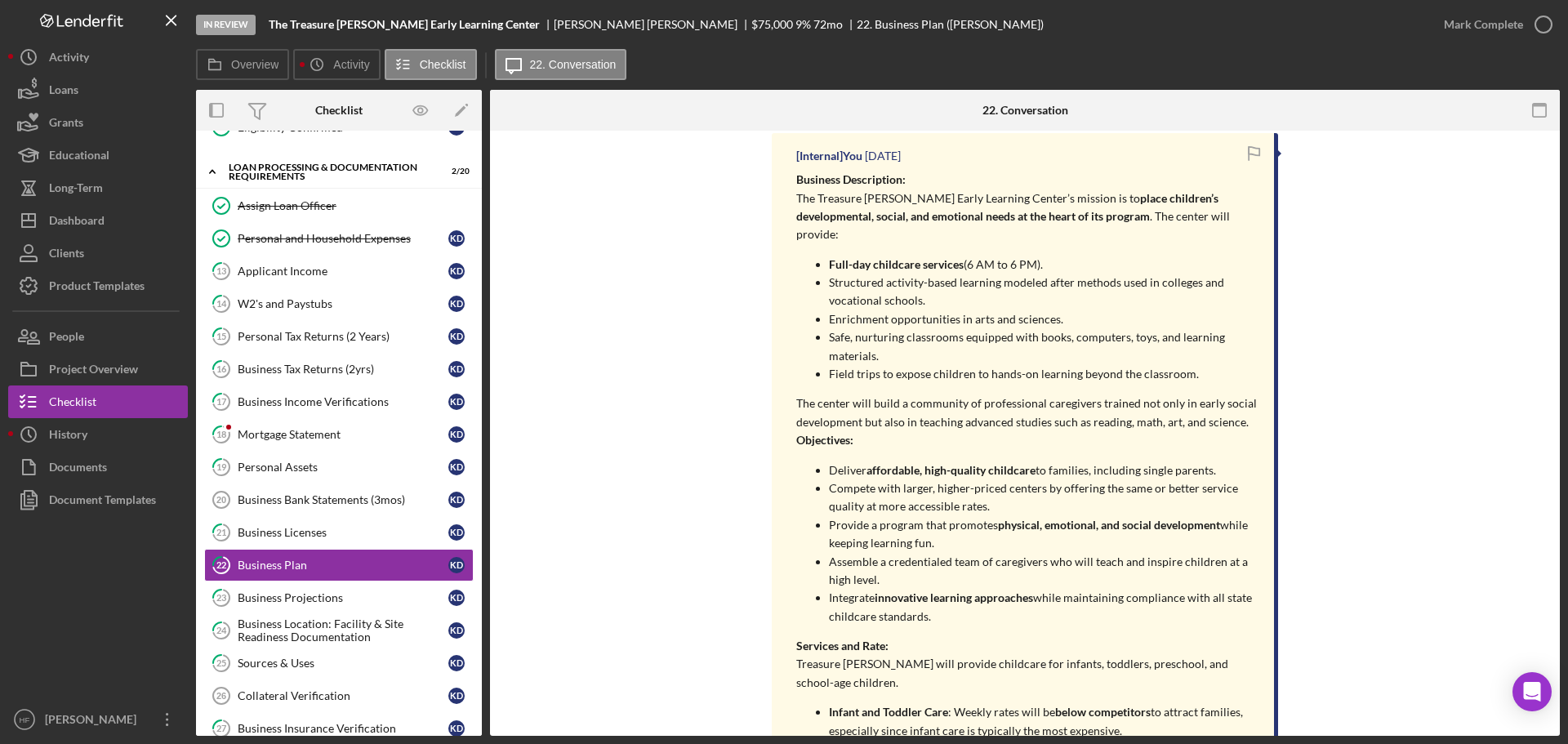
scroll to position [1878, 0]
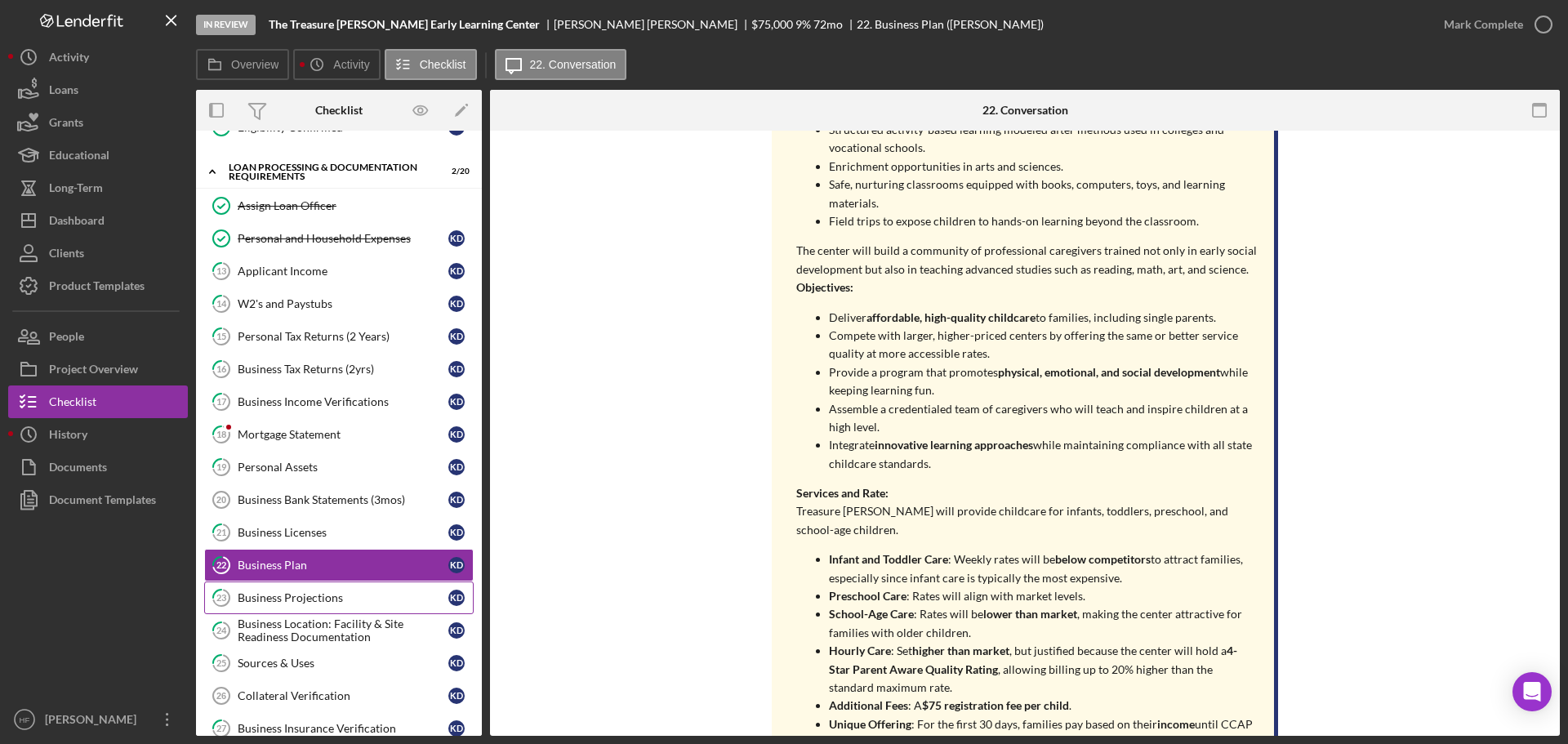
click at [366, 593] on div "Business Projections" at bounding box center [342, 597] width 211 height 13
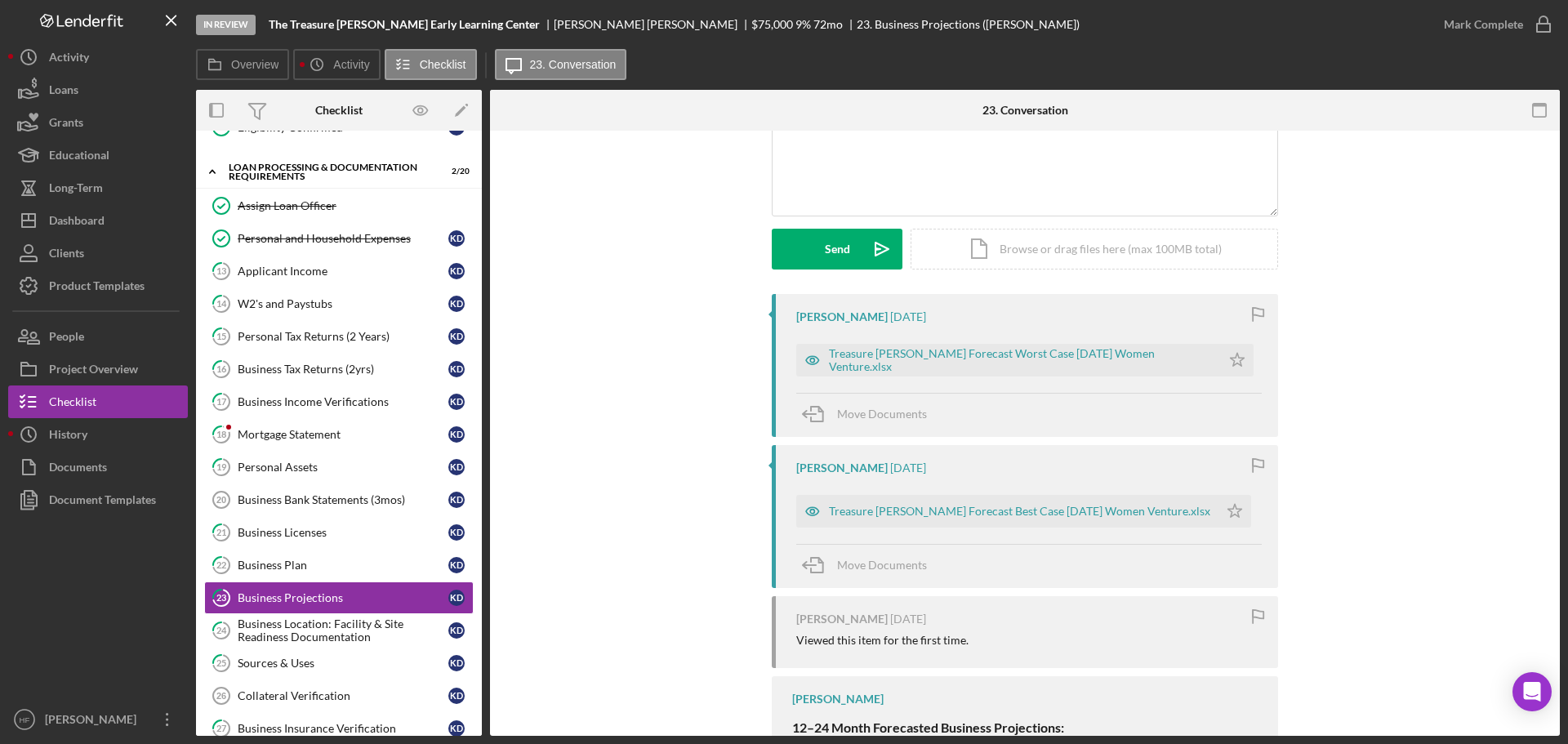
scroll to position [163, 0]
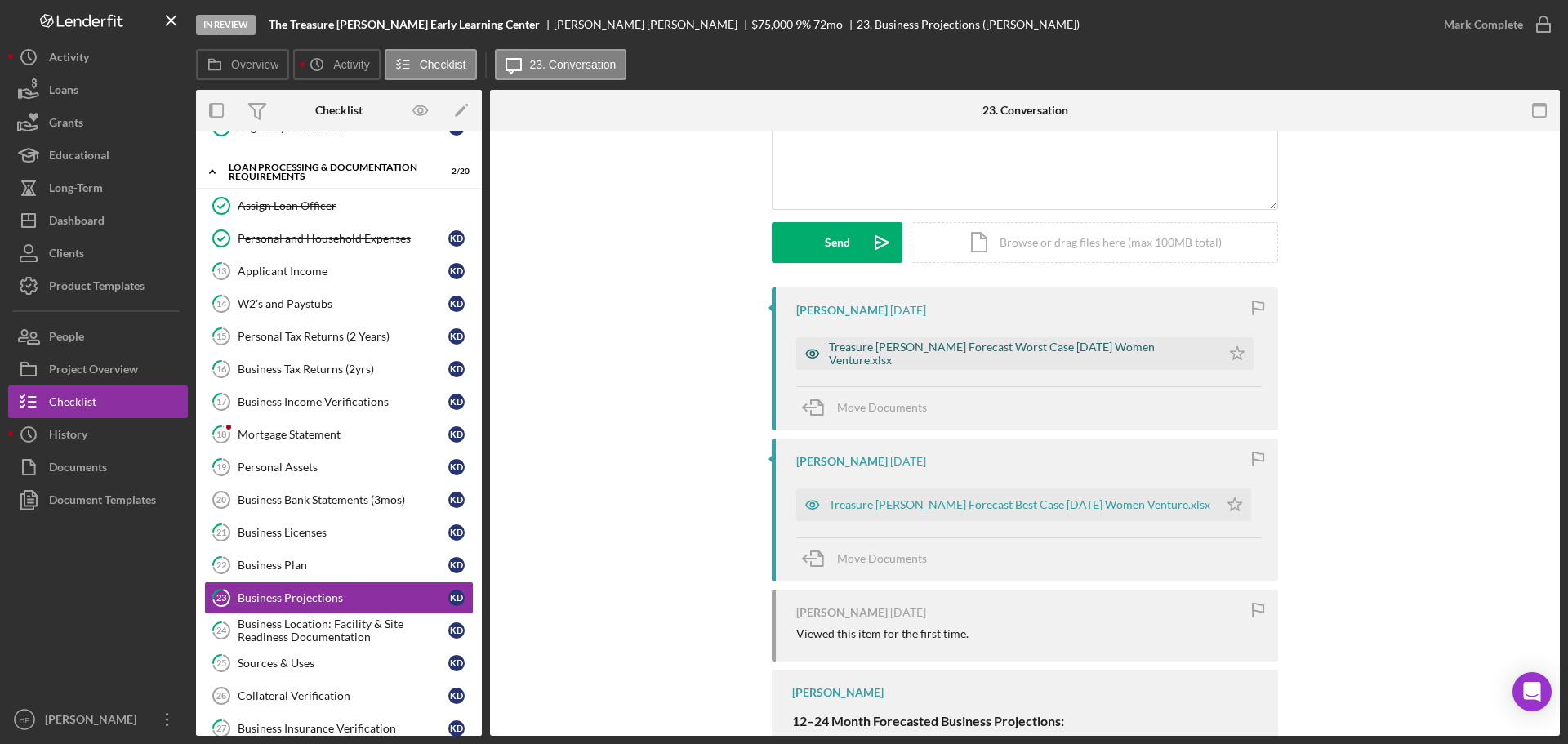
click at [1020, 343] on div "Treasure Hunt Forecast Worst Case 9-15-25 Women Venture.xlsx" at bounding box center [1009, 354] width 425 height 33
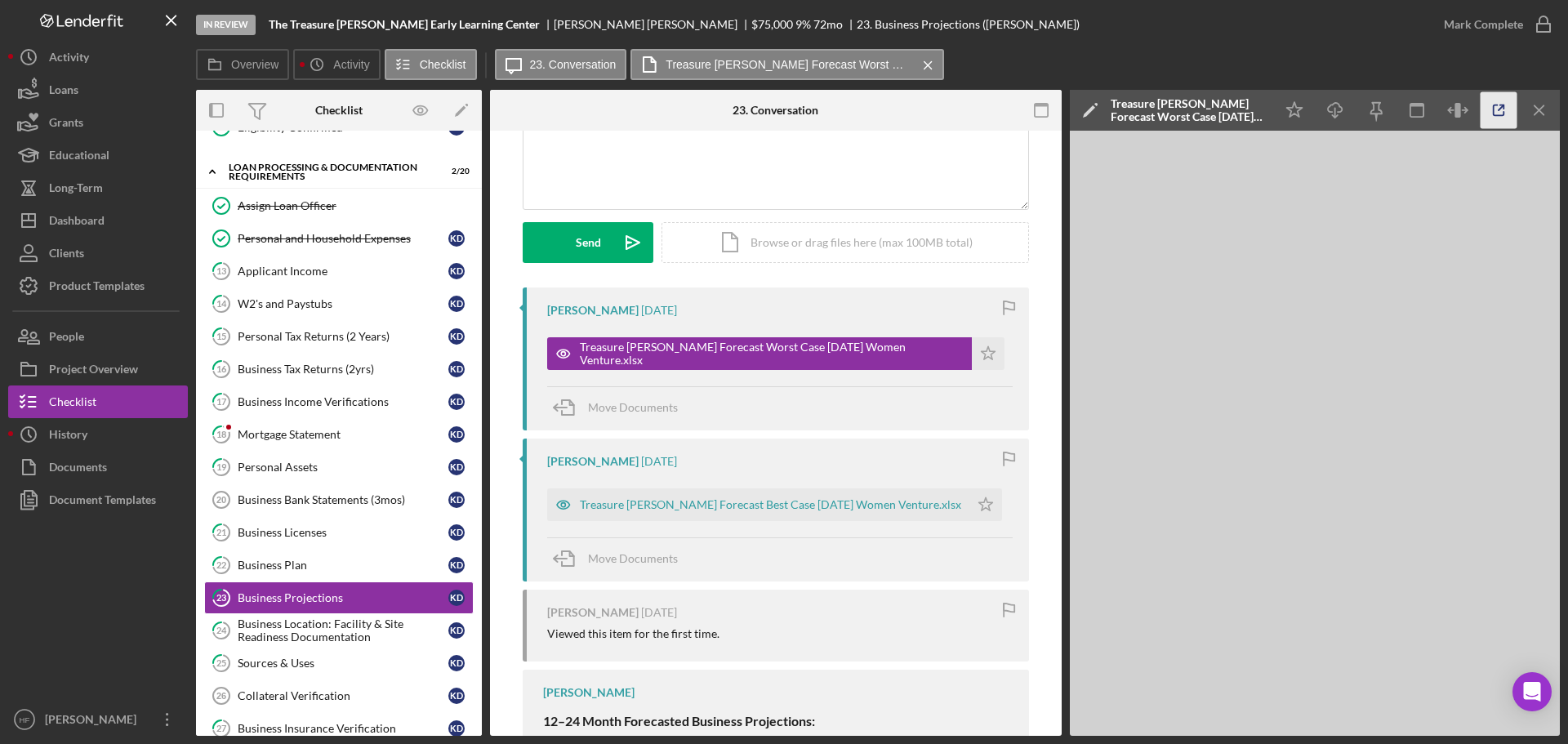
click at [1496, 115] on icon "button" at bounding box center [1499, 111] width 37 height 37
drag, startPoint x: 102, startPoint y: 232, endPoint x: 110, endPoint y: 239, distance: 10.6
click at [102, 232] on div "Dashboard" at bounding box center [76, 223] width 55 height 37
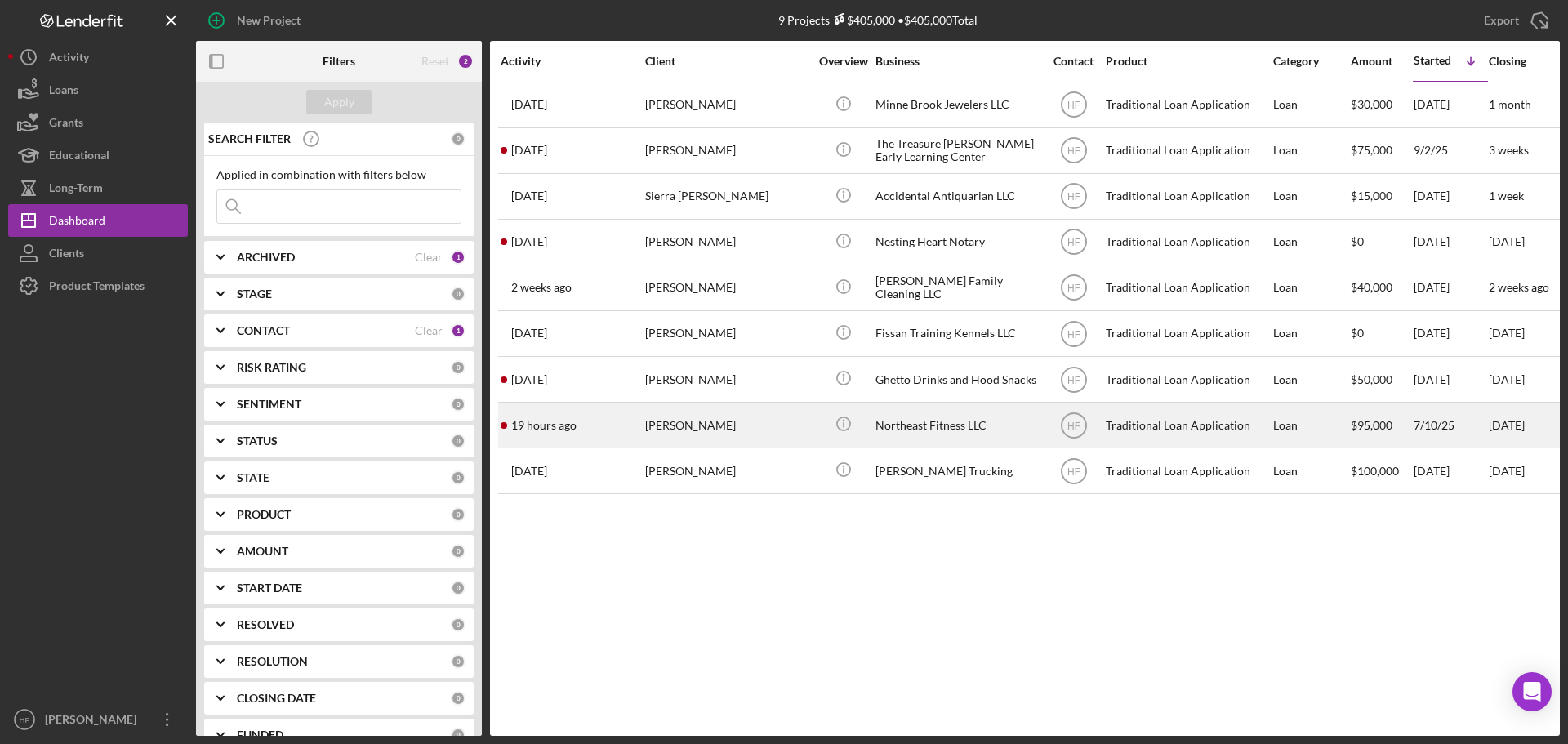
click at [633, 434] on div "19 hours ago Elizabeth Ziegler" at bounding box center [572, 425] width 143 height 44
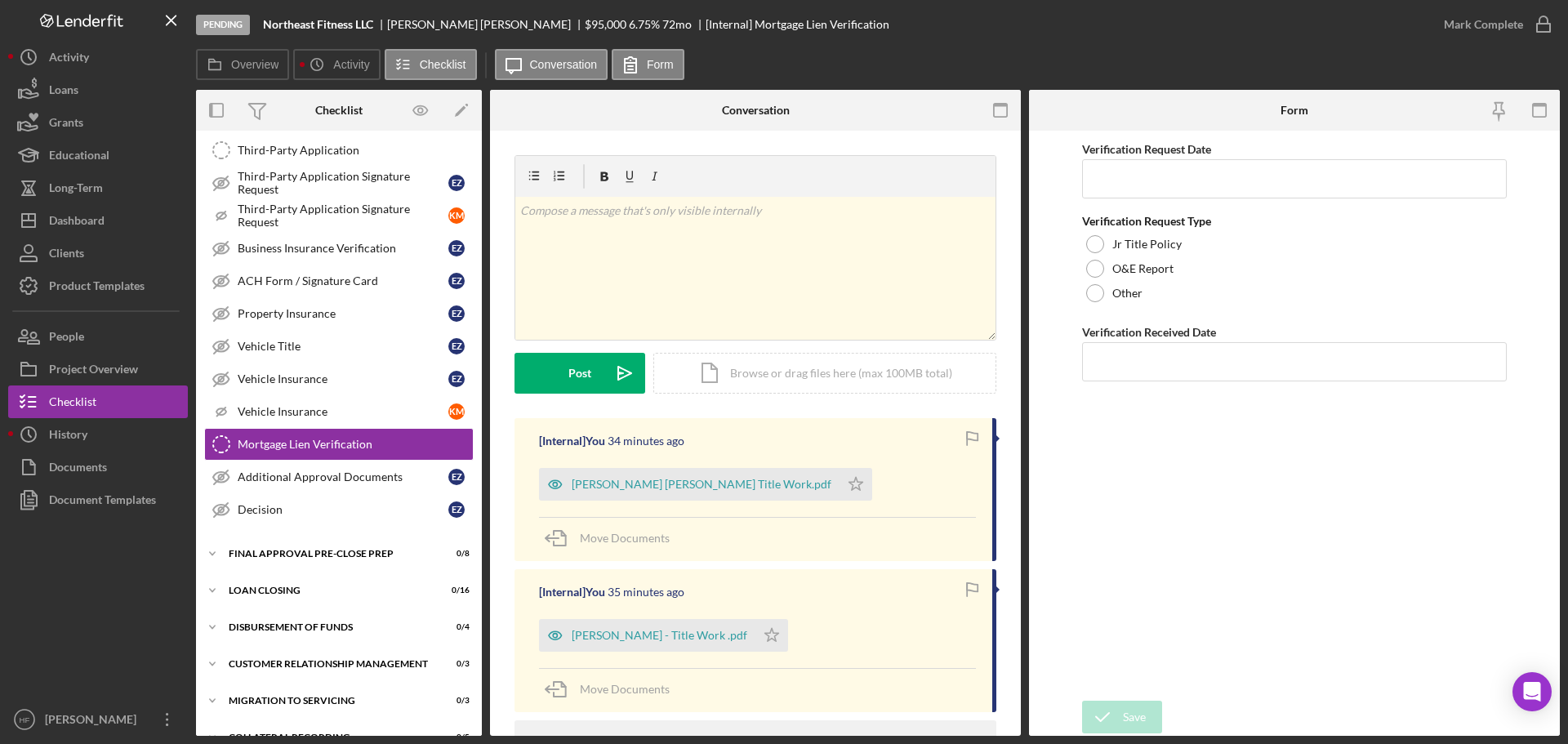
scroll to position [497, 0]
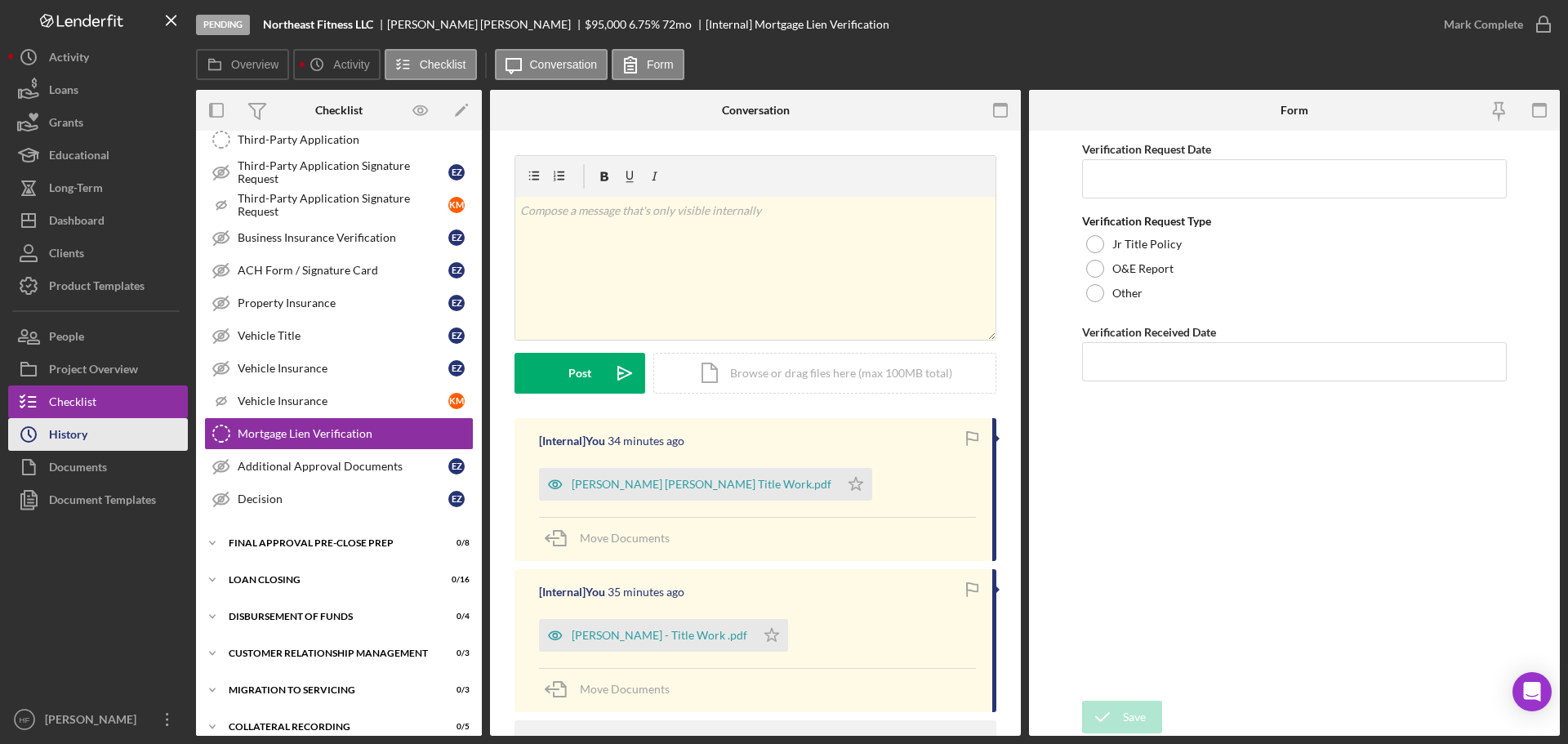
click at [125, 441] on button "Icon/History History" at bounding box center [97, 435] width 180 height 33
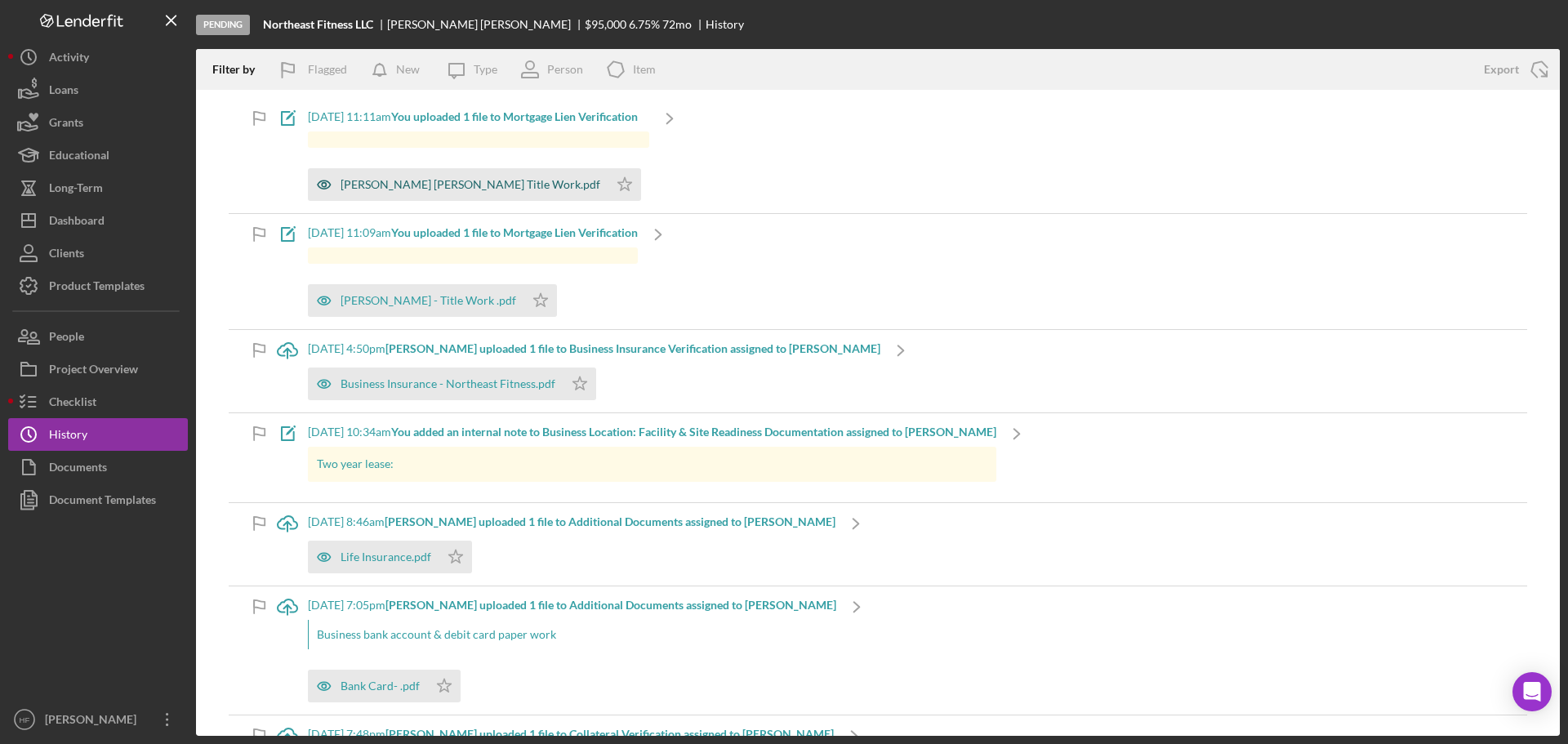
click at [509, 195] on div "Elizabeth Ziegler& Michael Fisketti Title Work.pdf" at bounding box center [458, 185] width 301 height 33
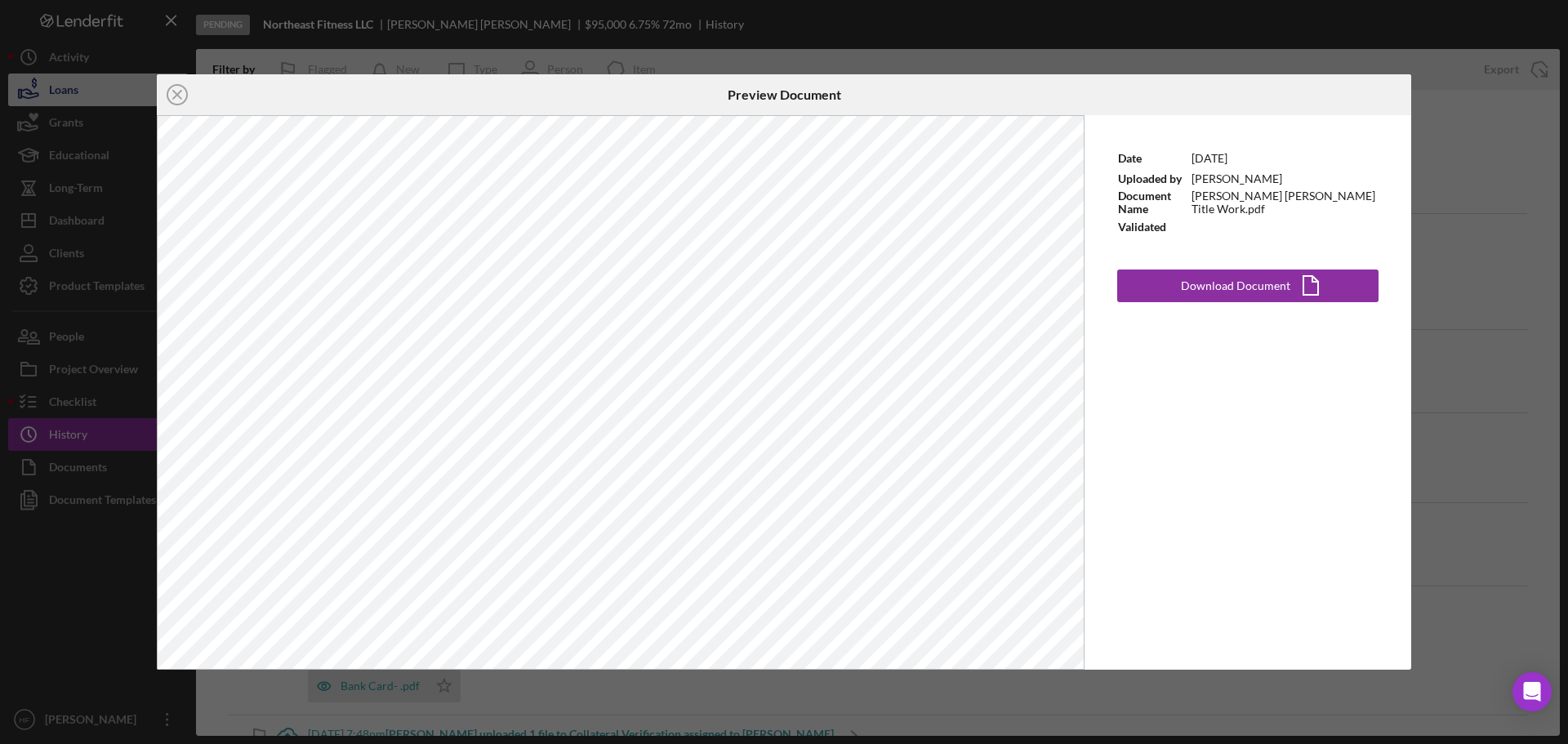
click at [180, 96] on icon "Icon/Close" at bounding box center [177, 94] width 41 height 41
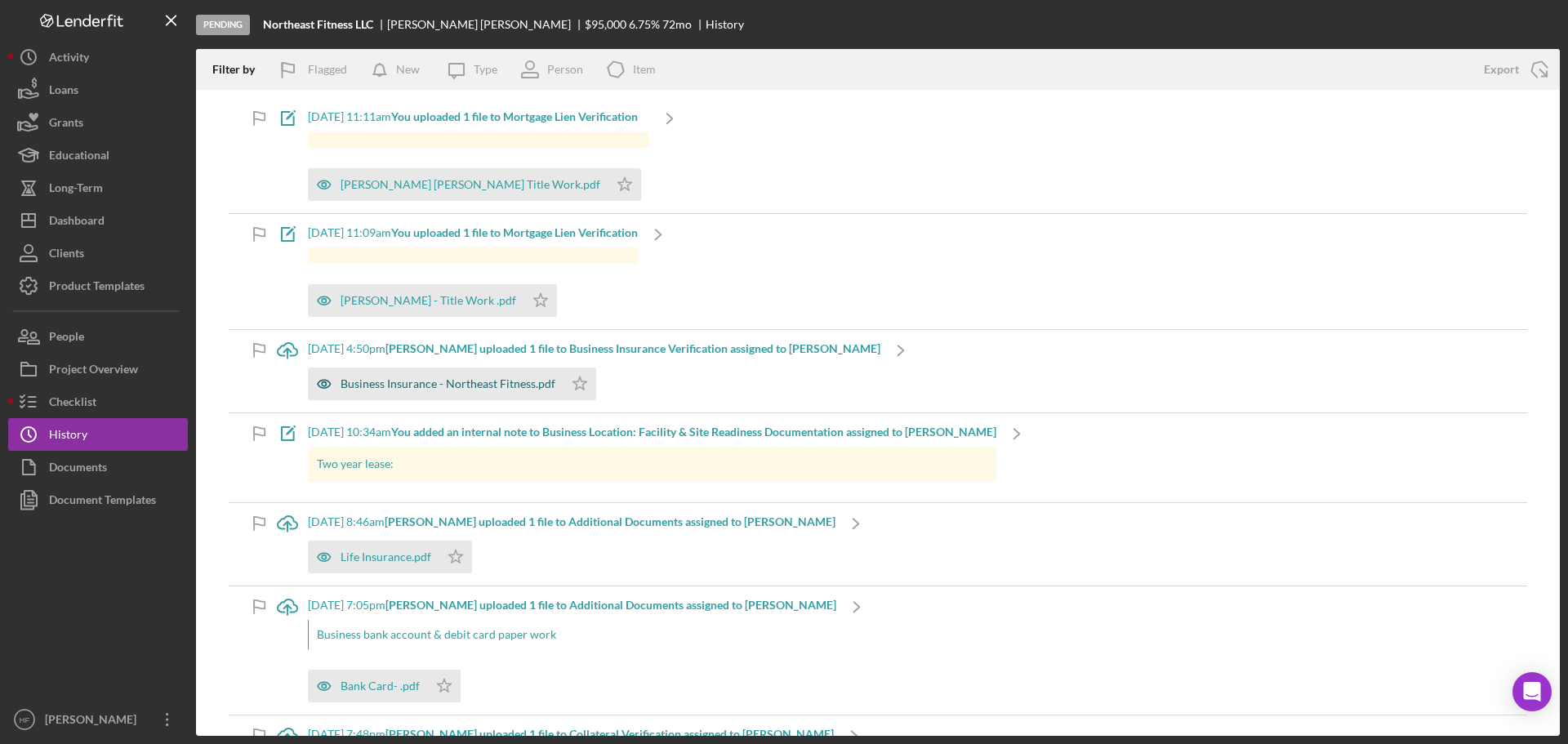
click at [485, 384] on div "Business Insurance - Northeast Fitness.pdf" at bounding box center [447, 383] width 215 height 13
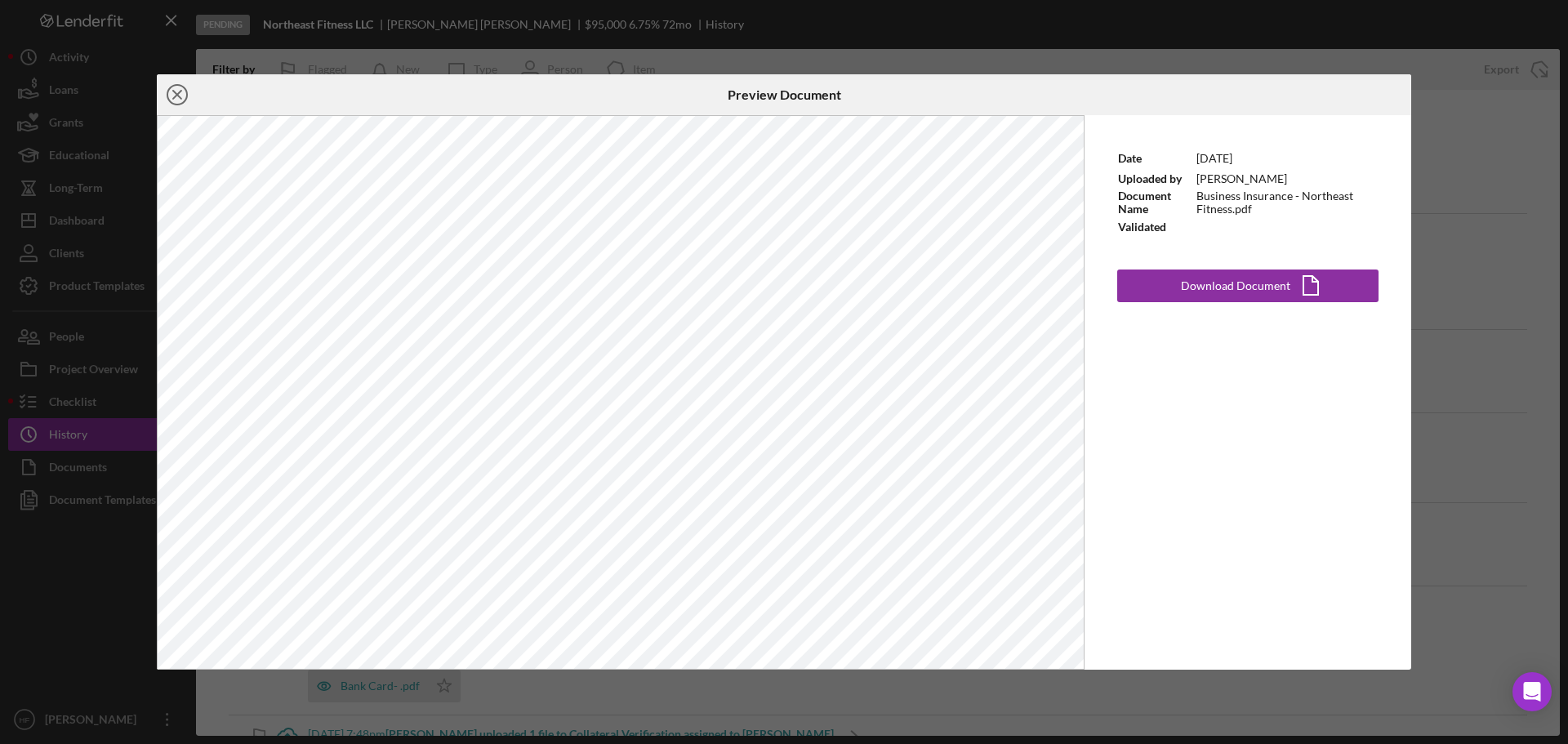
click at [178, 87] on icon "Icon/Close" at bounding box center [177, 94] width 41 height 41
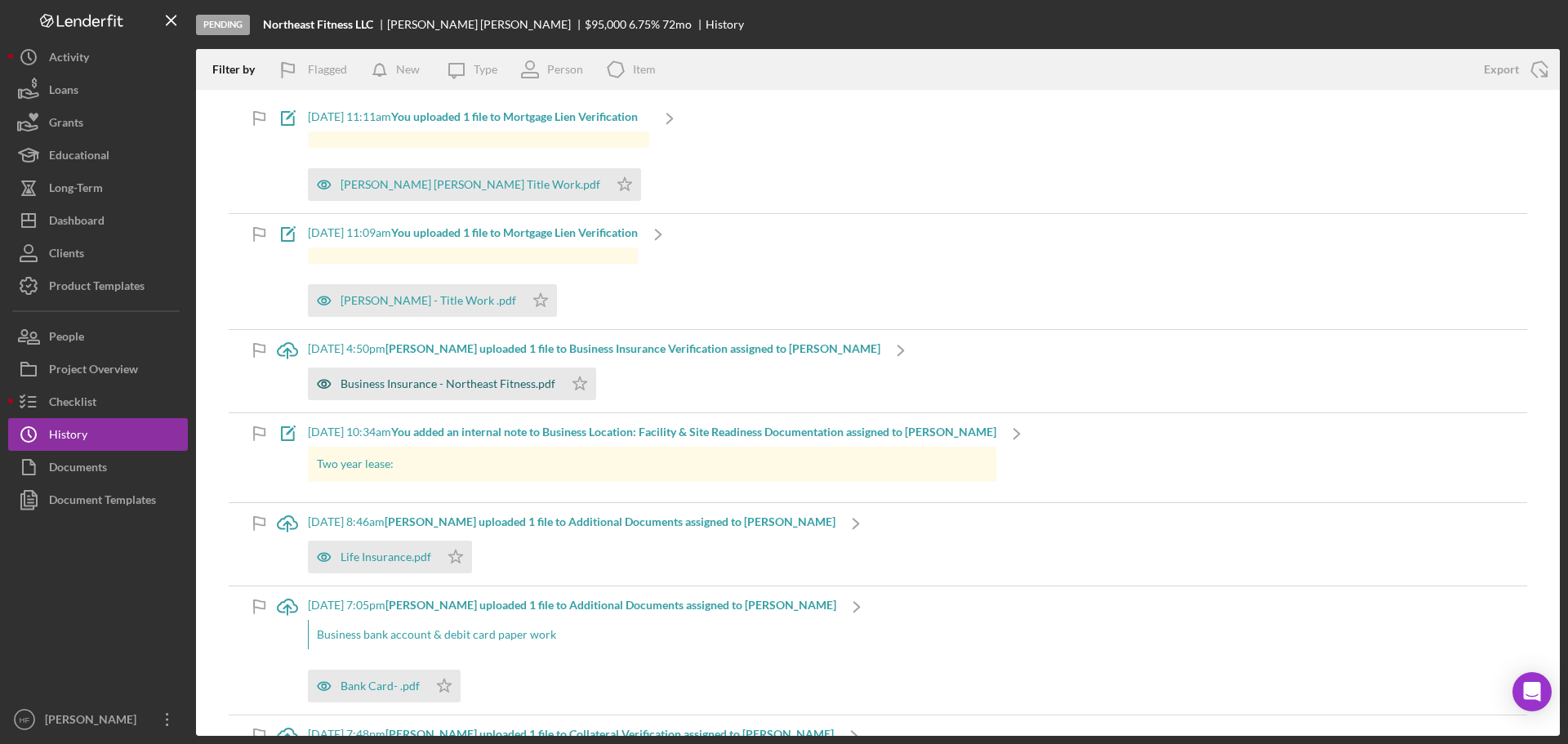
click at [519, 381] on div "Business Insurance - Northeast Fitness.pdf" at bounding box center [447, 383] width 215 height 13
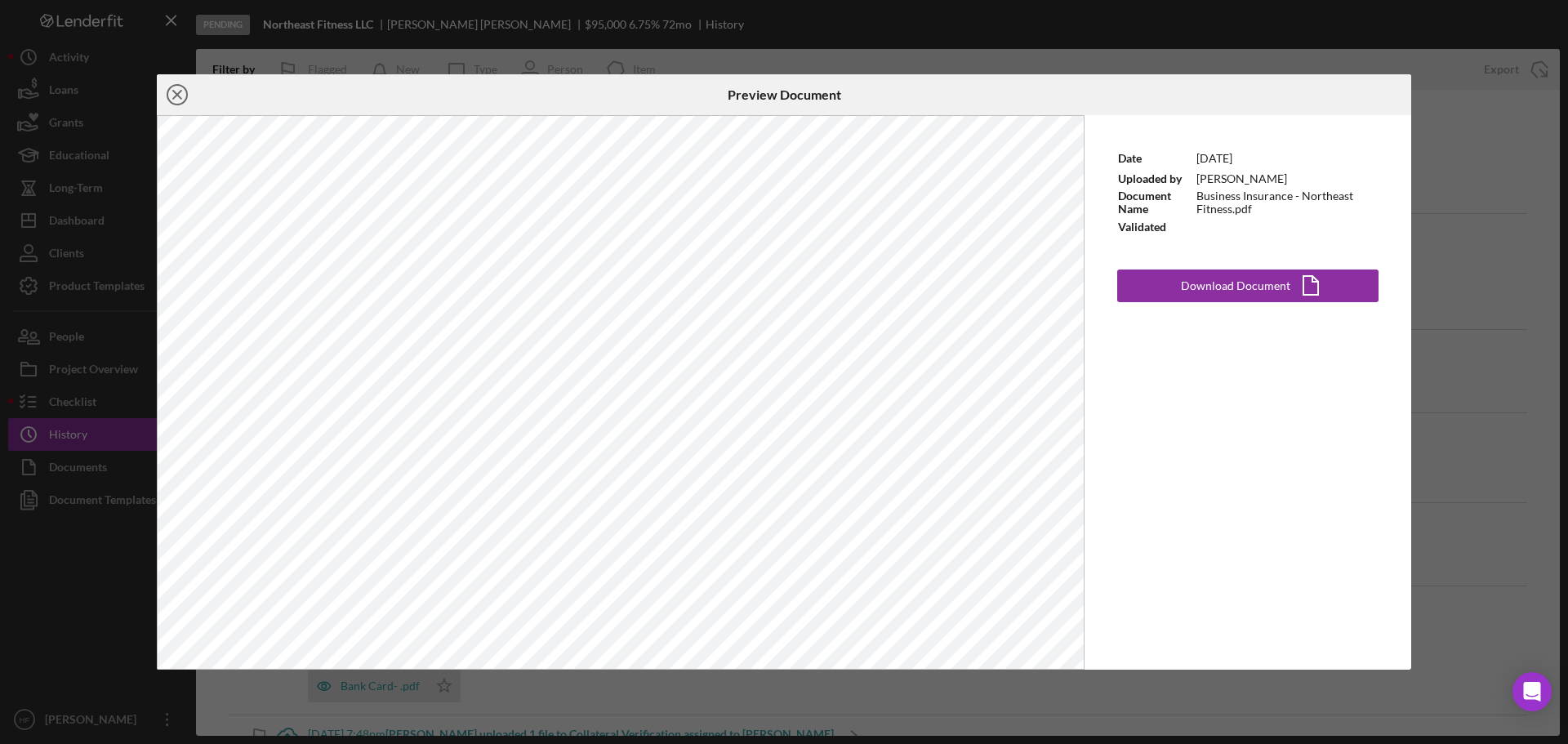
click at [177, 90] on icon "Icon/Close" at bounding box center [177, 94] width 41 height 41
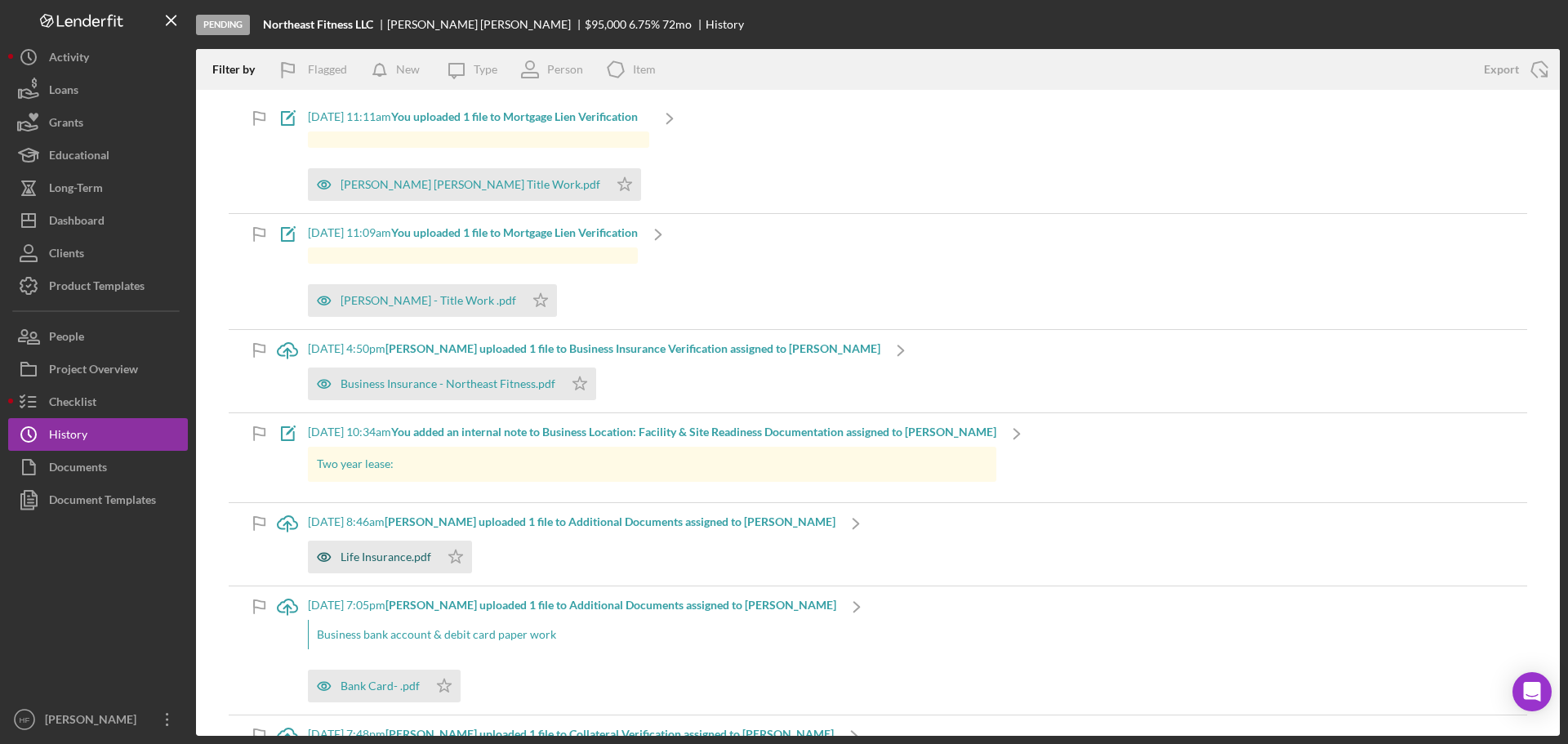
click at [359, 557] on div "Life Insurance.pdf" at bounding box center [385, 556] width 90 height 13
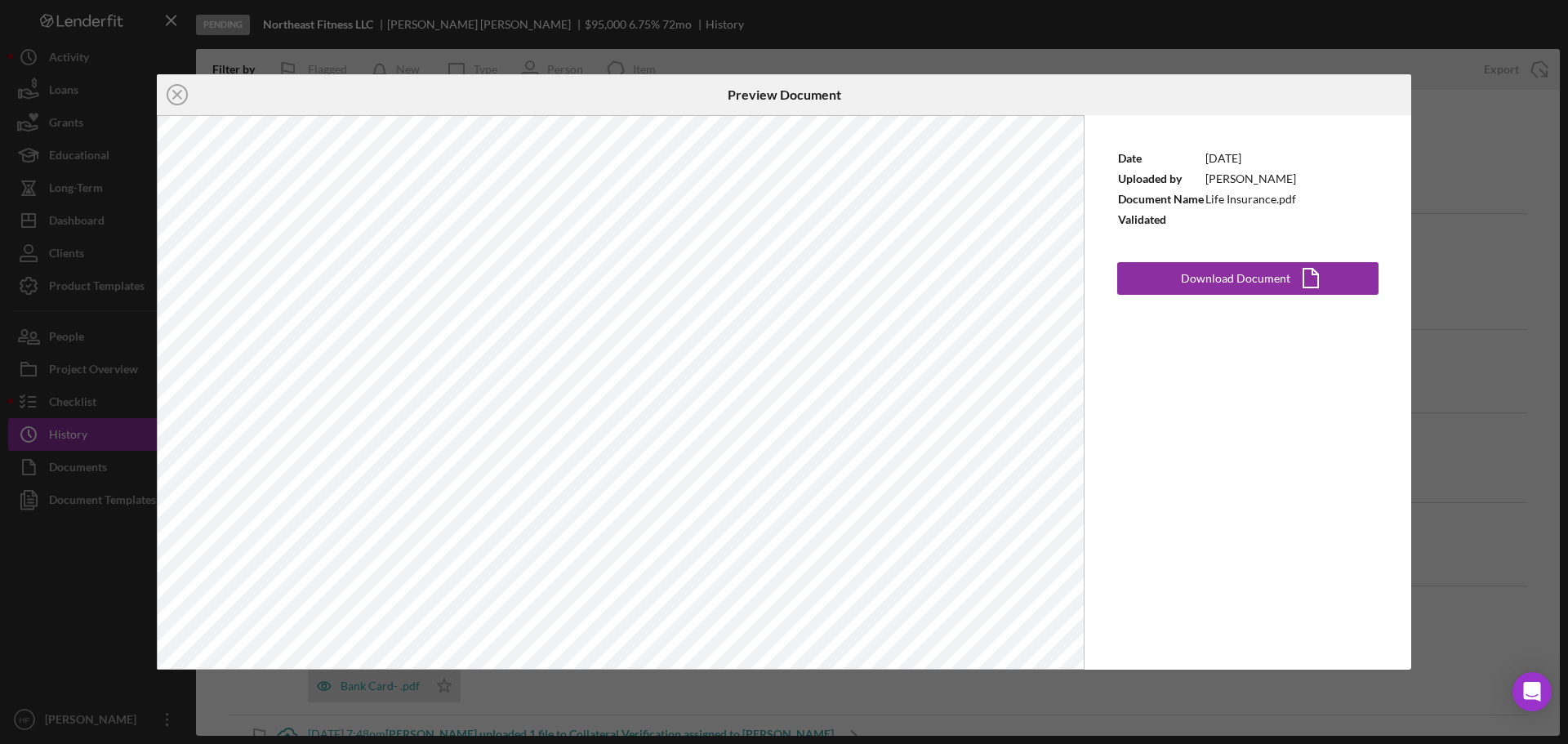
drag, startPoint x: 174, startPoint y: 89, endPoint x: 225, endPoint y: 112, distance: 55.9
click at [174, 89] on icon "Icon/Close" at bounding box center [177, 94] width 41 height 41
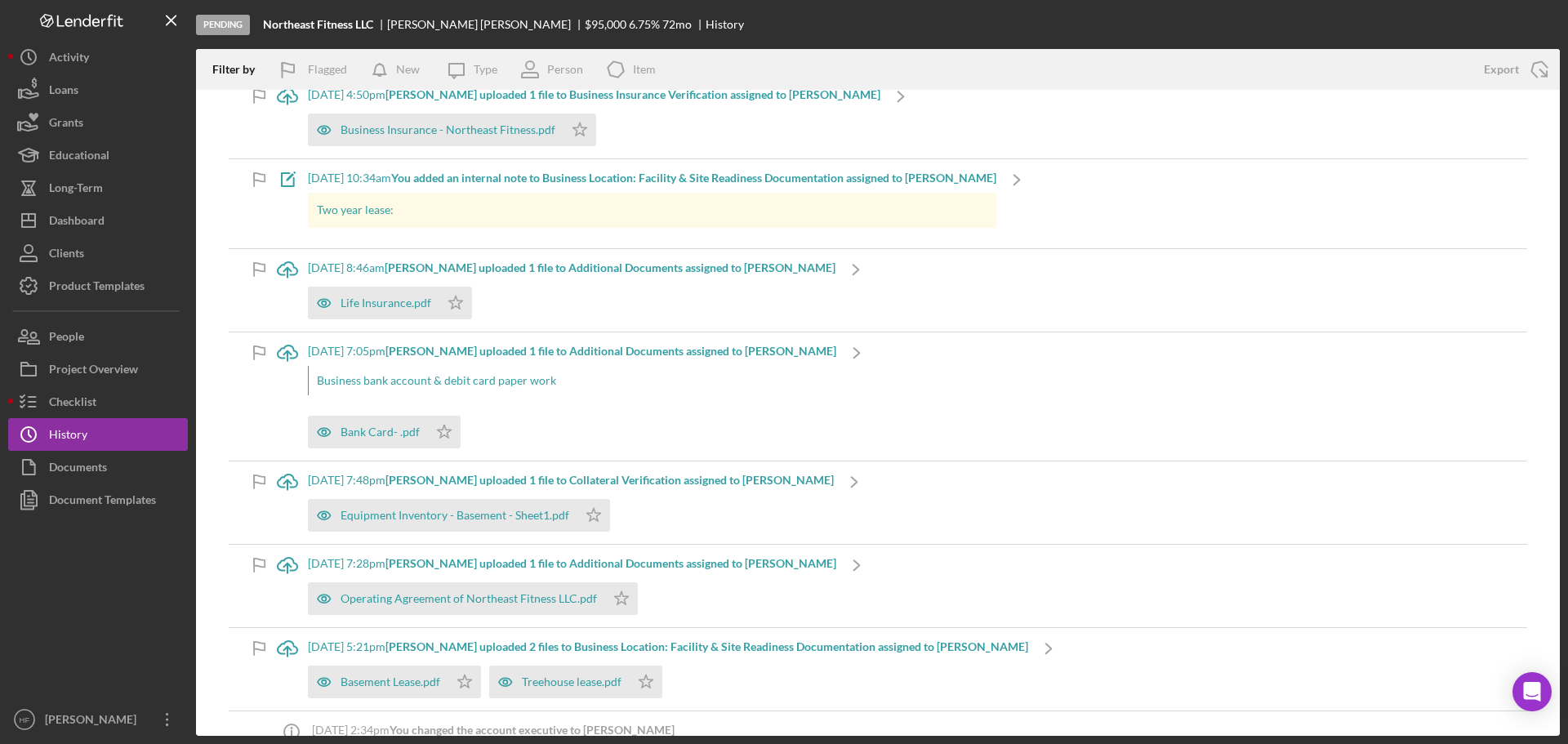
scroll to position [327, 0]
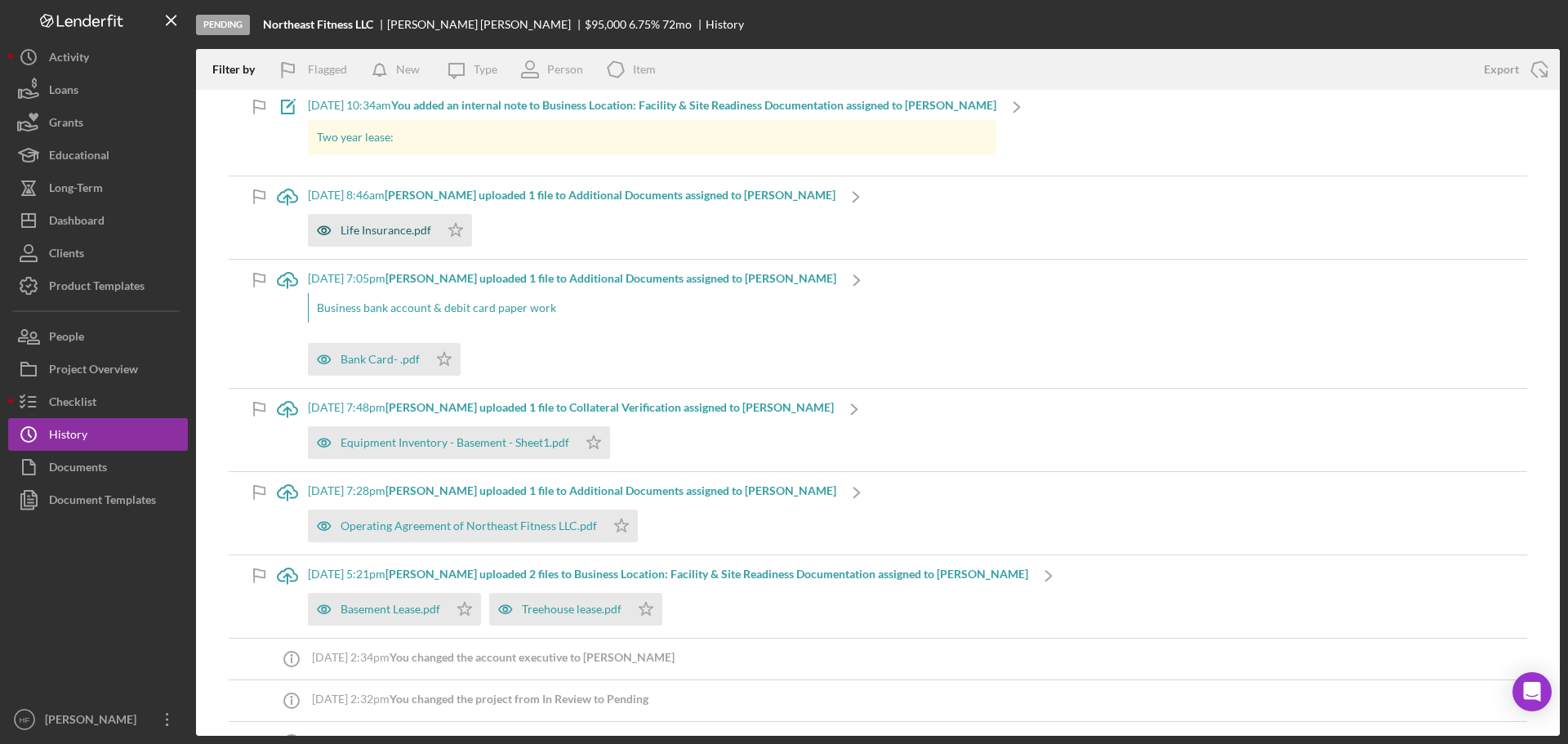
click at [385, 231] on div "Life Insurance.pdf" at bounding box center [385, 230] width 90 height 13
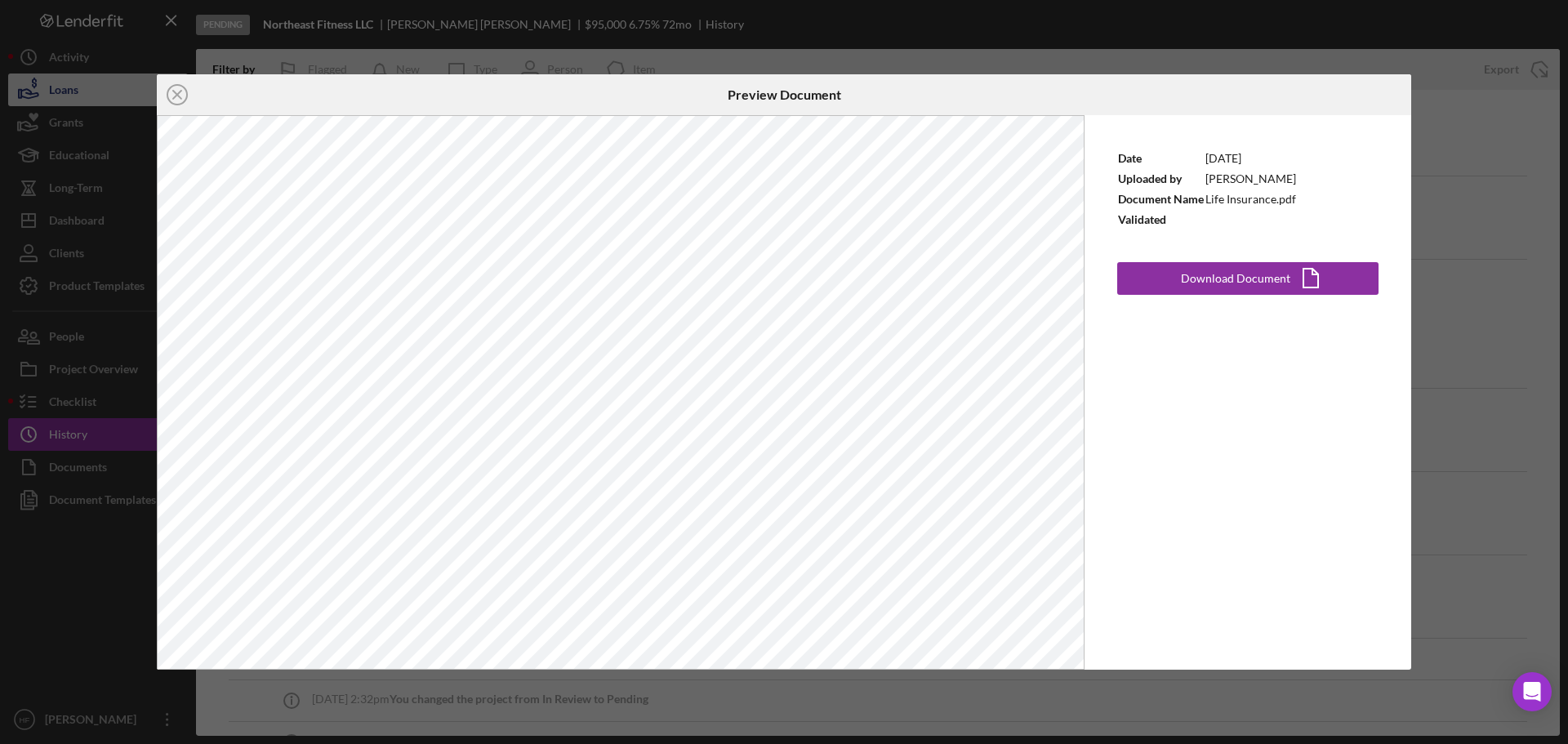
drag, startPoint x: 172, startPoint y: 92, endPoint x: 184, endPoint y: 99, distance: 13.9
click at [172, 92] on icon "Icon/Close" at bounding box center [177, 94] width 41 height 41
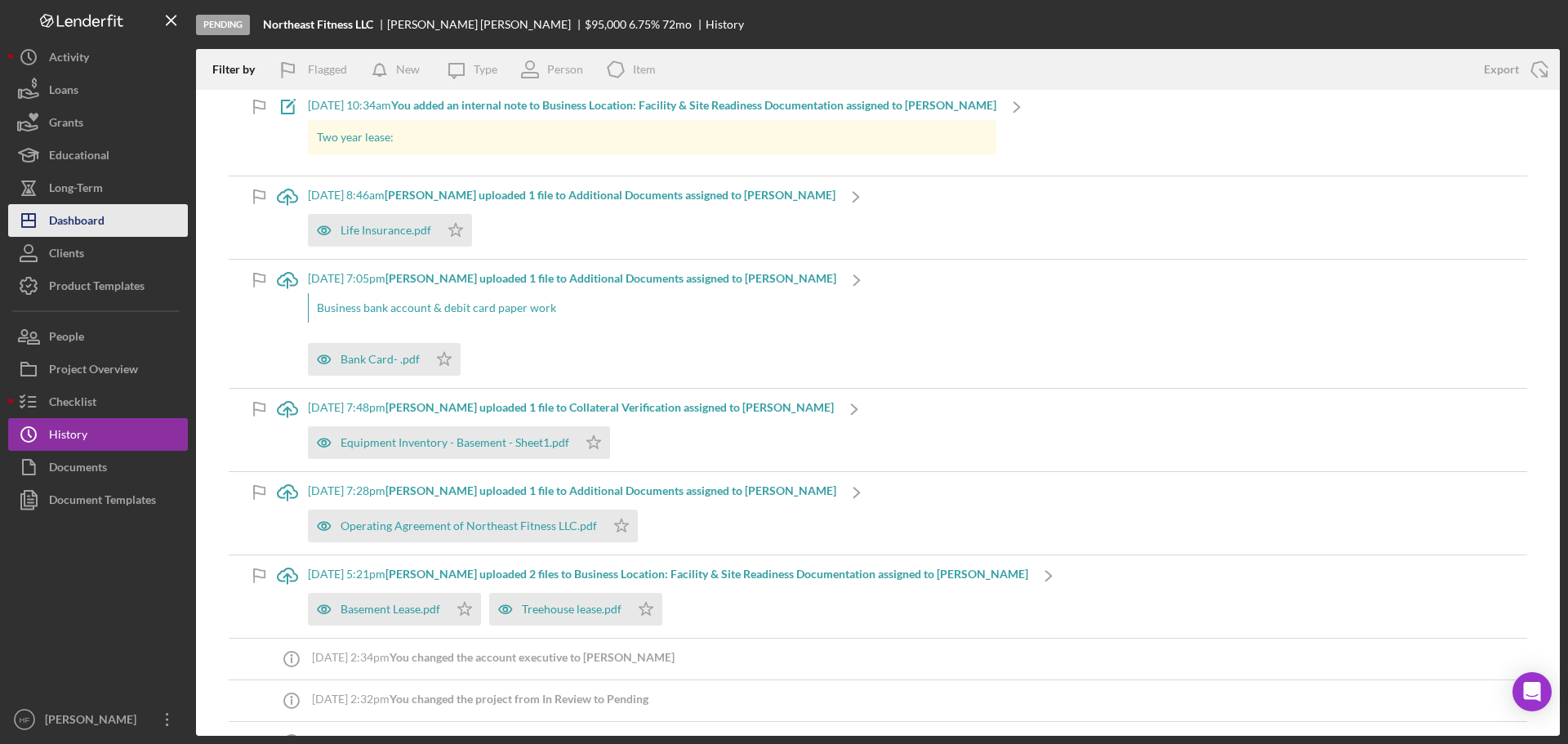
drag, startPoint x: 95, startPoint y: 228, endPoint x: 104, endPoint y: 231, distance: 9.5
click at [95, 228] on div "Dashboard" at bounding box center [76, 223] width 55 height 37
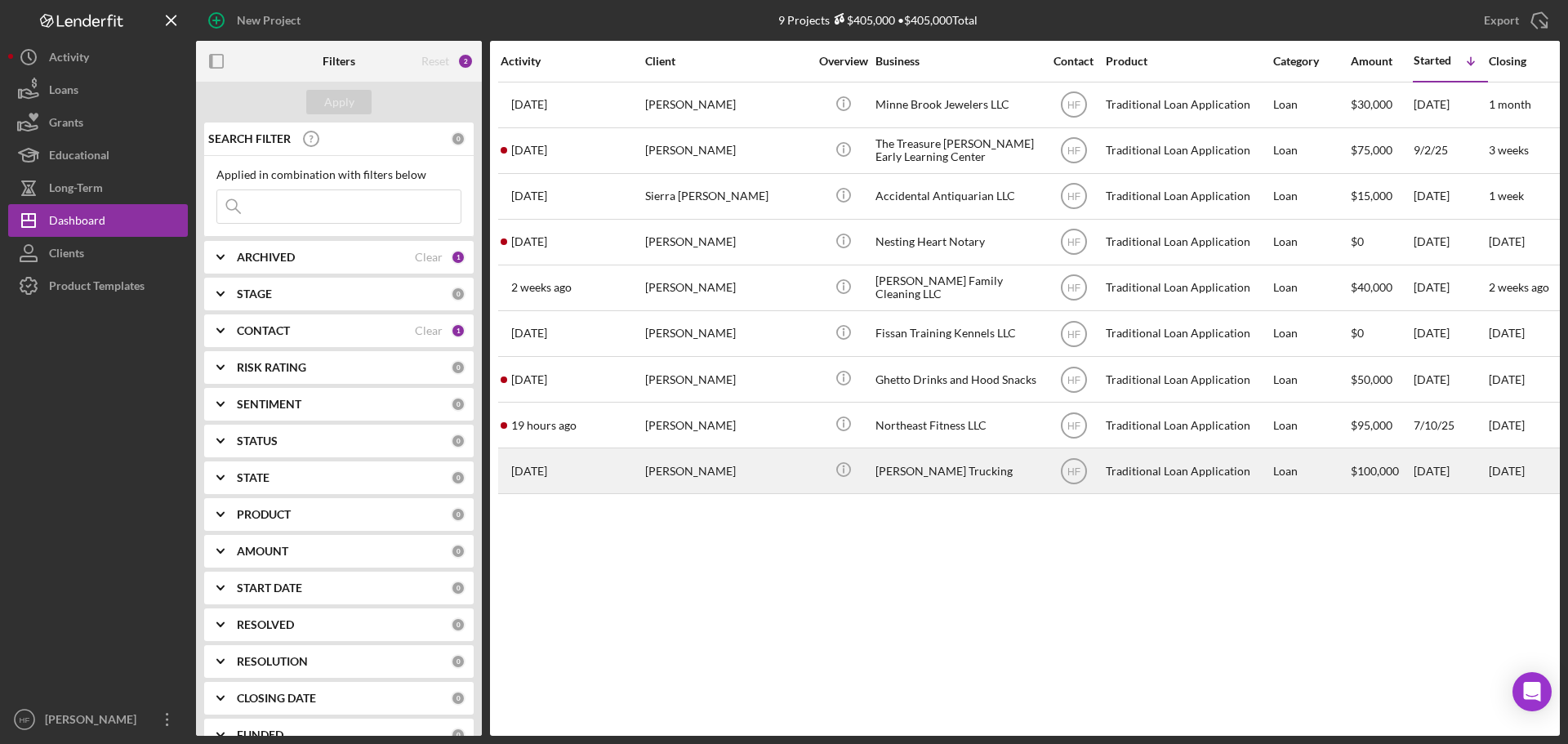
click at [798, 467] on div "Antonia Redner" at bounding box center [727, 471] width 163 height 44
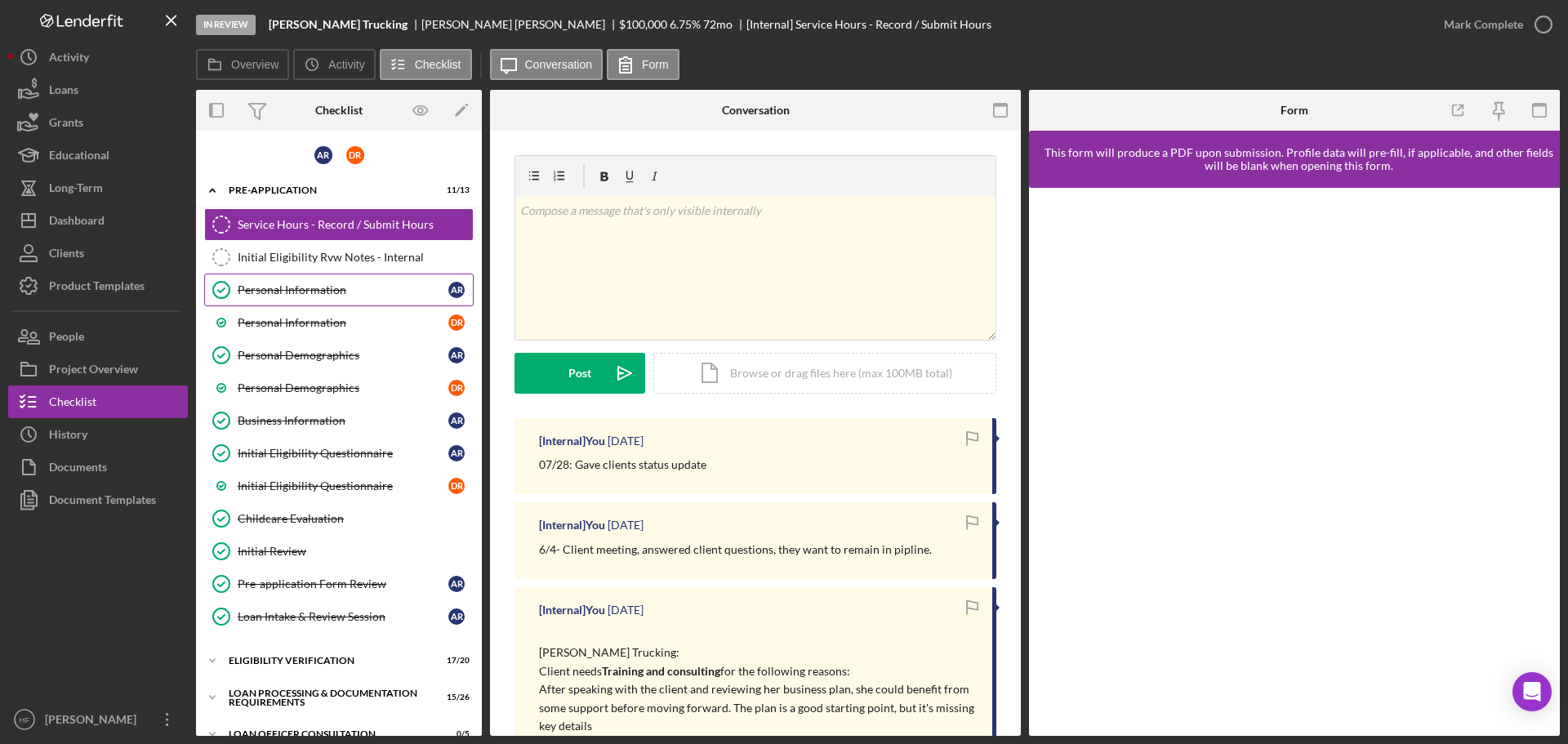
click at [259, 297] on div "Personal Information" at bounding box center [342, 289] width 211 height 13
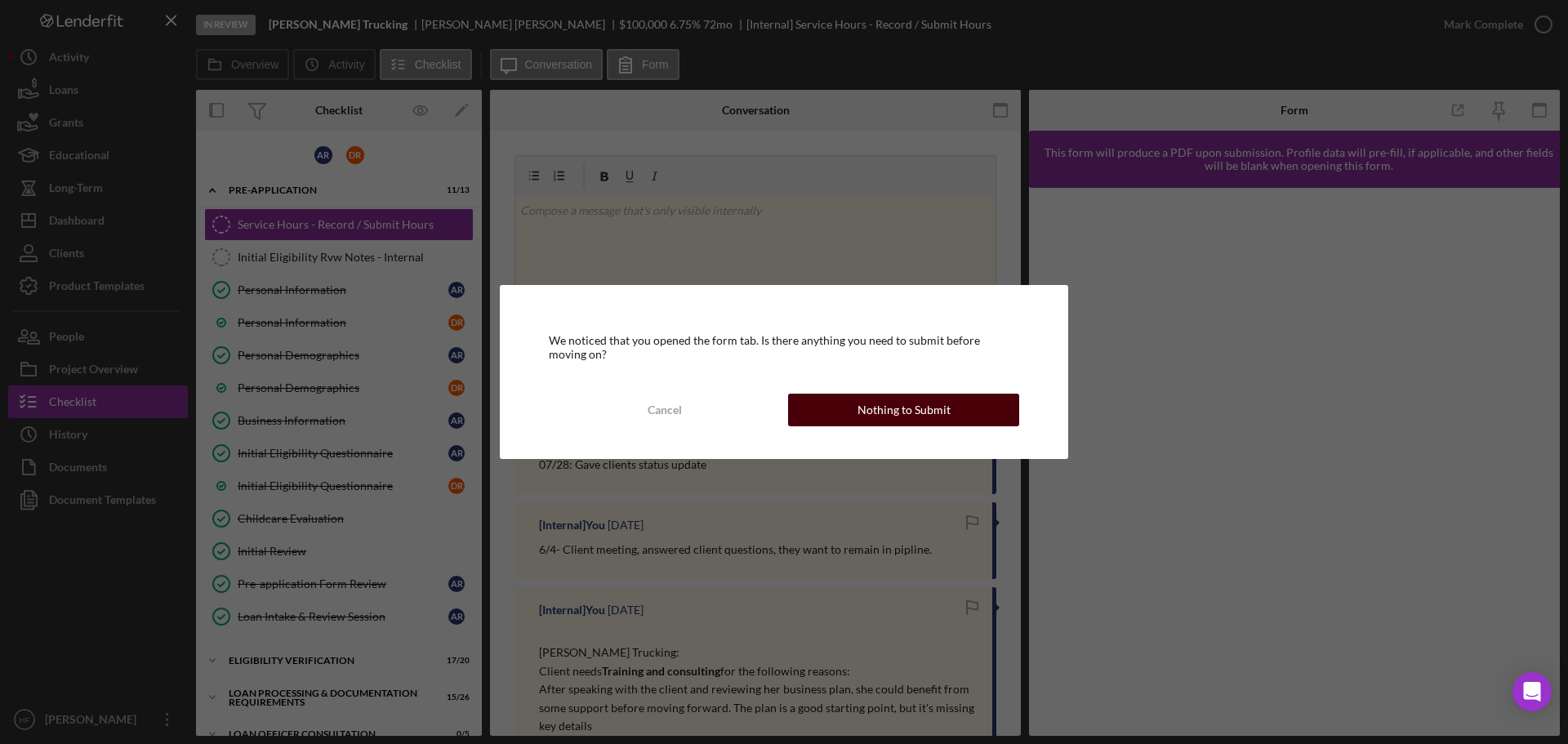
click at [884, 397] on div "Nothing to Submit" at bounding box center [905, 410] width 93 height 33
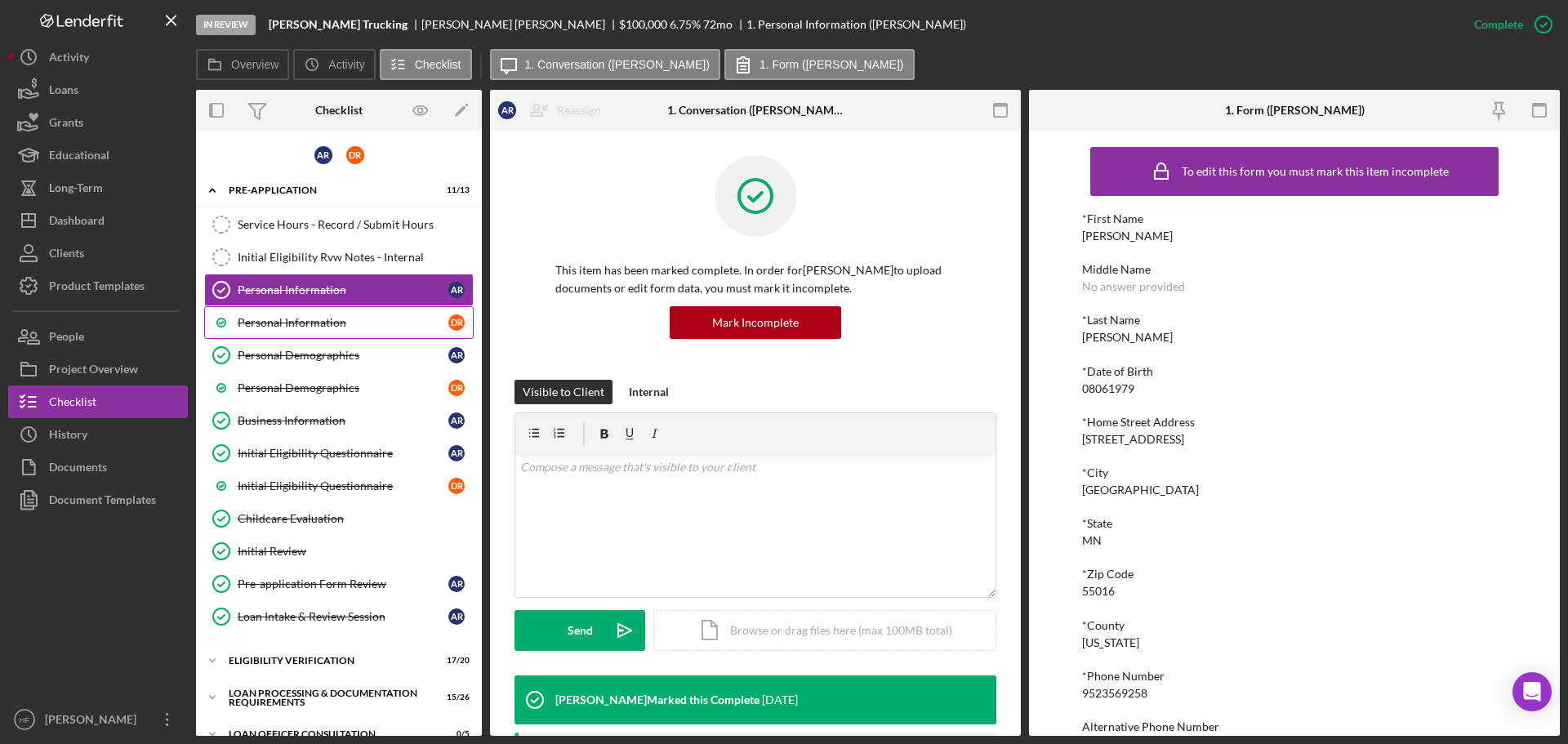
click at [324, 314] on link "Personal Information D R" at bounding box center [339, 323] width 269 height 33
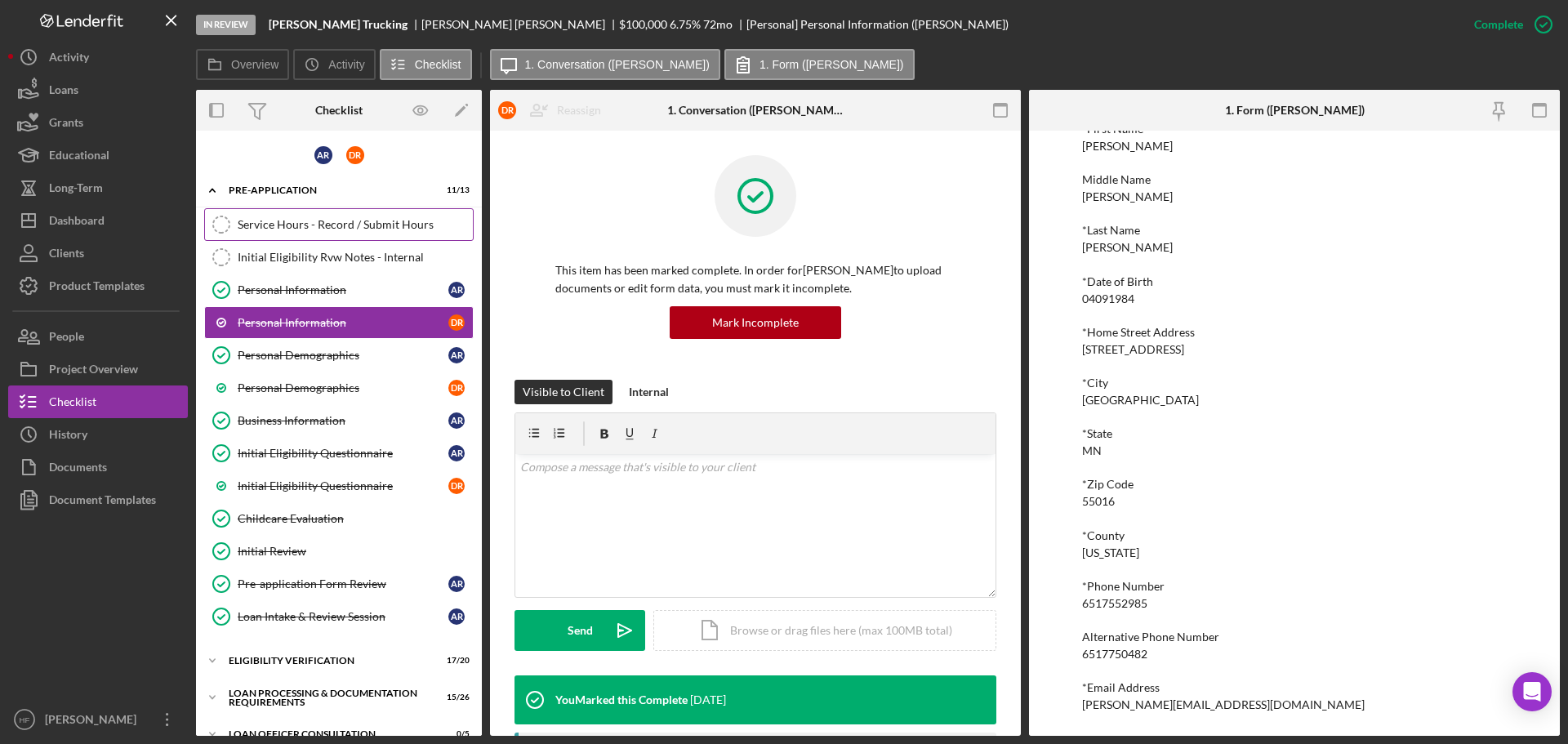
click at [339, 227] on div "Service Hours - Record / Submit Hours" at bounding box center [355, 224] width 235 height 13
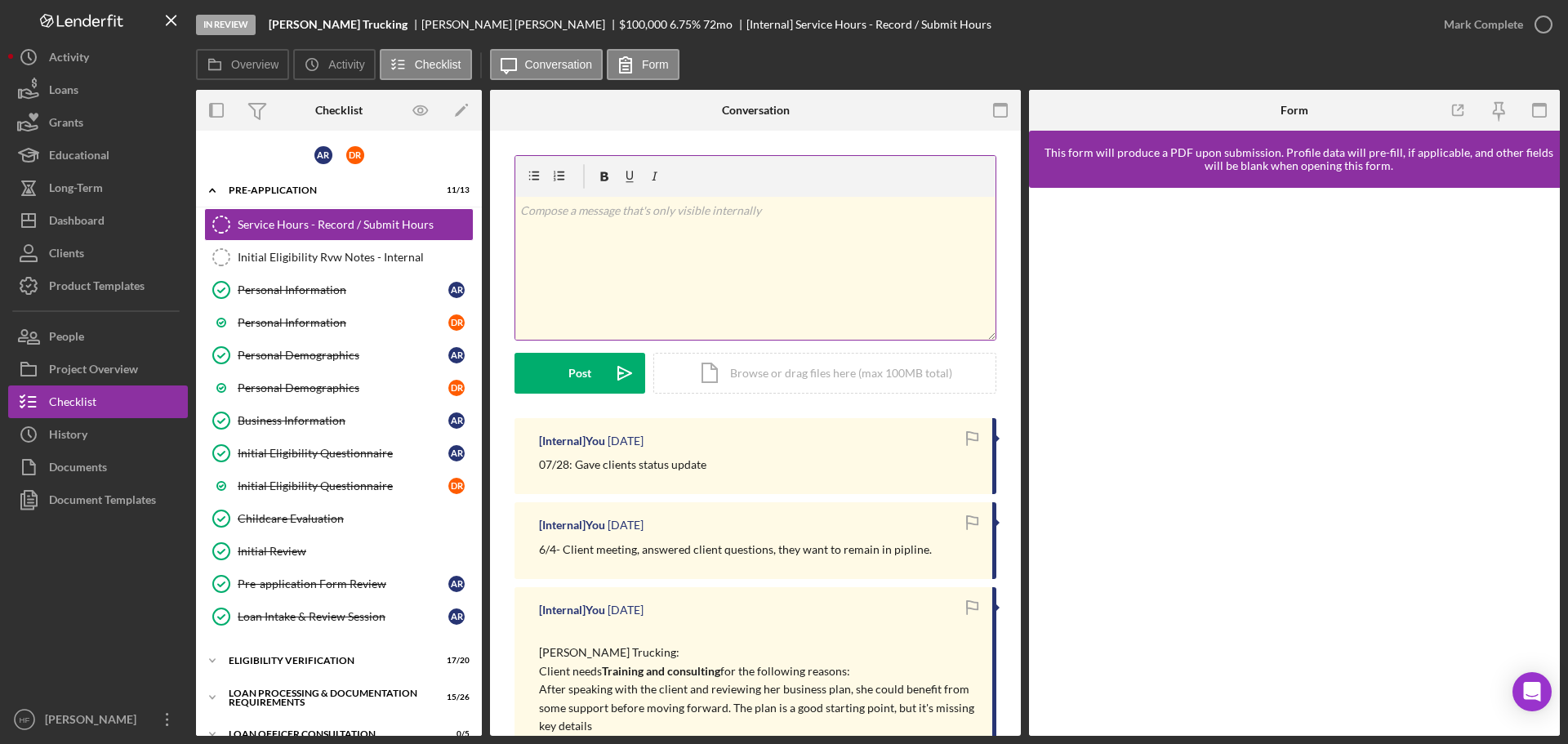
click at [643, 310] on div "v Color teal Color pink Remove color Add row above Add row below Add column bef…" at bounding box center [756, 267] width 481 height 143
click at [959, 210] on p "Left voicemail for client waiting on him to approval proceeding with loan appro…" at bounding box center [756, 220] width 472 height 37
click at [778, 227] on p "Left voicemail for client waiting on him to approval proceeding with loan appro…" at bounding box center [756, 220] width 472 height 37
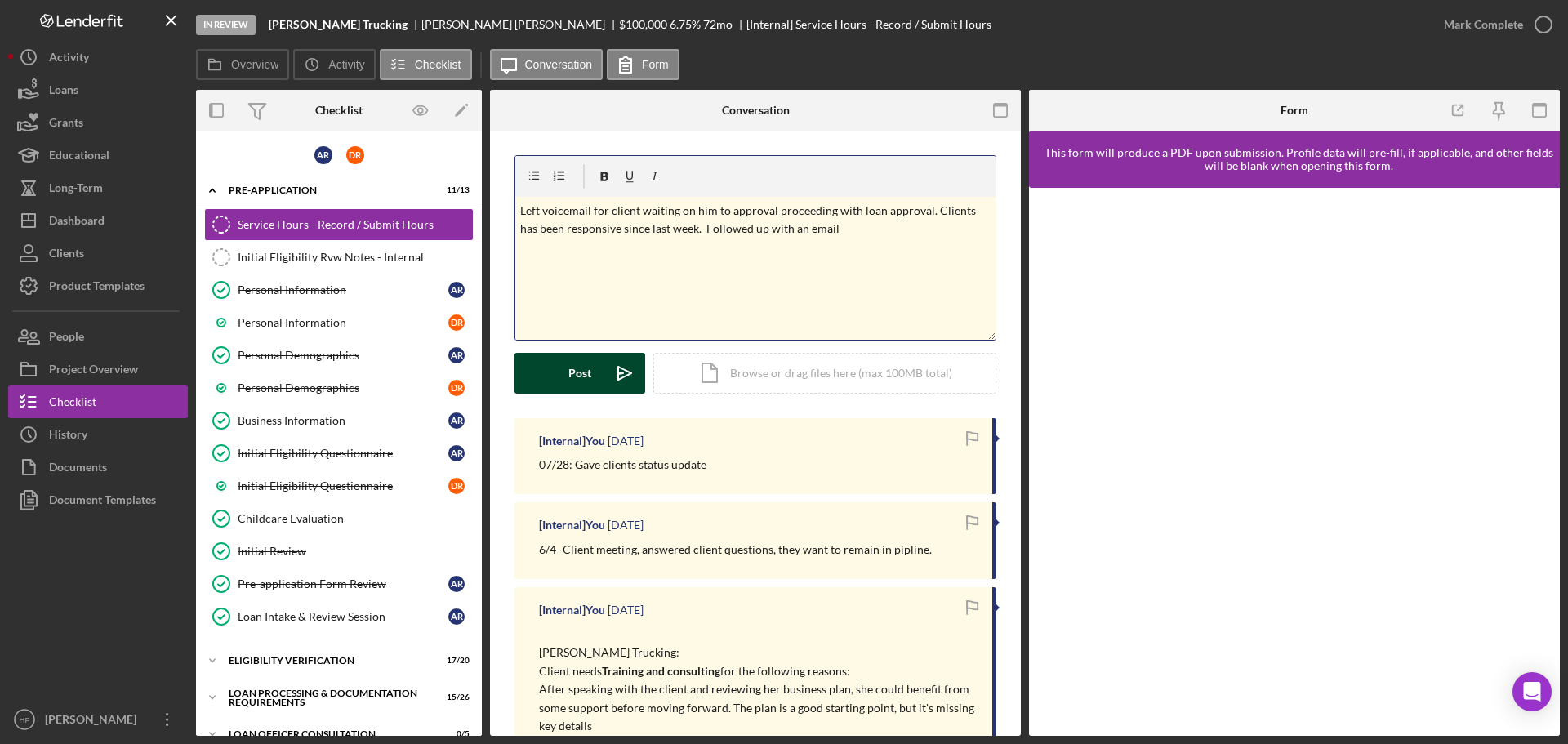
click at [582, 357] on div "Post" at bounding box center [580, 373] width 23 height 41
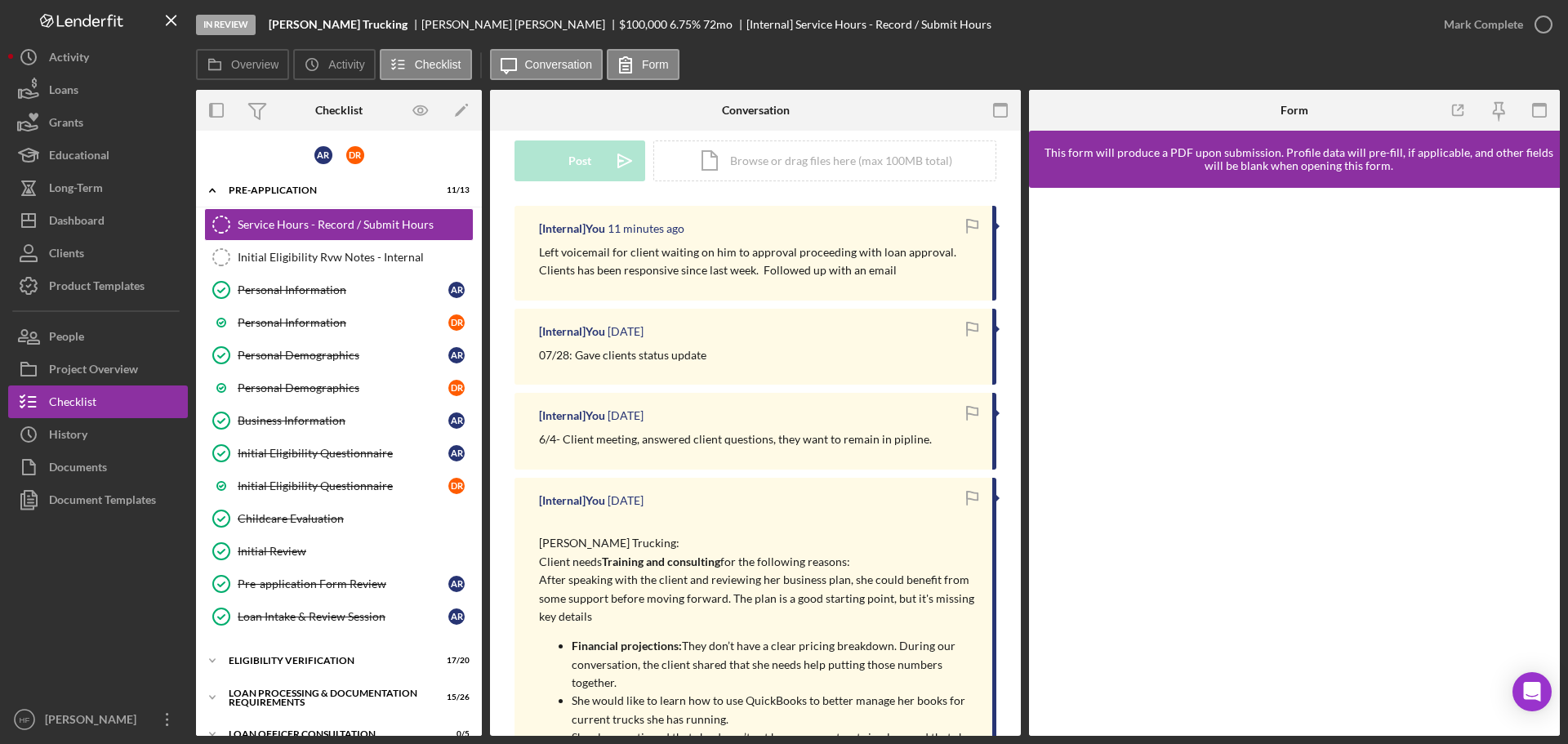
scroll to position [245, 0]
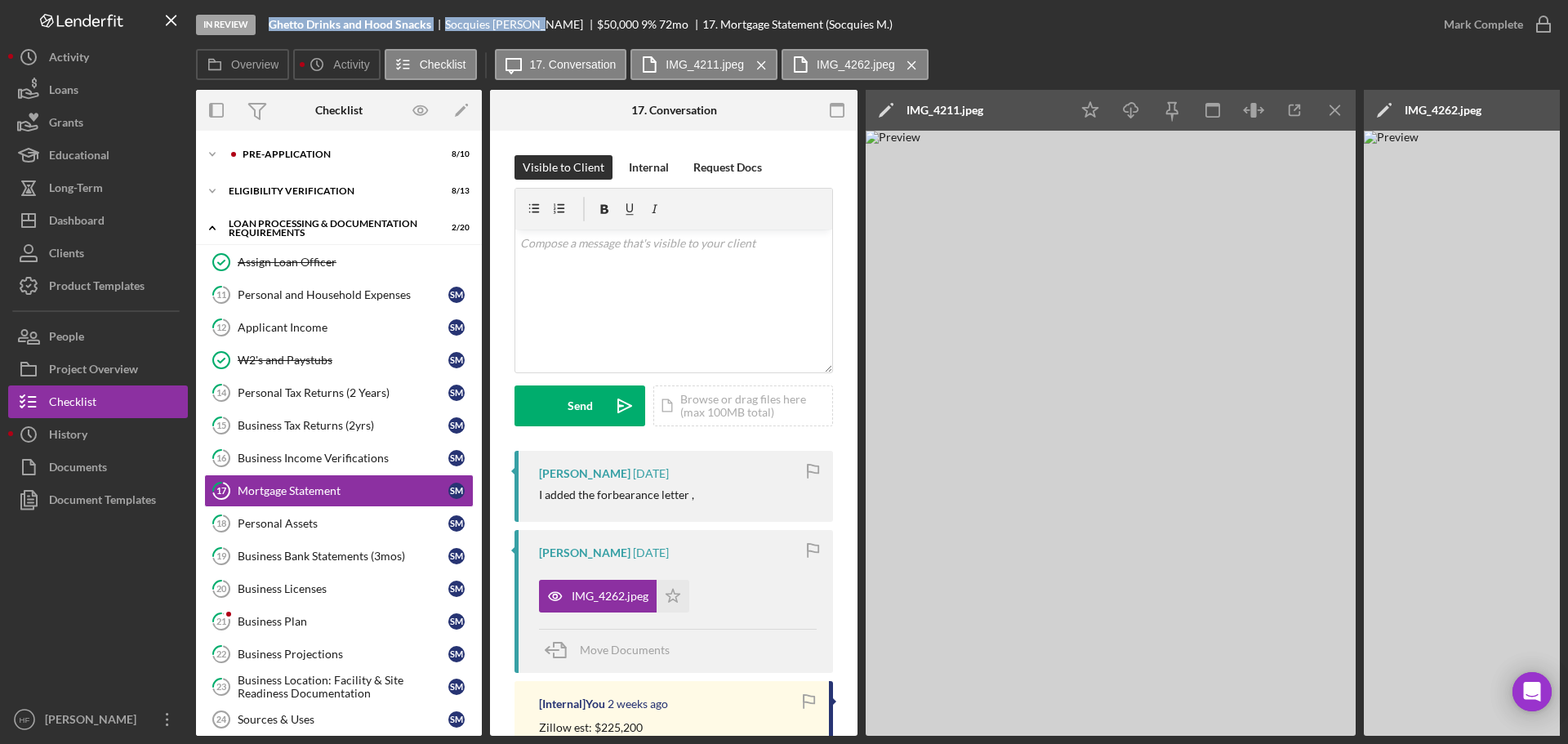
scroll to position [435, 0]
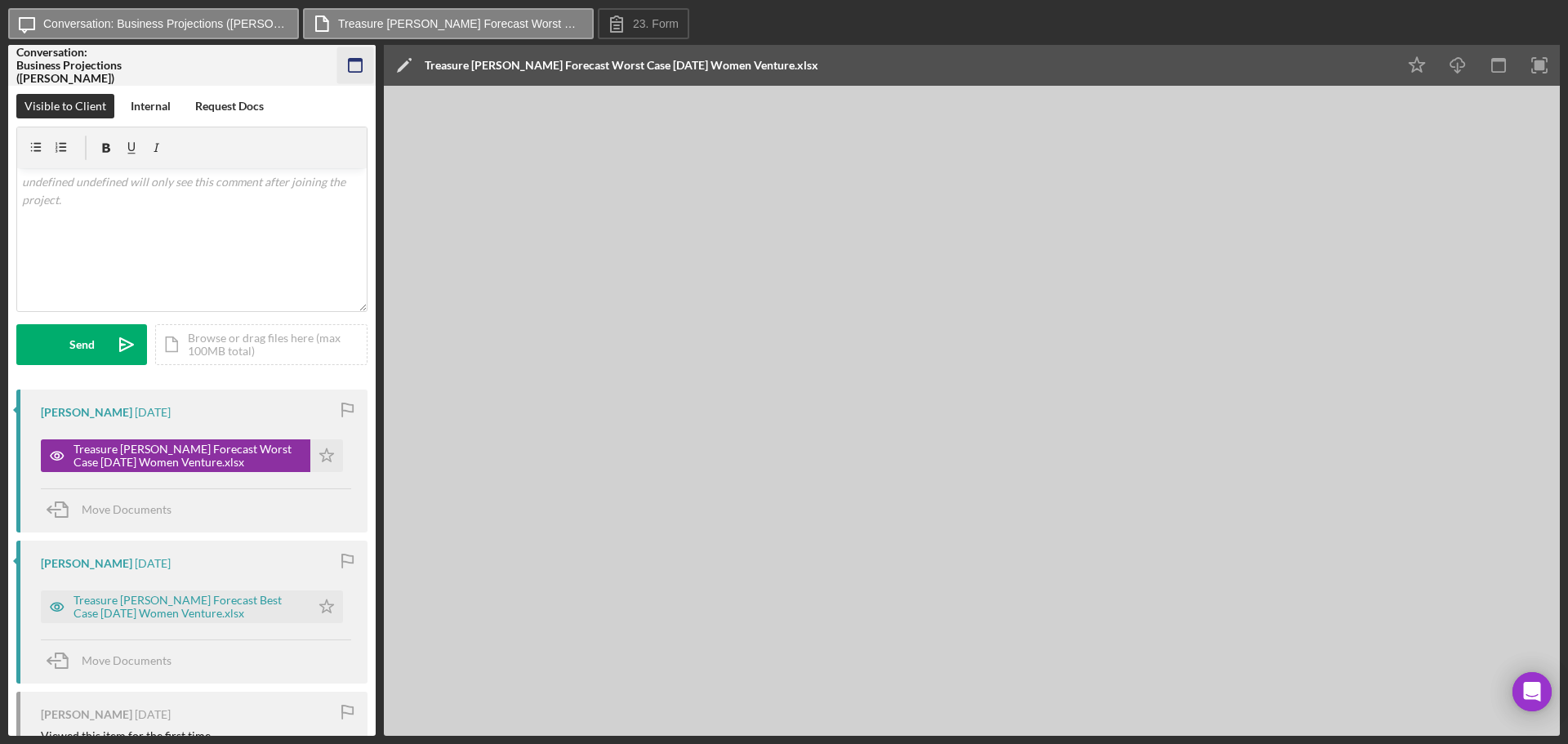
drag, startPoint x: 387, startPoint y: 14, endPoint x: 369, endPoint y: 65, distance: 54.1
click at [382, 11] on button "Treasure Hunt Forecast Worst Case 9-15-25 Women Venture.xlsx" at bounding box center [448, 23] width 291 height 31
